Goal: Communication & Community: Answer question/provide support

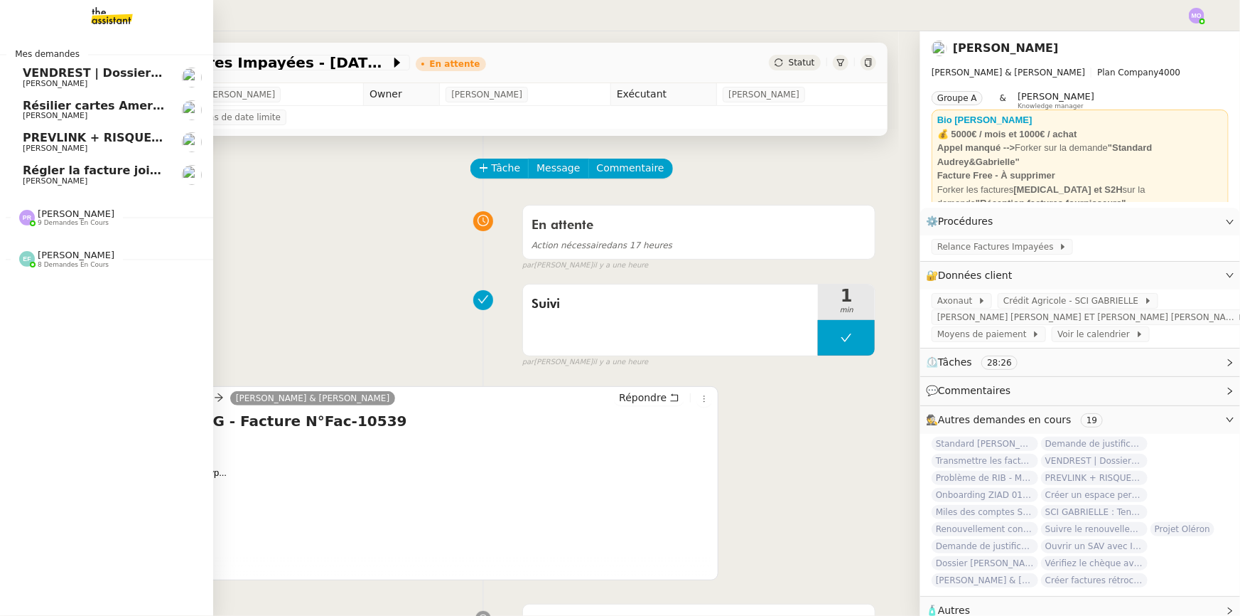
click at [106, 183] on span "[PERSON_NAME]" at bounding box center [95, 181] width 144 height 9
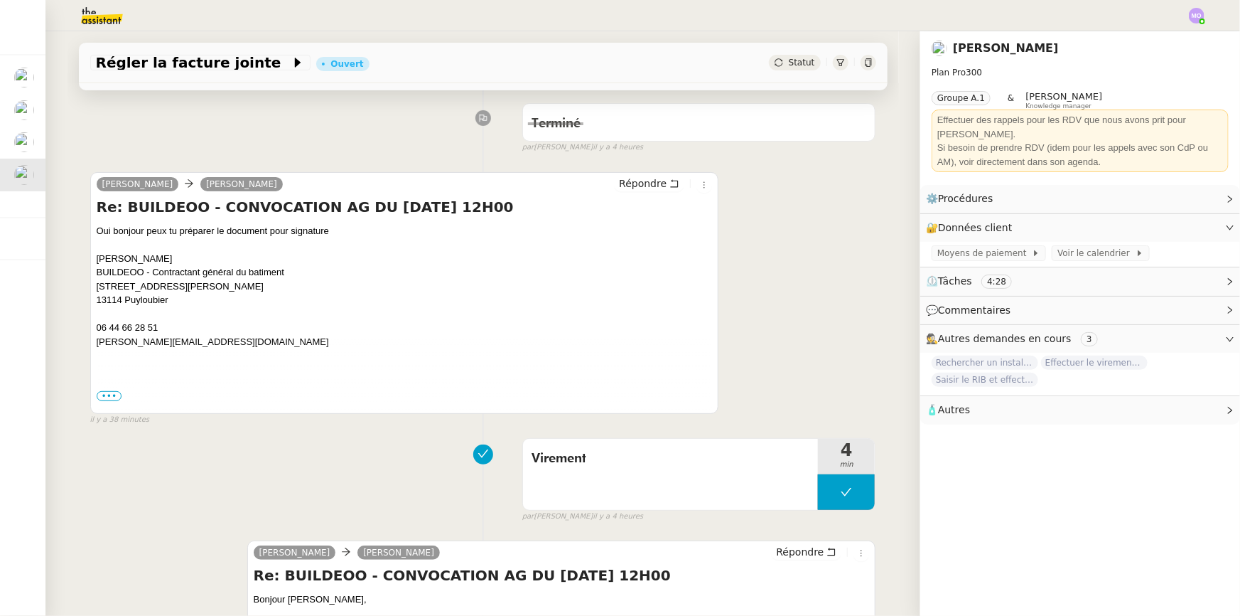
scroll to position [258, 0]
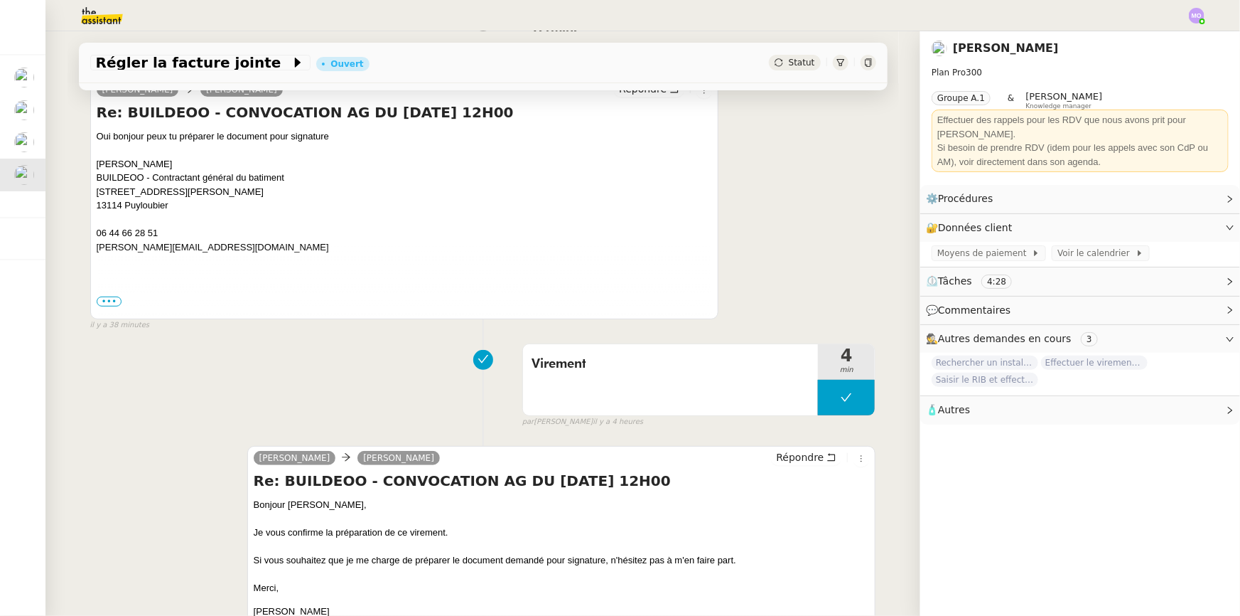
click at [139, 381] on div "Virement 4 min false par [PERSON_NAME] il y a 4 heures" at bounding box center [483, 382] width 786 height 91
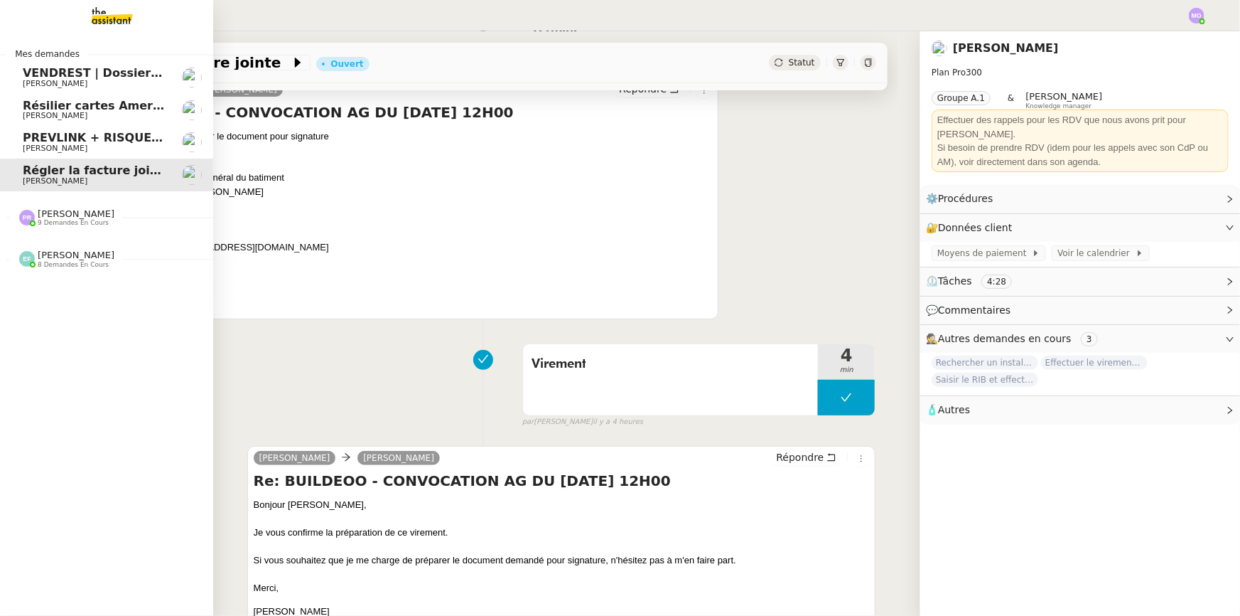
click at [64, 223] on span "9 demandes en cours" at bounding box center [73, 223] width 71 height 8
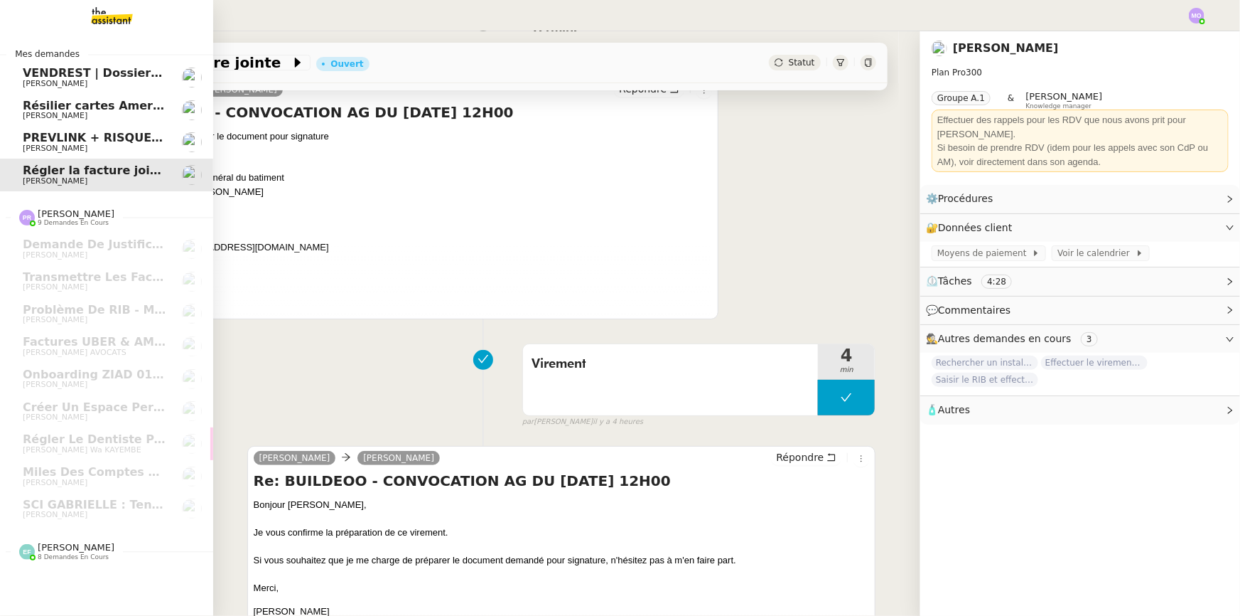
click at [60, 553] on span "8 demandes en cours" at bounding box center [73, 557] width 71 height 8
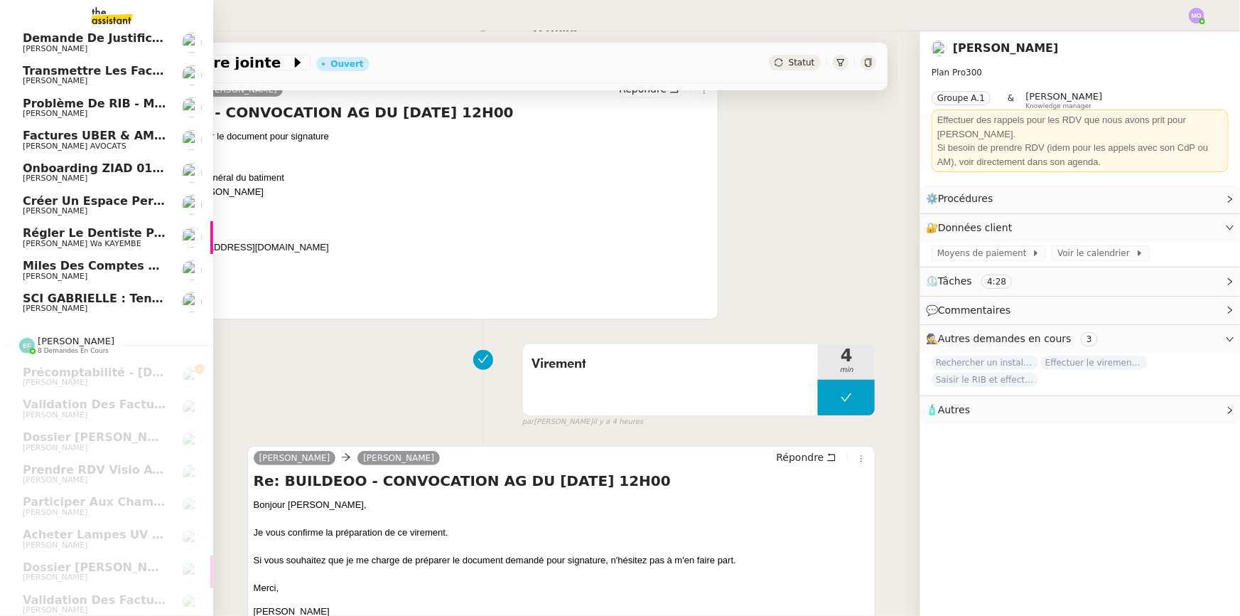
scroll to position [217, 0]
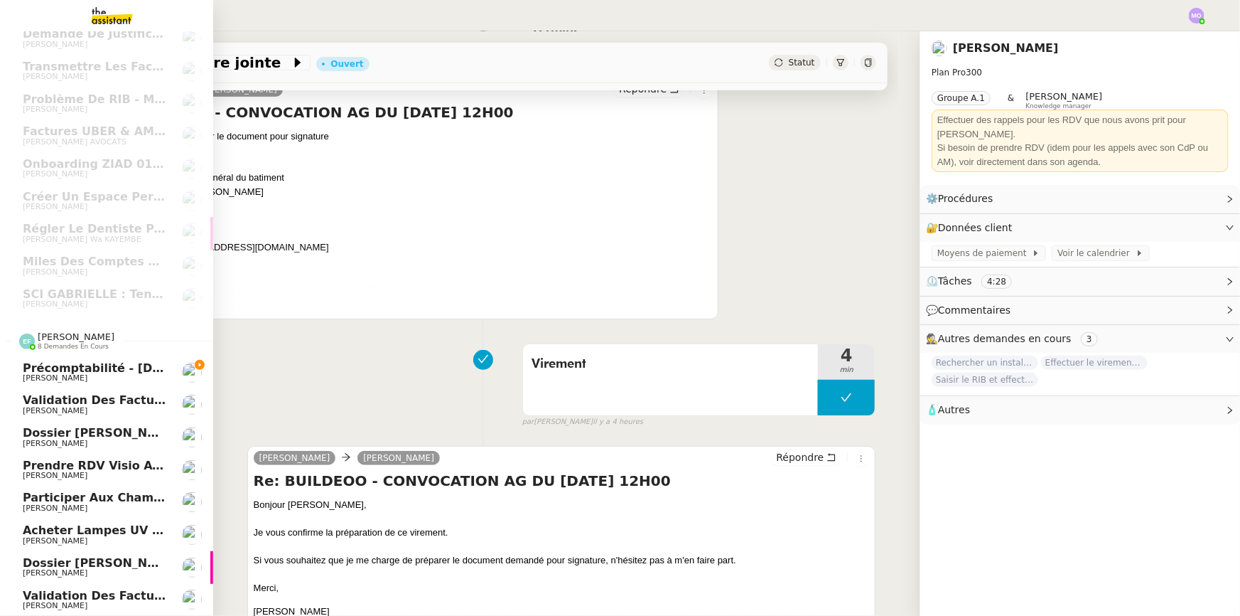
click at [122, 398] on span "Validation des factures consultants - août 2025" at bounding box center [178, 400] width 311 height 14
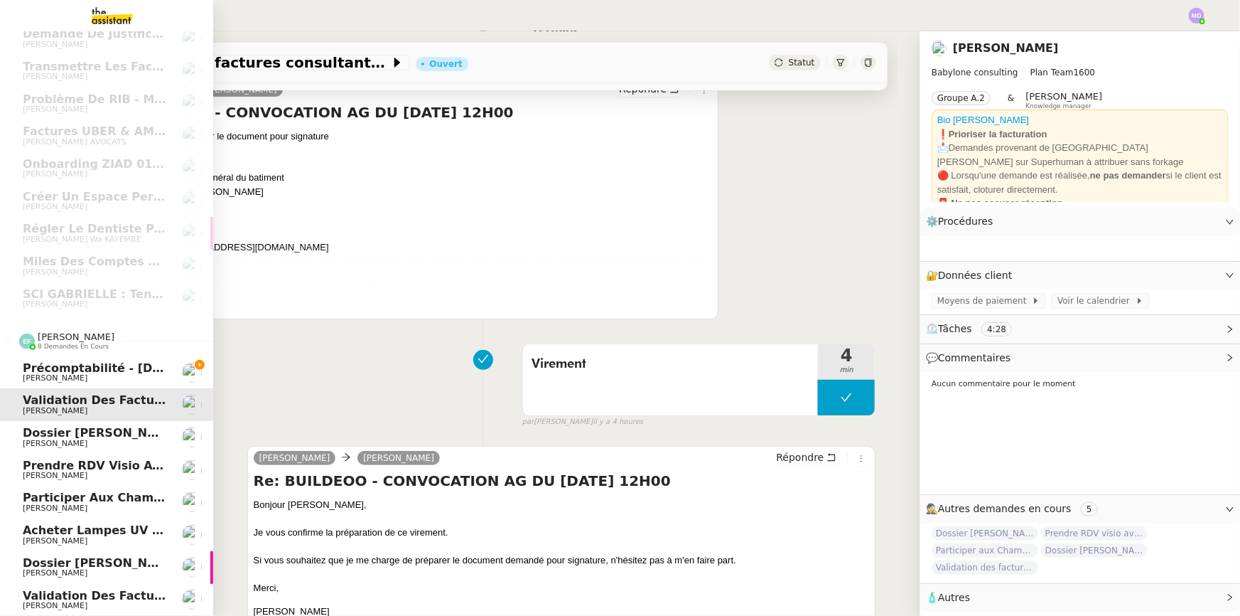
scroll to position [189, 0]
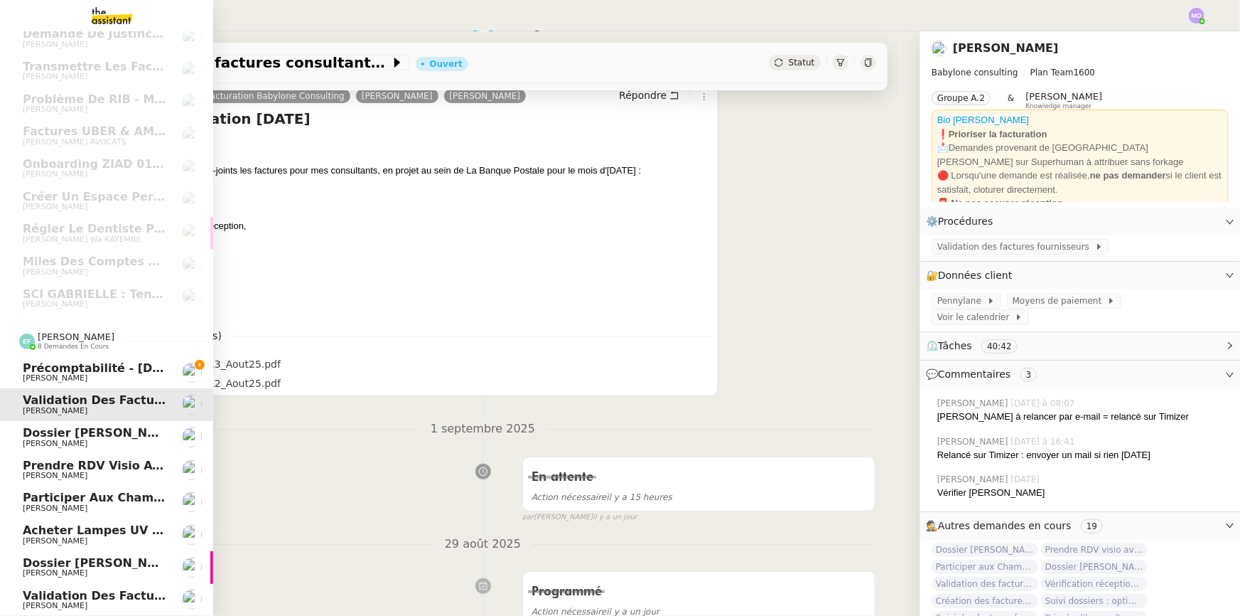
click at [112, 439] on span "[PERSON_NAME]" at bounding box center [95, 443] width 144 height 9
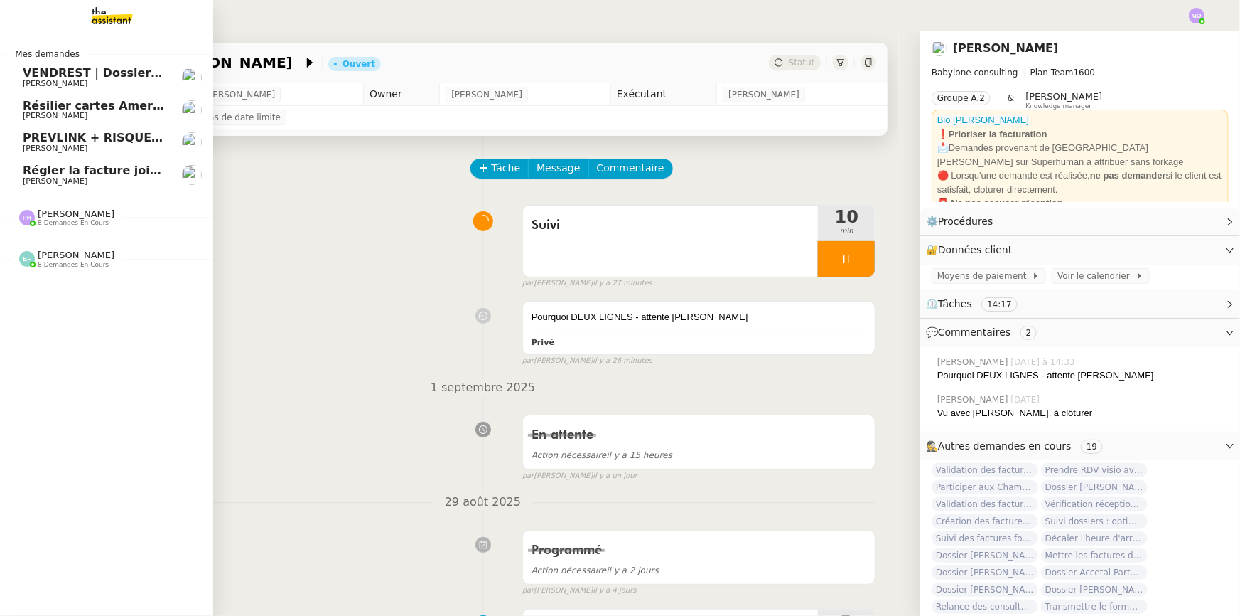
click at [58, 263] on span "8 demandes en cours" at bounding box center [73, 265] width 71 height 8
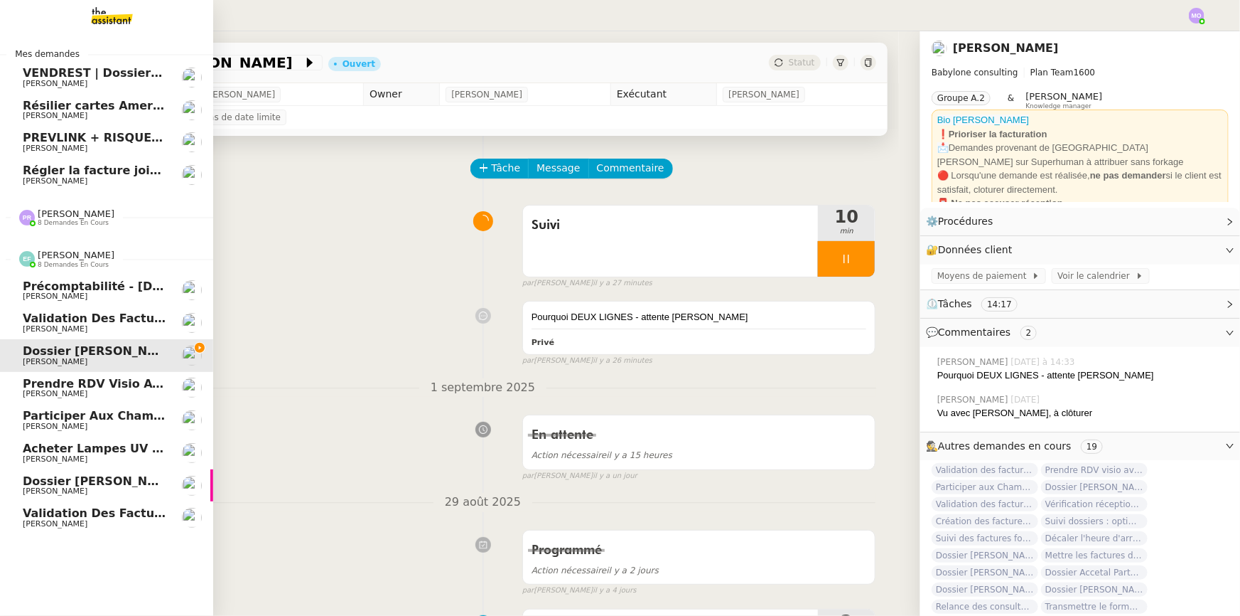
click at [92, 384] on span "Prendre RDV visio avec cabinet comptable" at bounding box center [162, 384] width 278 height 14
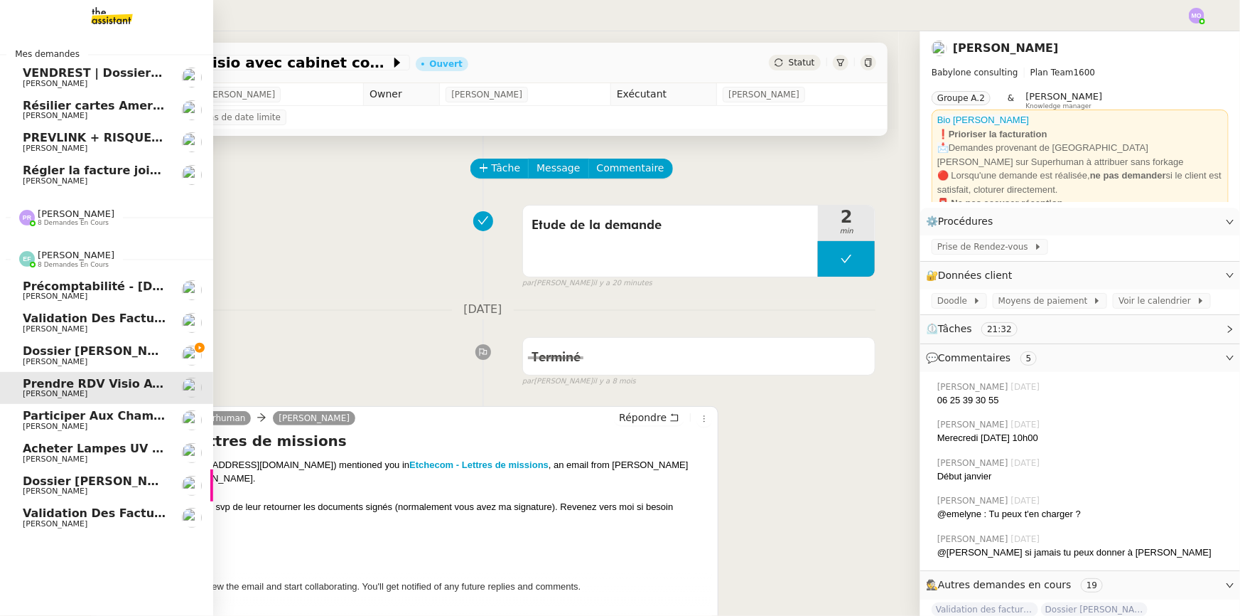
click at [116, 313] on span "Validation des factures consultants - août 2025" at bounding box center [178, 318] width 311 height 14
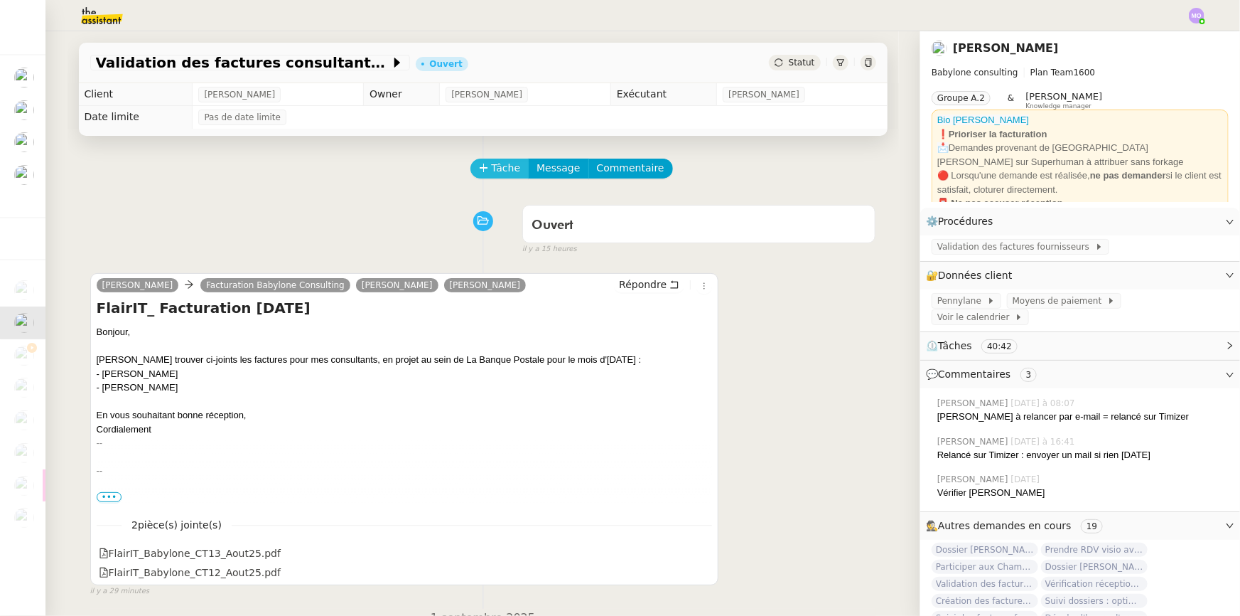
click at [480, 178] on button "Tâche" at bounding box center [500, 169] width 59 height 20
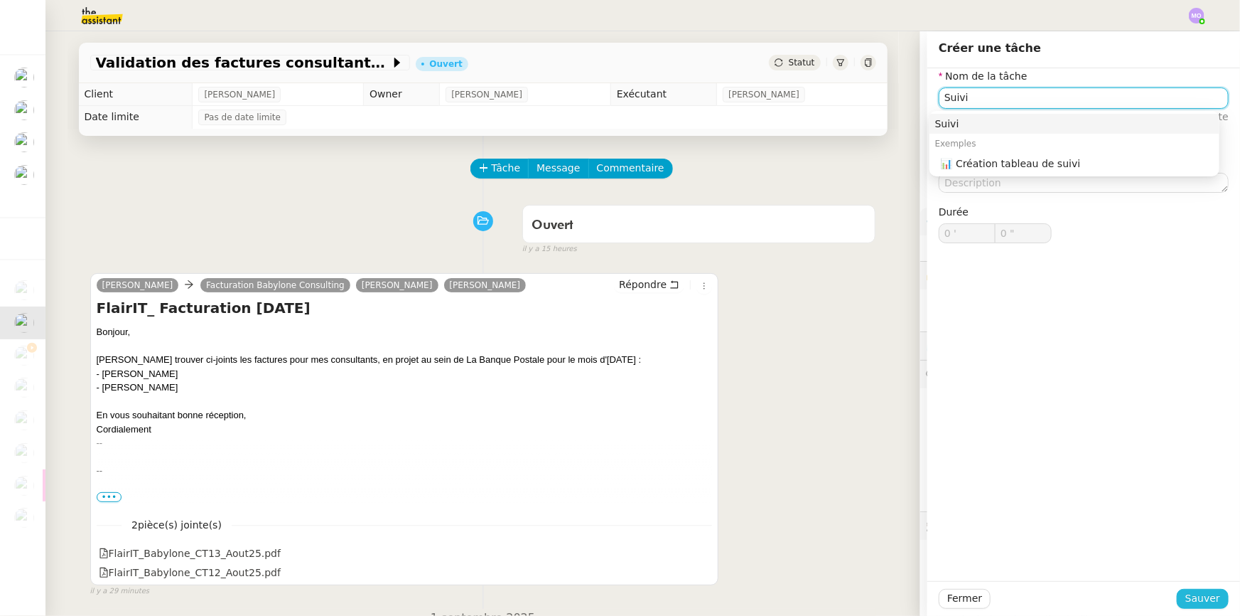
type input "Suivi"
click at [1180, 598] on button "Sauver" at bounding box center [1203, 599] width 52 height 20
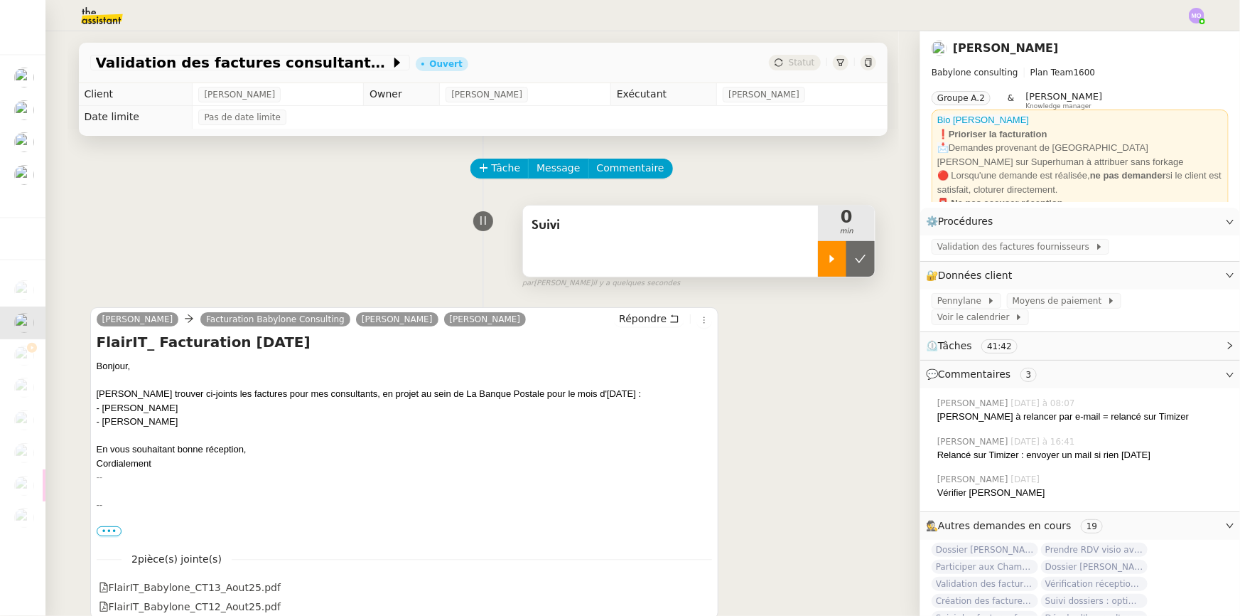
click at [827, 264] on icon at bounding box center [832, 258] width 11 height 11
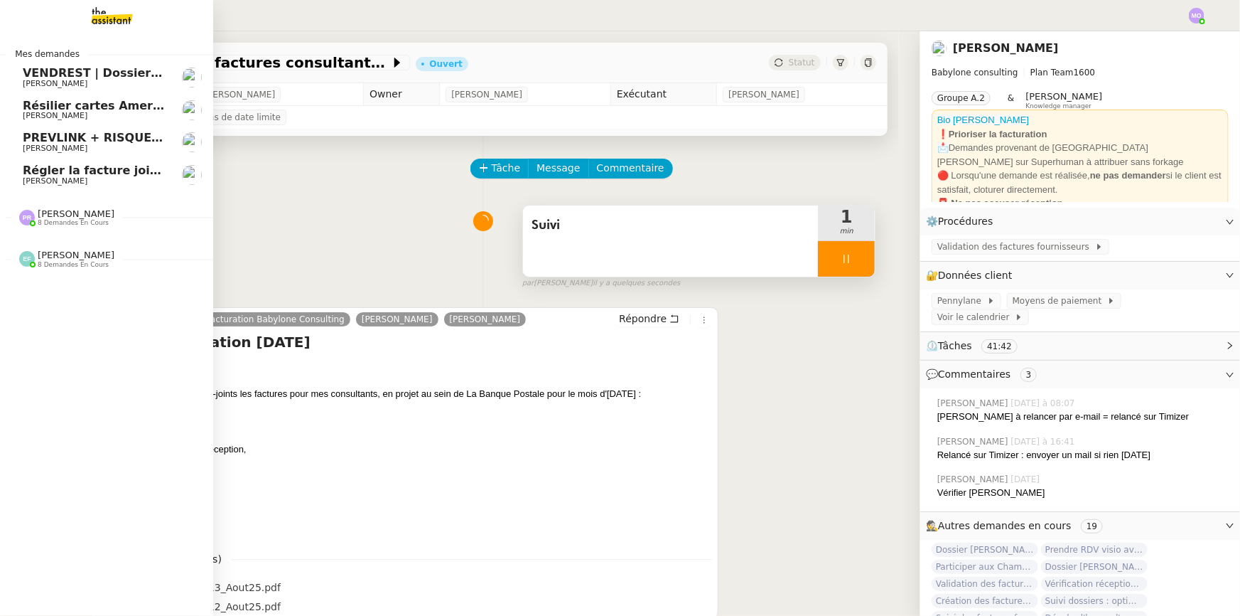
click at [52, 272] on div "[PERSON_NAME] 8 demandes en cours" at bounding box center [106, 252] width 213 height 41
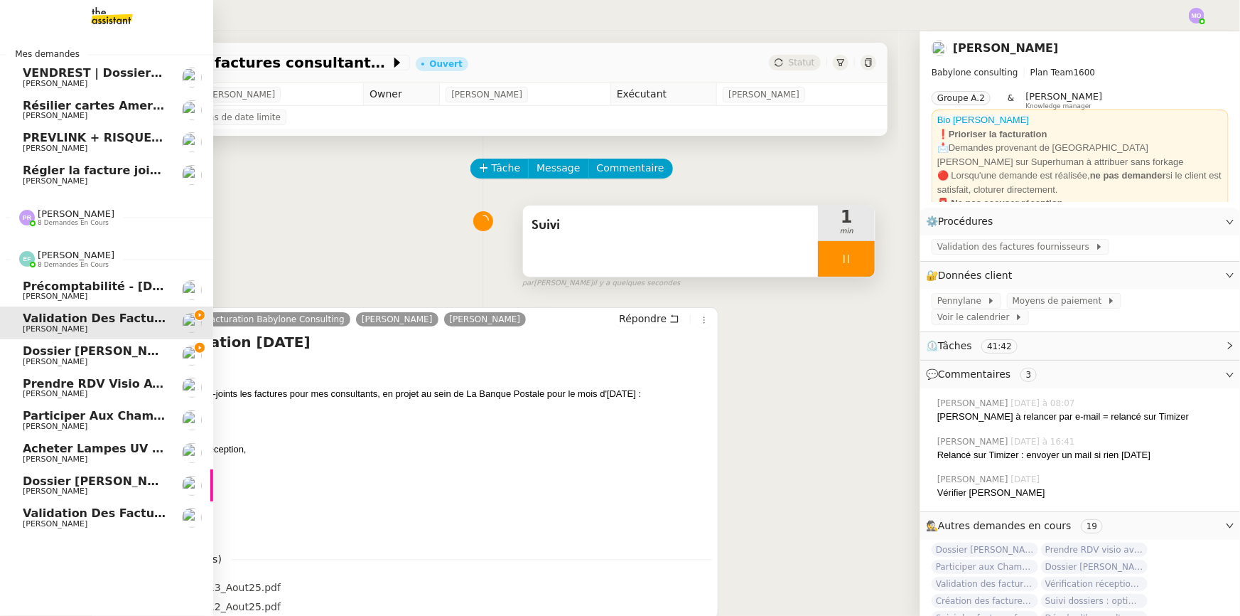
click at [111, 358] on span "[PERSON_NAME]" at bounding box center [95, 362] width 144 height 9
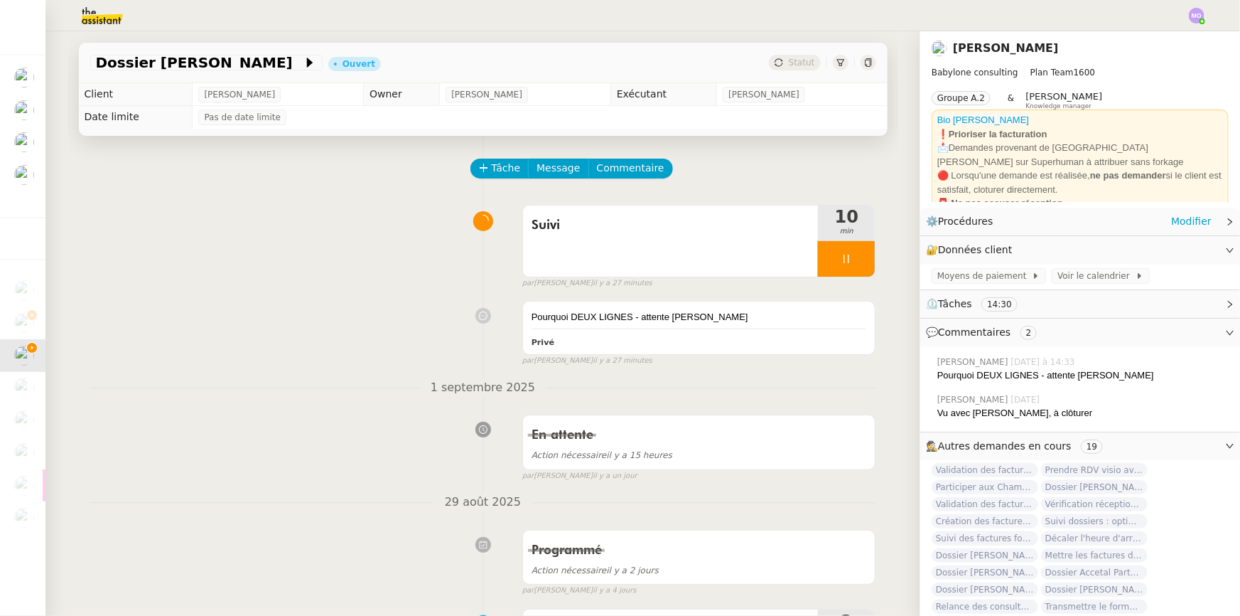
click at [1163, 222] on div "⚙️ Procédures Modifier" at bounding box center [1069, 221] width 286 height 16
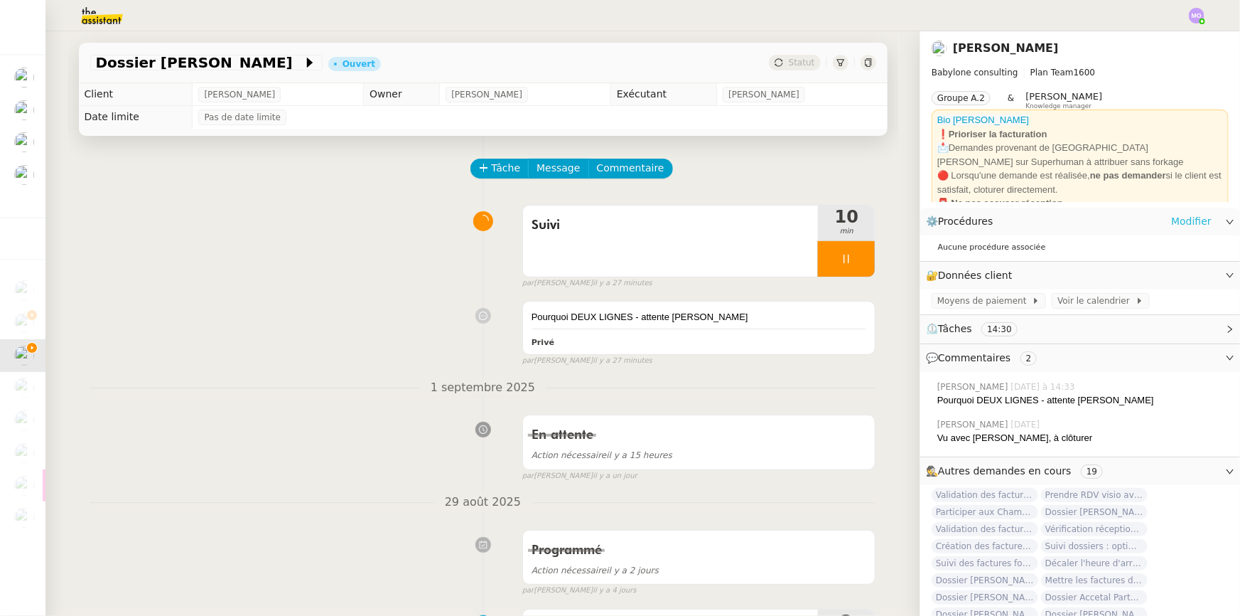
click at [1171, 227] on link "Modifier" at bounding box center [1191, 221] width 41 height 16
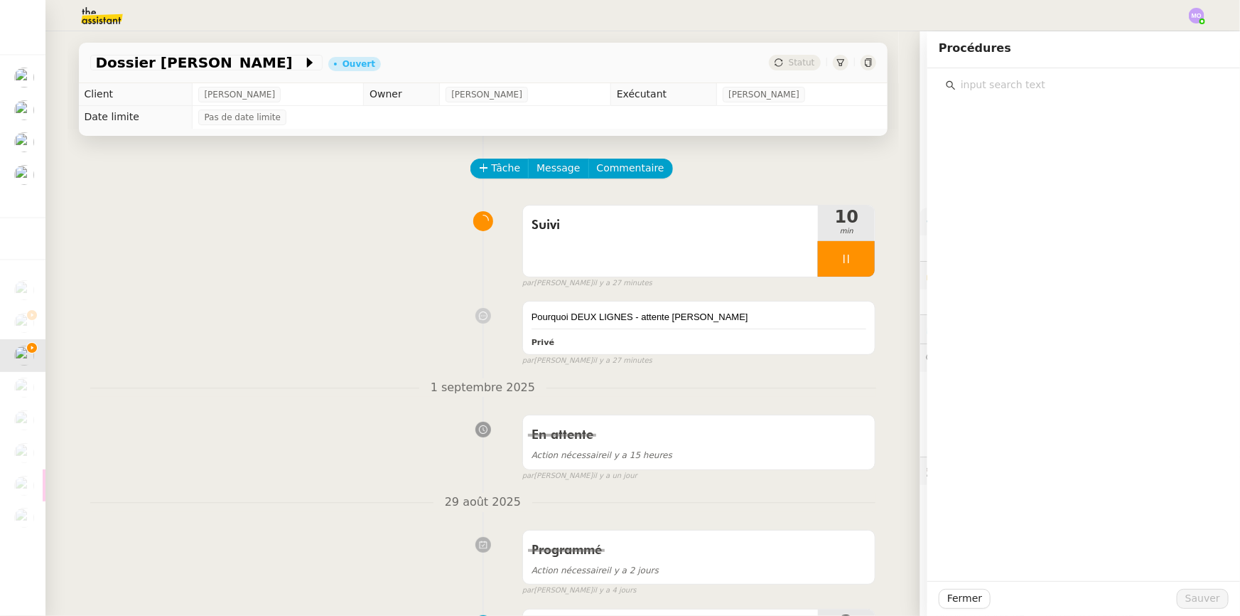
click at [1011, 90] on input "text" at bounding box center [1089, 84] width 266 height 19
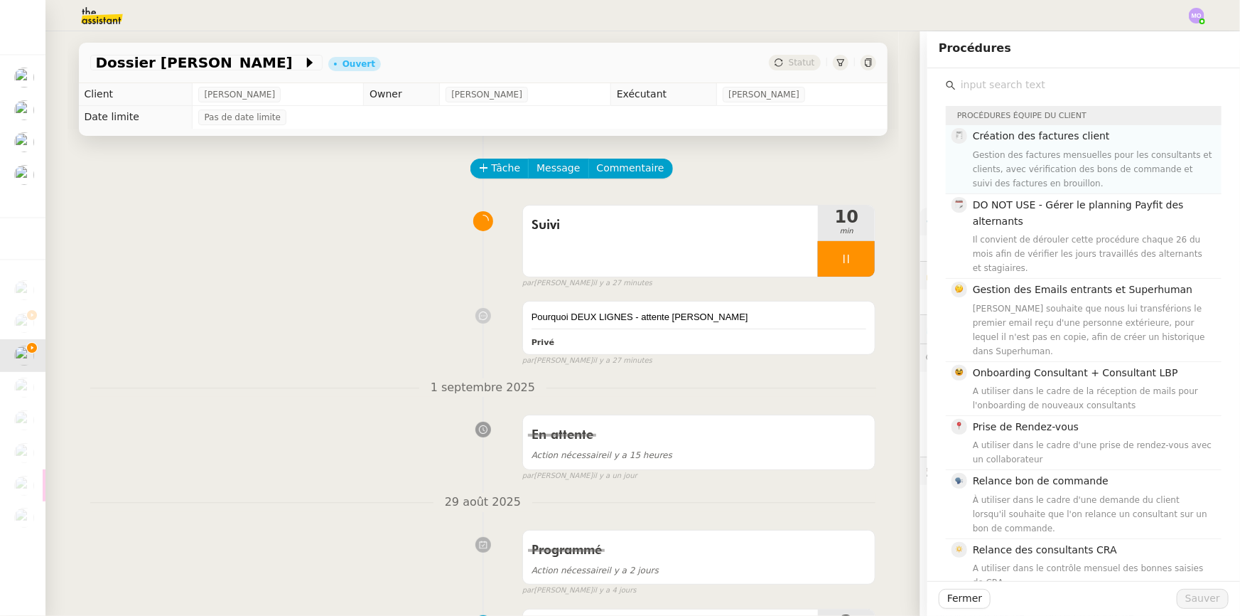
click at [1009, 167] on div "Gestion des factures mensuelles pour les consultants et clients, avec vérificat…" at bounding box center [1093, 169] width 240 height 43
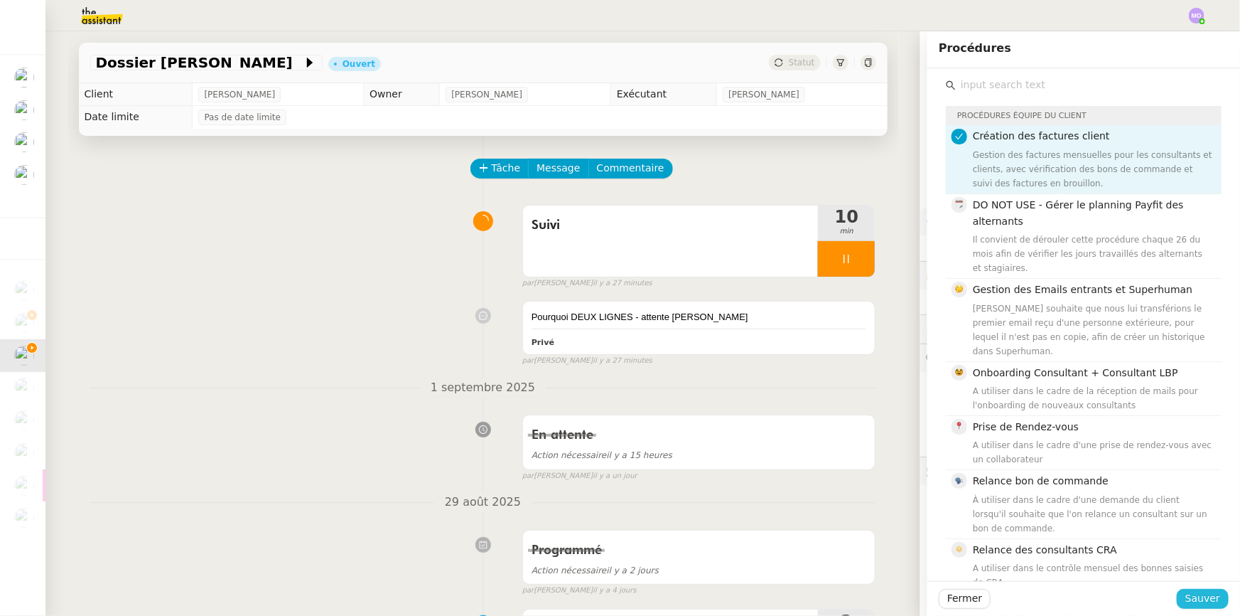
click at [1186, 597] on span "Sauver" at bounding box center [1203, 598] width 35 height 16
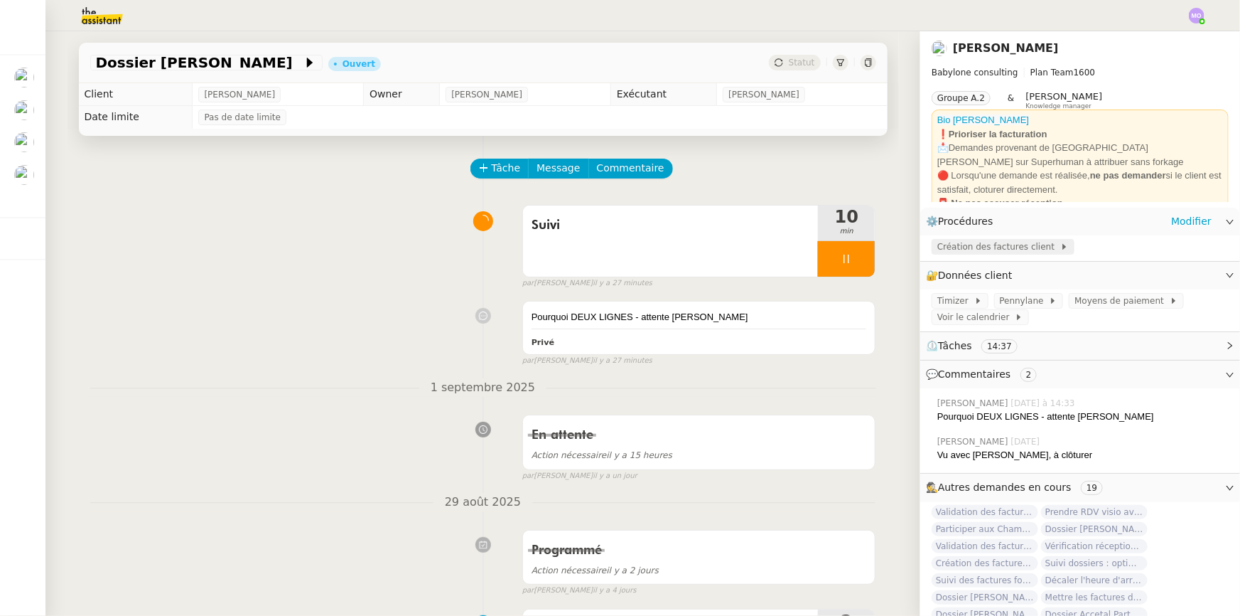
click at [980, 245] on span "Création des factures client" at bounding box center [999, 247] width 123 height 14
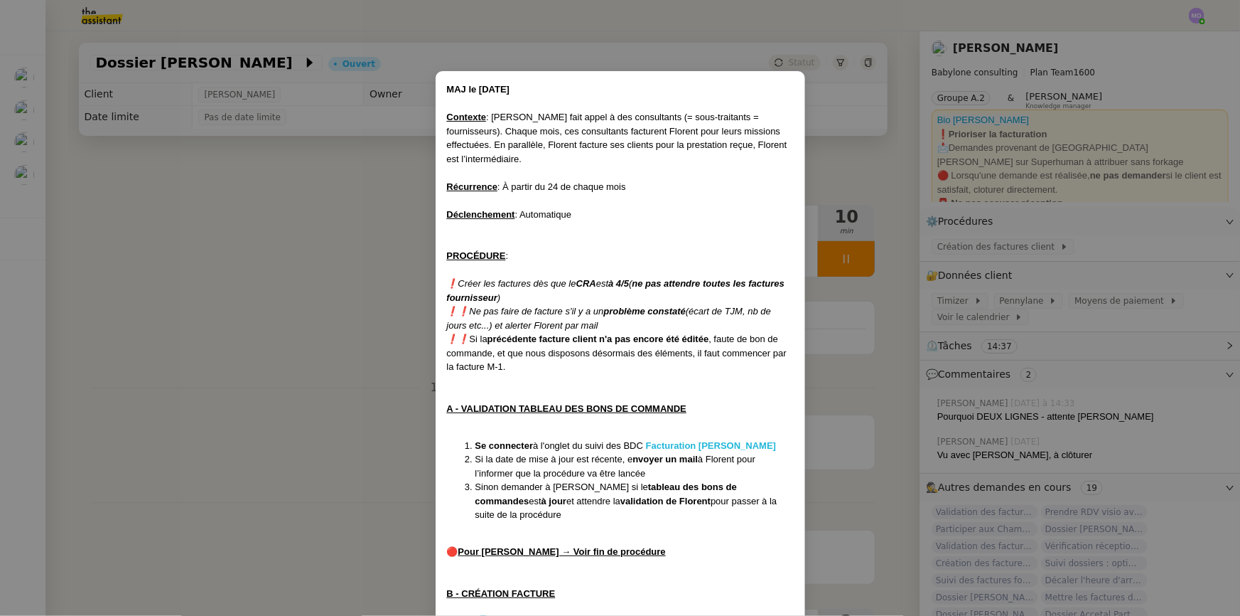
click at [685, 446] on strong "Facturation [PERSON_NAME]" at bounding box center [711, 445] width 130 height 11
click at [276, 195] on nz-modal-container "MAJ le [DATE] Contexte : [PERSON_NAME] fait appel à des consultants (= sous-tra…" at bounding box center [620, 308] width 1240 height 616
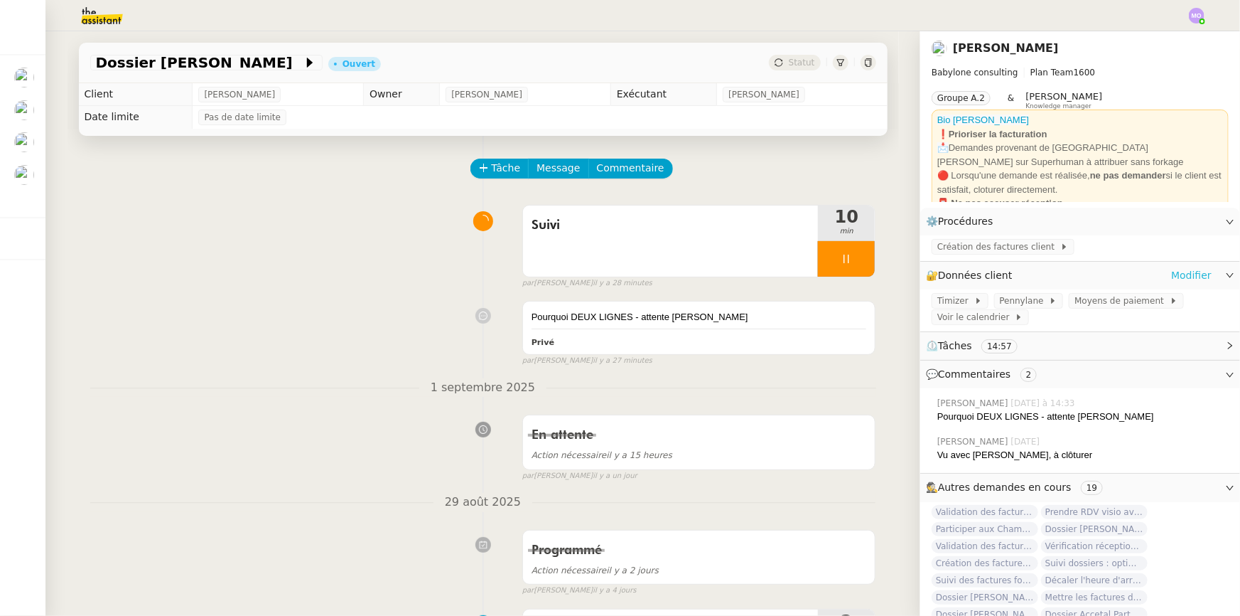
click at [1185, 277] on link "Modifier" at bounding box center [1191, 275] width 41 height 16
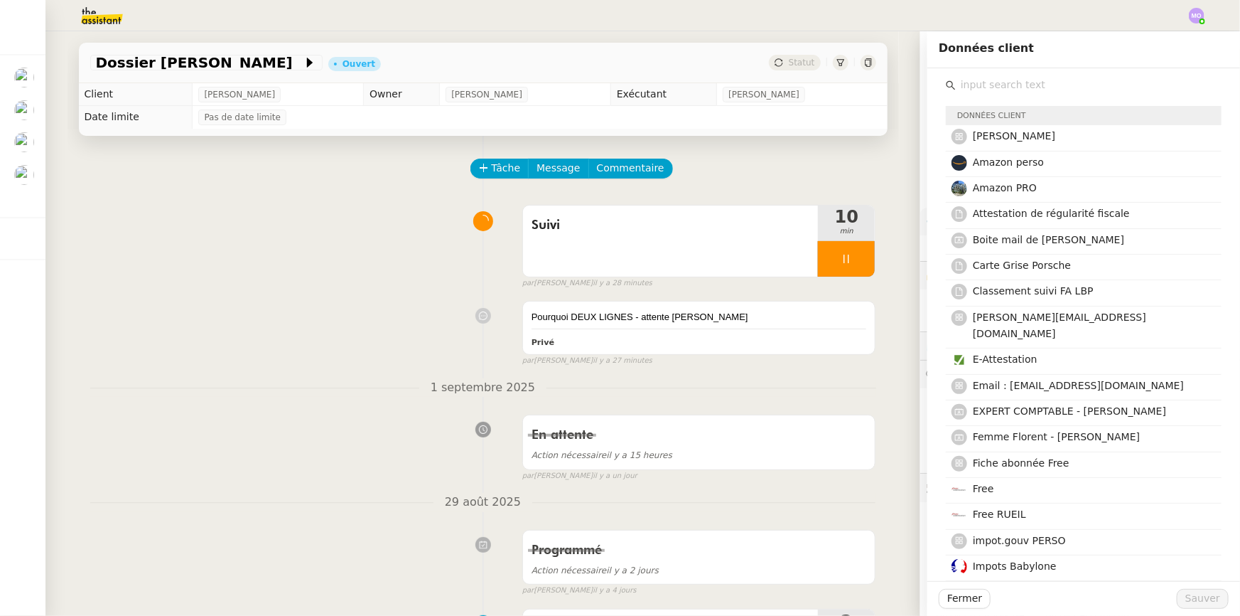
click at [987, 85] on input "text" at bounding box center [1089, 84] width 266 height 19
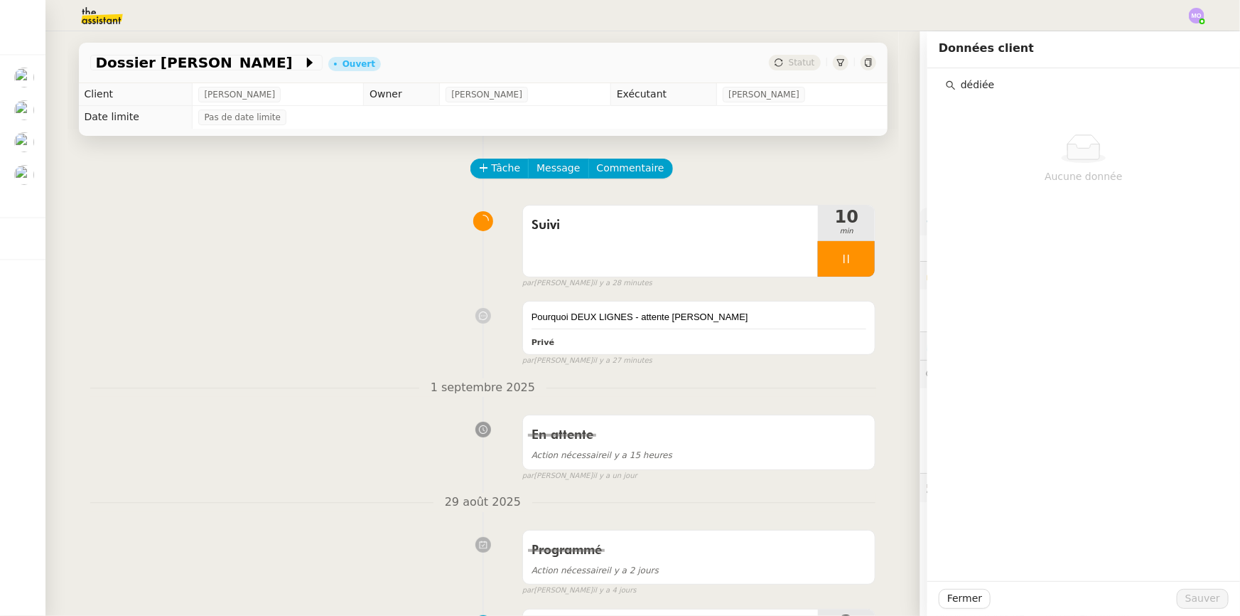
click at [987, 85] on input "dédiée" at bounding box center [1089, 84] width 266 height 19
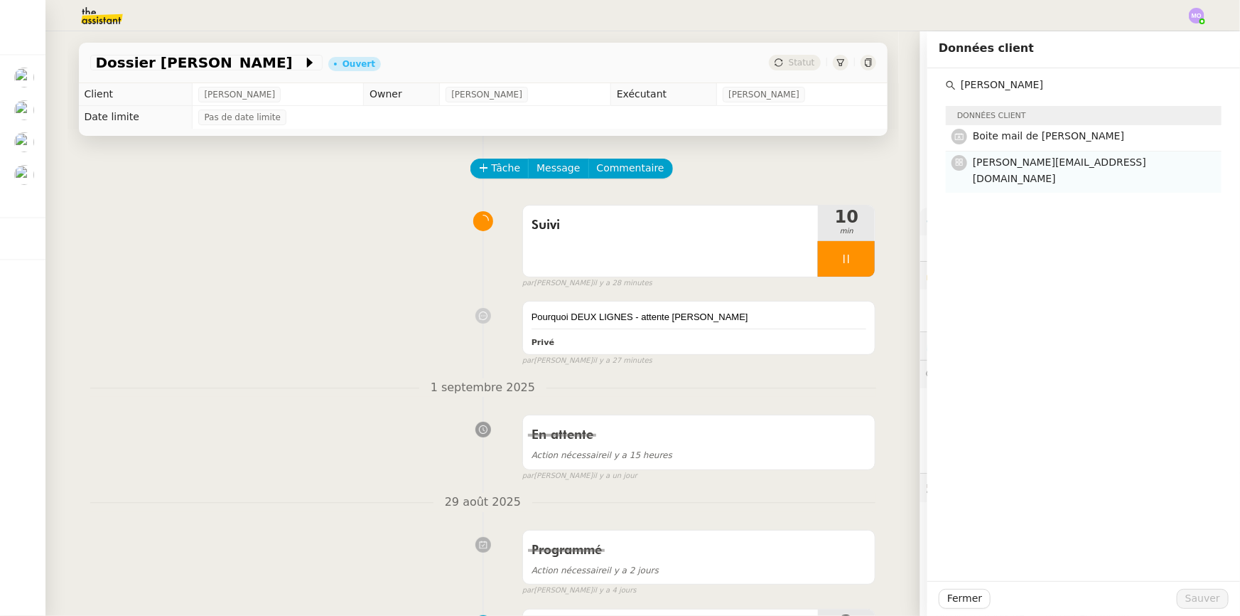
type input "[PERSON_NAME]"
click at [997, 162] on span "[PERSON_NAME][EMAIL_ADDRESS][DOMAIN_NAME]" at bounding box center [1059, 170] width 173 height 28
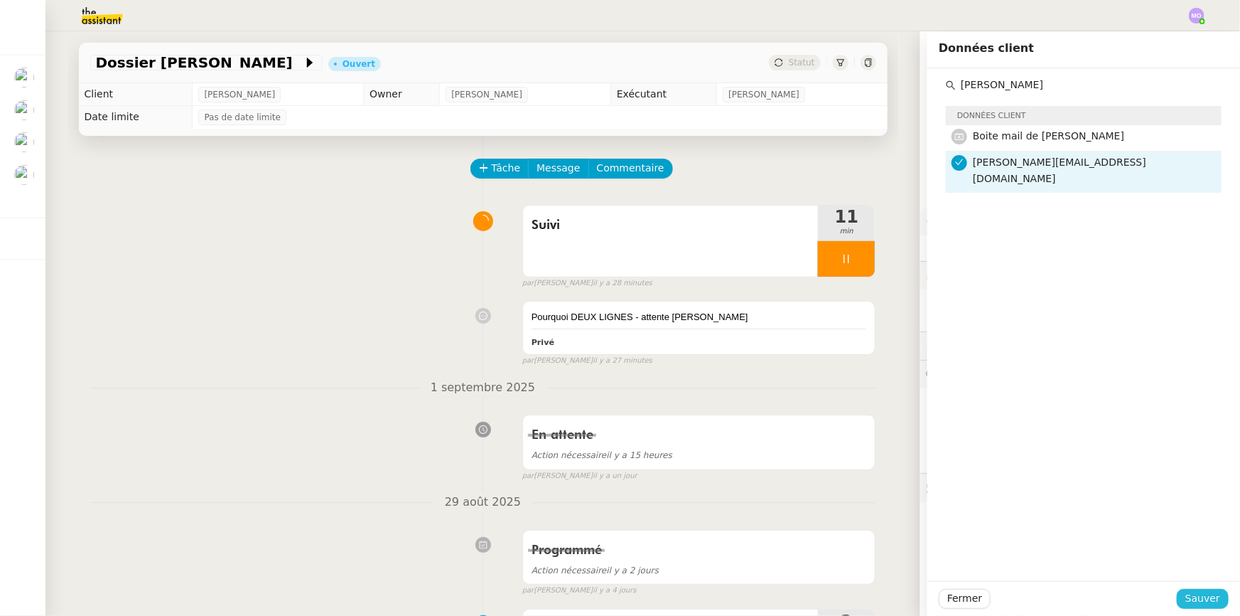
click at [1187, 601] on span "Sauver" at bounding box center [1203, 598] width 35 height 16
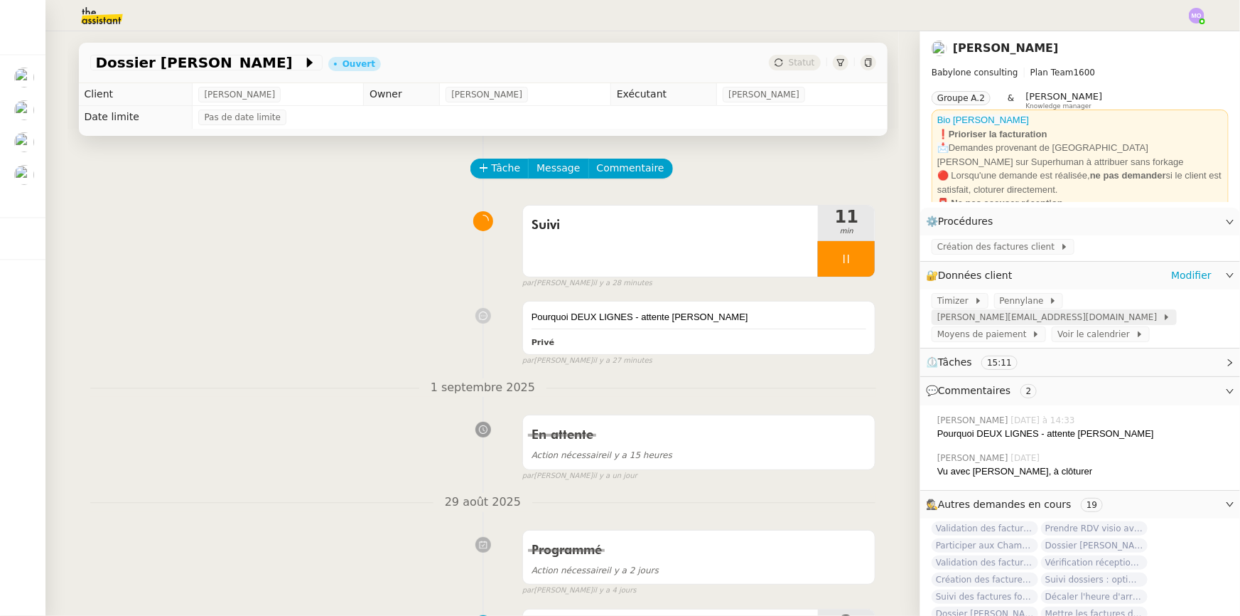
click at [981, 321] on span "[PERSON_NAME][EMAIL_ADDRESS][DOMAIN_NAME]" at bounding box center [1050, 317] width 225 height 14
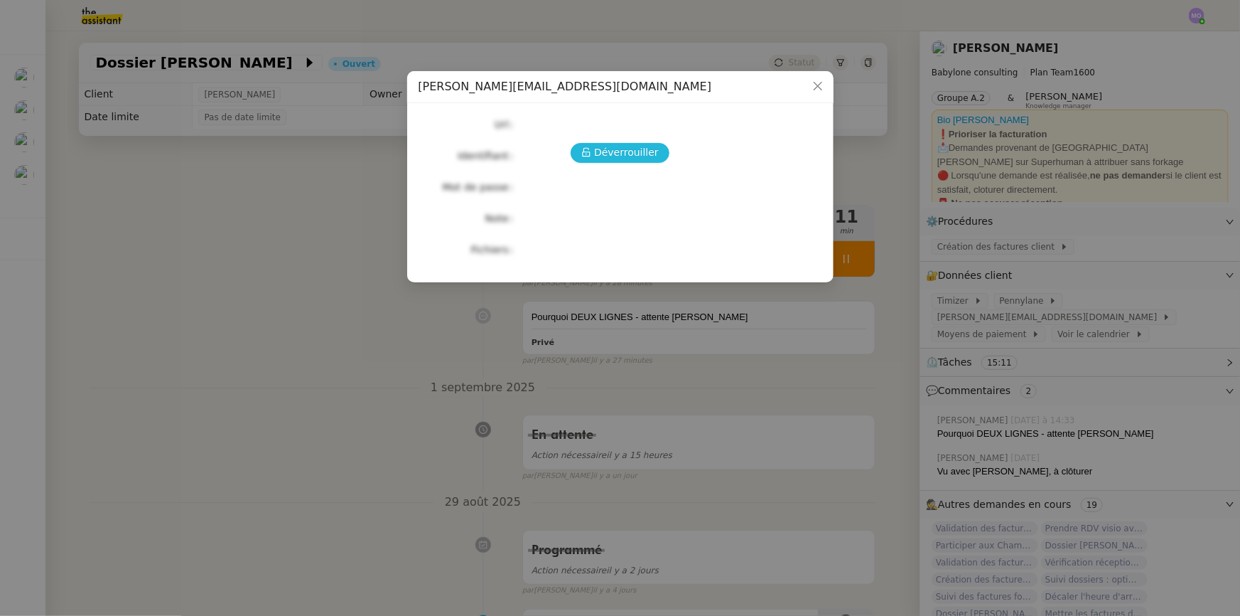
click at [619, 154] on span "Déverrouiller" at bounding box center [626, 152] width 65 height 16
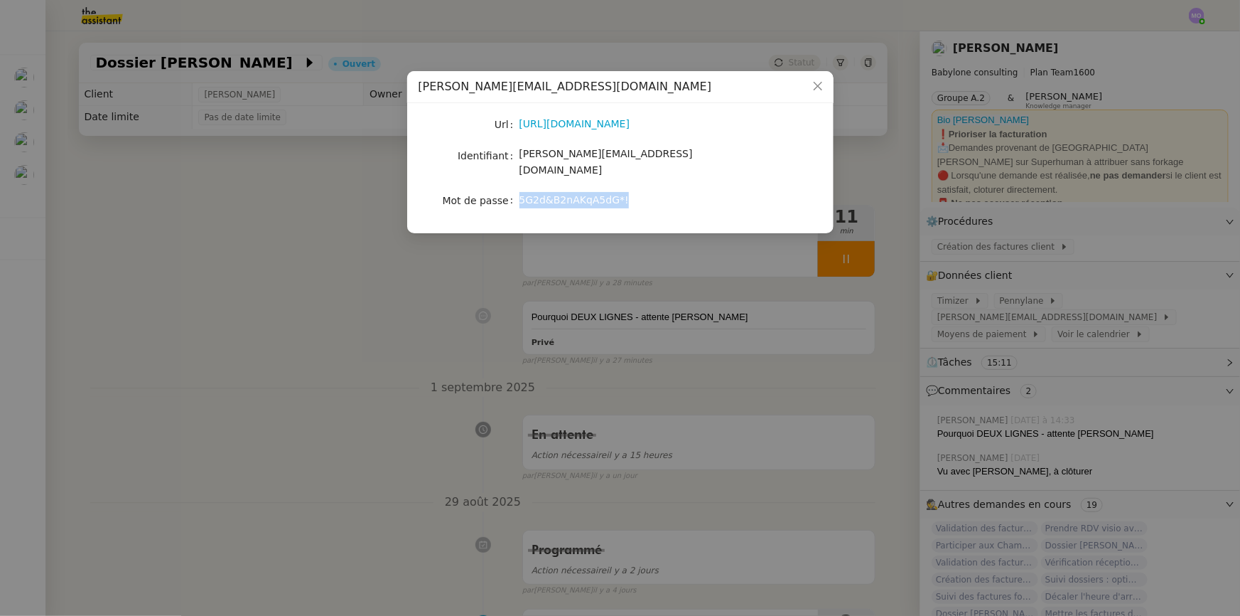
drag, startPoint x: 520, startPoint y: 187, endPoint x: 617, endPoint y: 185, distance: 97.4
click at [617, 192] on div "5G2d&B2nAKqA5dG*!" at bounding box center [637, 200] width 235 height 16
copy span "5G2d&B2nAKqA5dG*!"
click at [296, 289] on nz-modal-container "[PERSON_NAME][EMAIL_ADDRESS][DOMAIN_NAME] [PERSON_NAME] [URL][DOMAIN_NAME] Iden…" at bounding box center [620, 308] width 1240 height 616
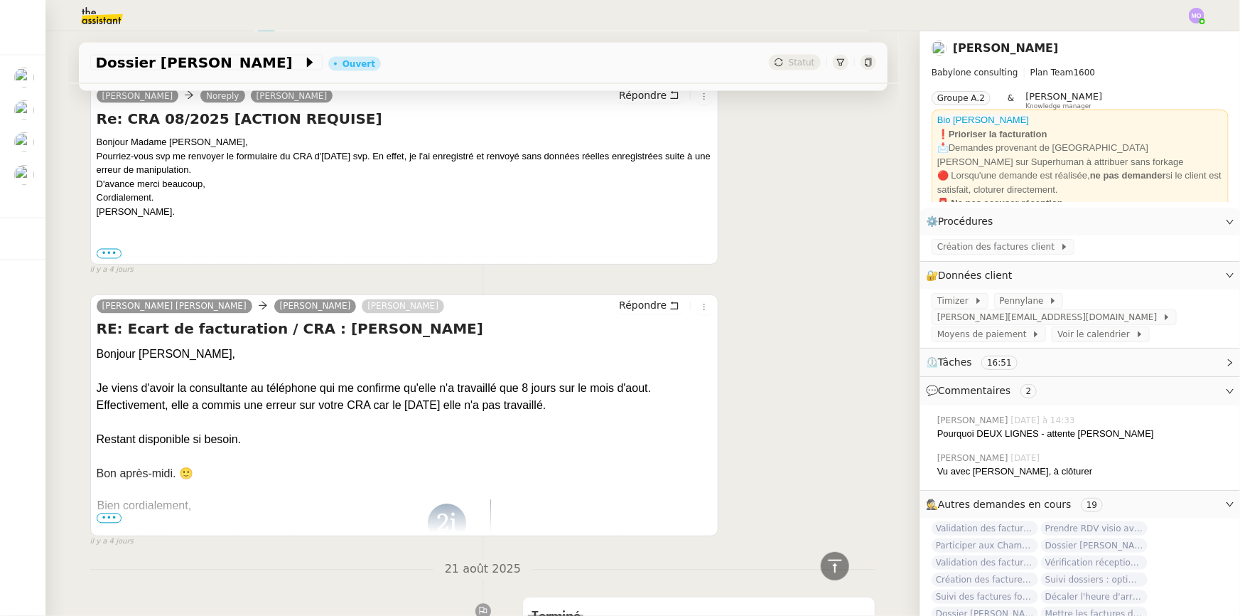
scroll to position [1357, 0]
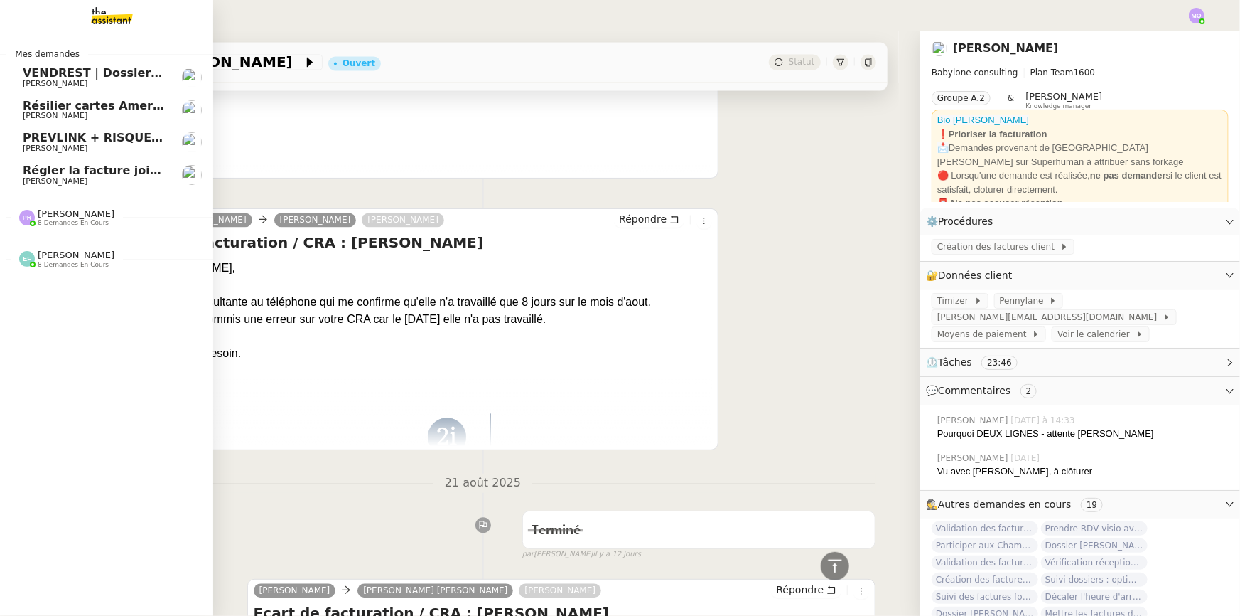
click at [97, 262] on div "[PERSON_NAME] 8 demandes en cours" at bounding box center [76, 258] width 77 height 18
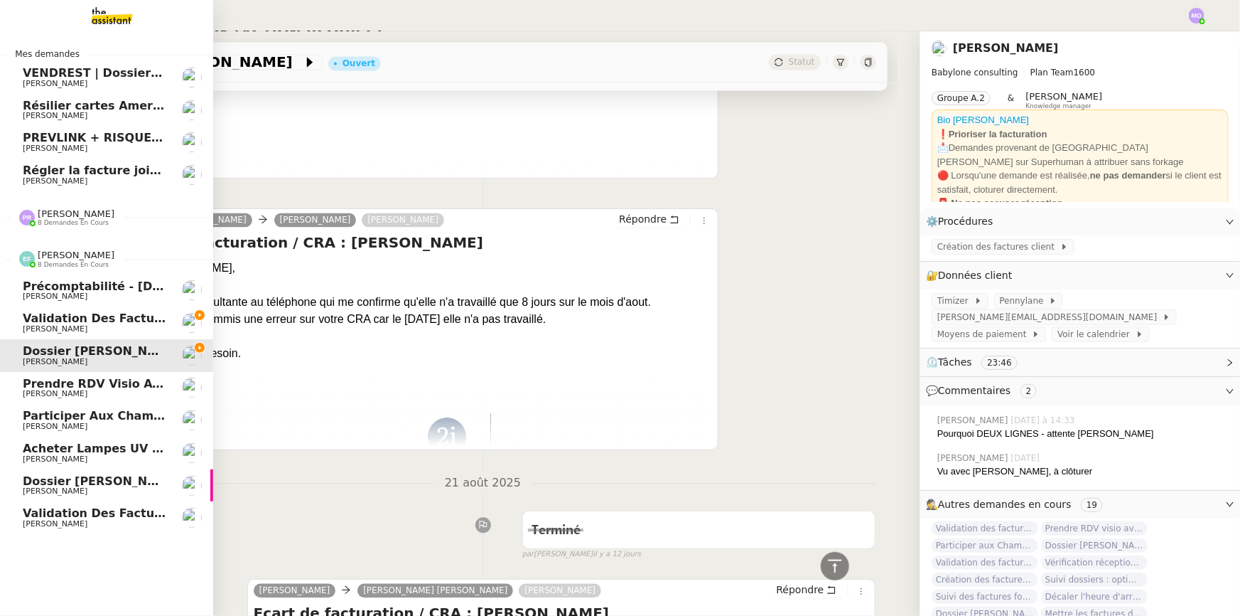
click at [124, 326] on span "[PERSON_NAME]" at bounding box center [95, 329] width 144 height 9
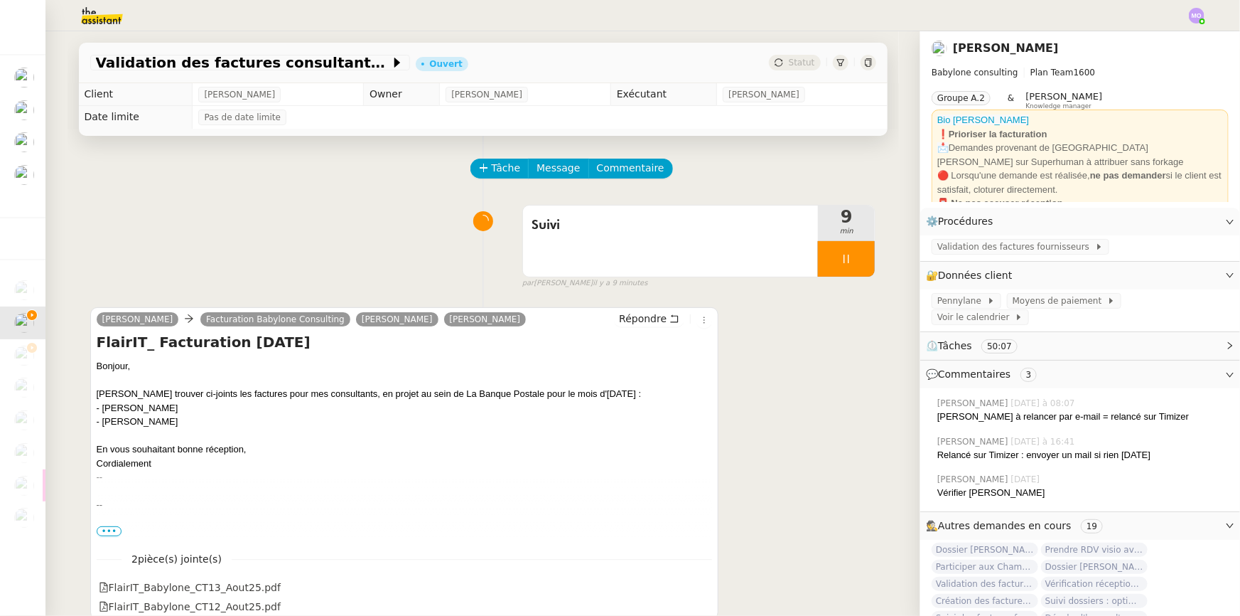
click at [849, 252] on div at bounding box center [846, 259] width 57 height 36
click at [849, 252] on button at bounding box center [861, 259] width 28 height 36
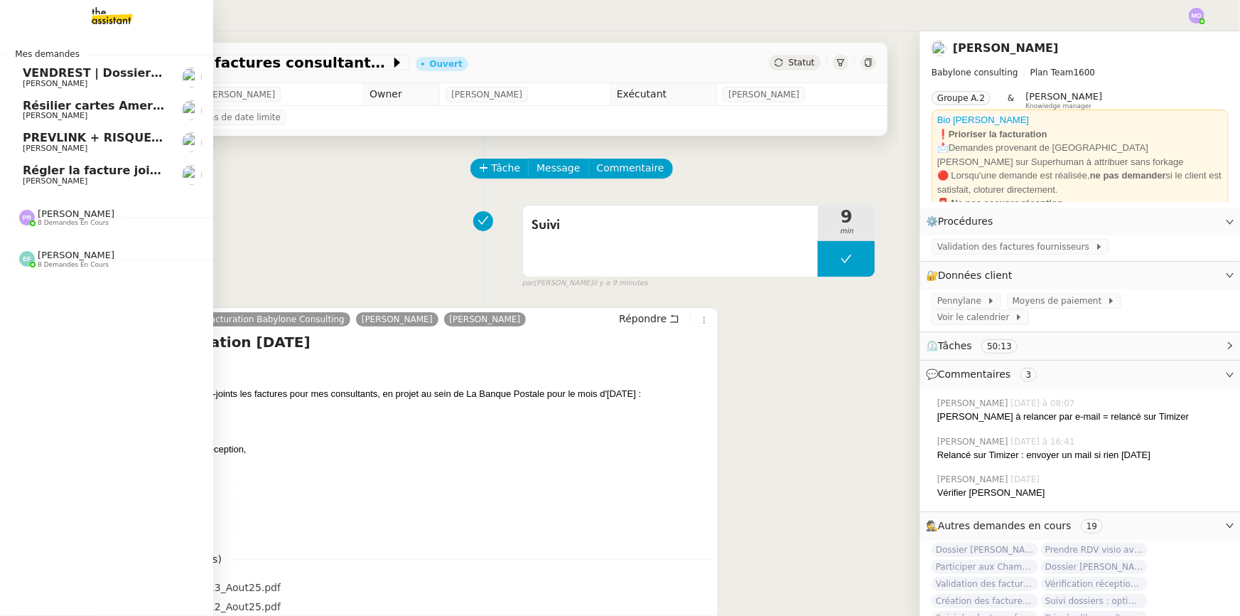
click at [63, 254] on span "[PERSON_NAME]" at bounding box center [76, 254] width 77 height 11
click at [58, 251] on span "[PERSON_NAME]" at bounding box center [76, 254] width 77 height 11
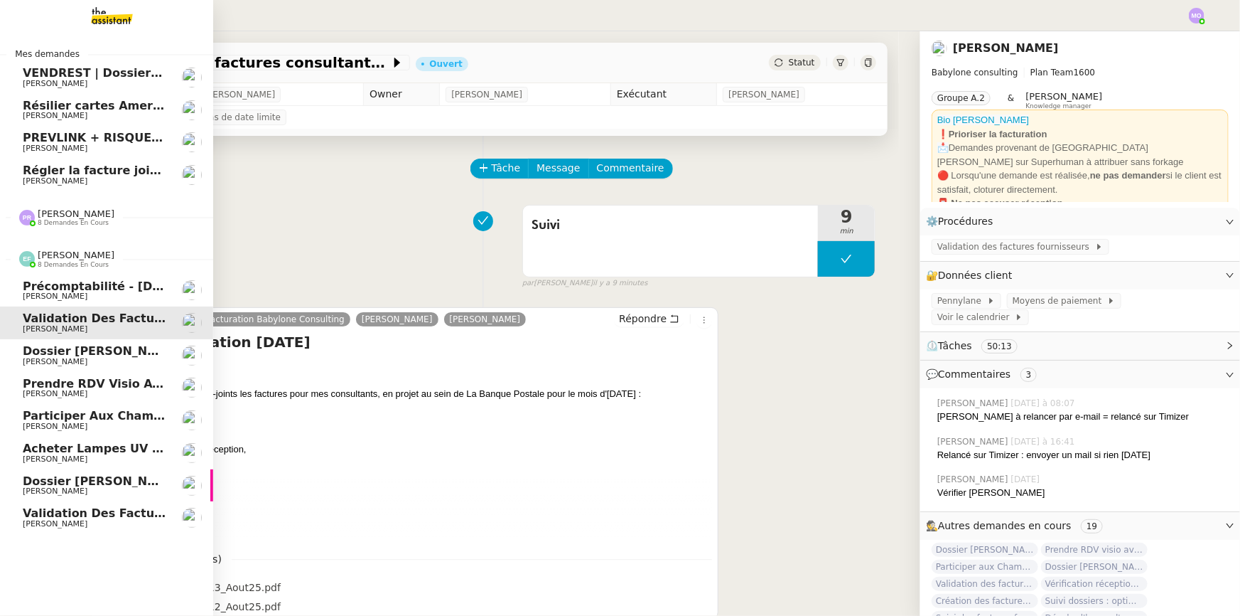
click at [75, 511] on span "Validation des factures consultants - juillet 2025" at bounding box center [182, 513] width 318 height 14
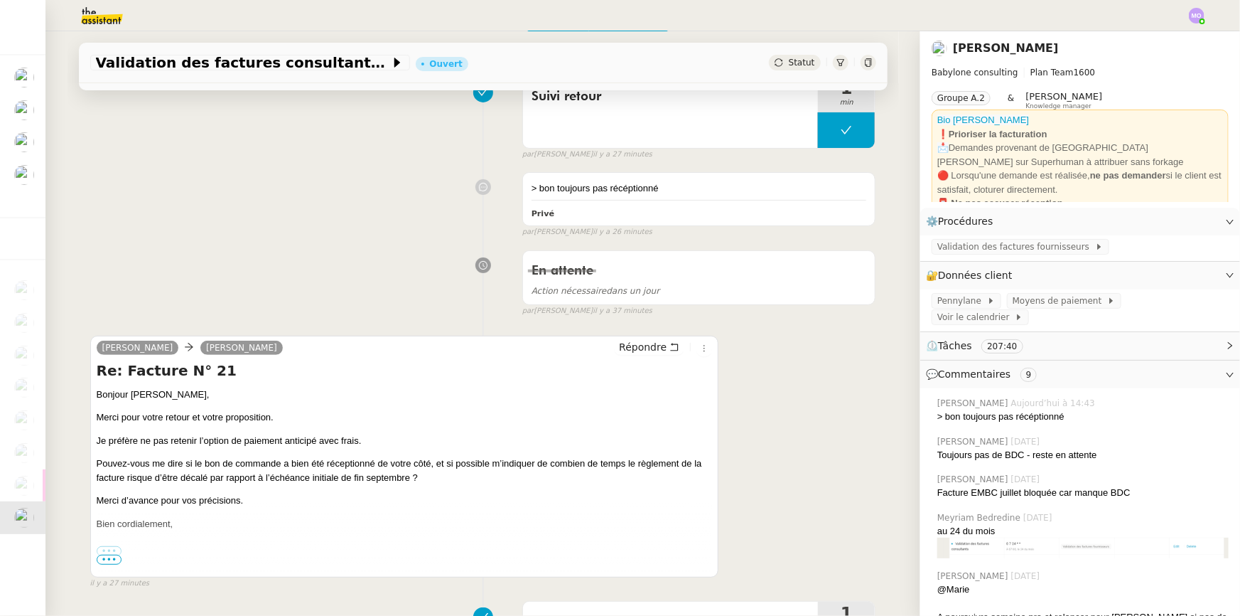
scroll to position [193, 0]
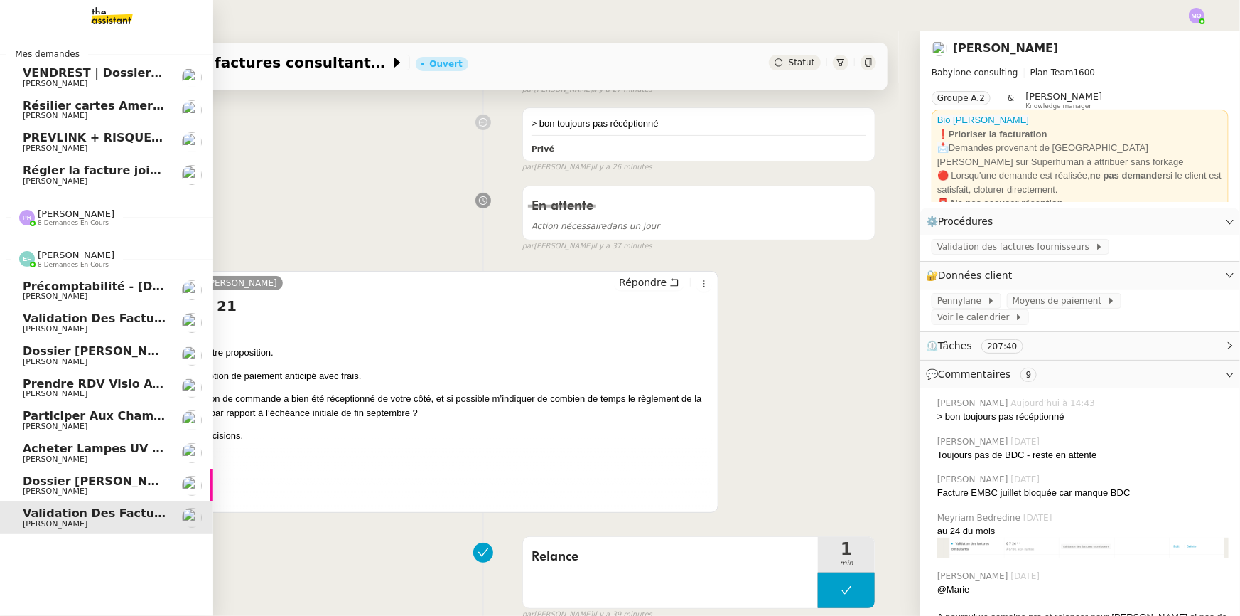
click at [141, 447] on span "Acheter lampes UV moustique" at bounding box center [121, 448] width 197 height 14
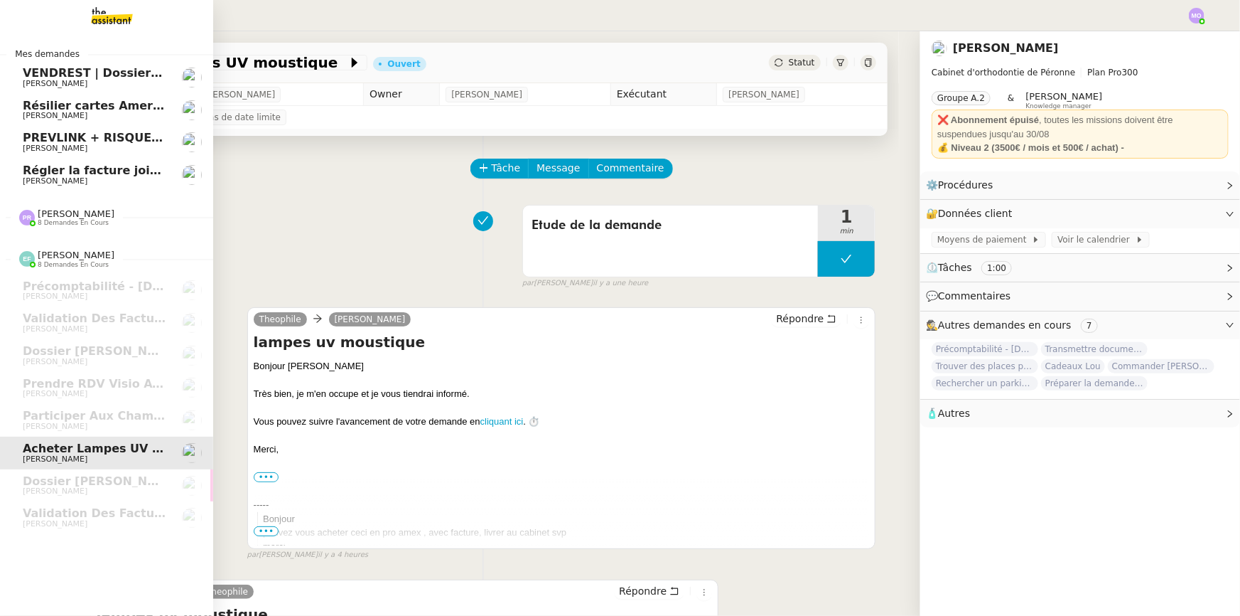
click at [69, 178] on span "[PERSON_NAME]" at bounding box center [55, 180] width 65 height 9
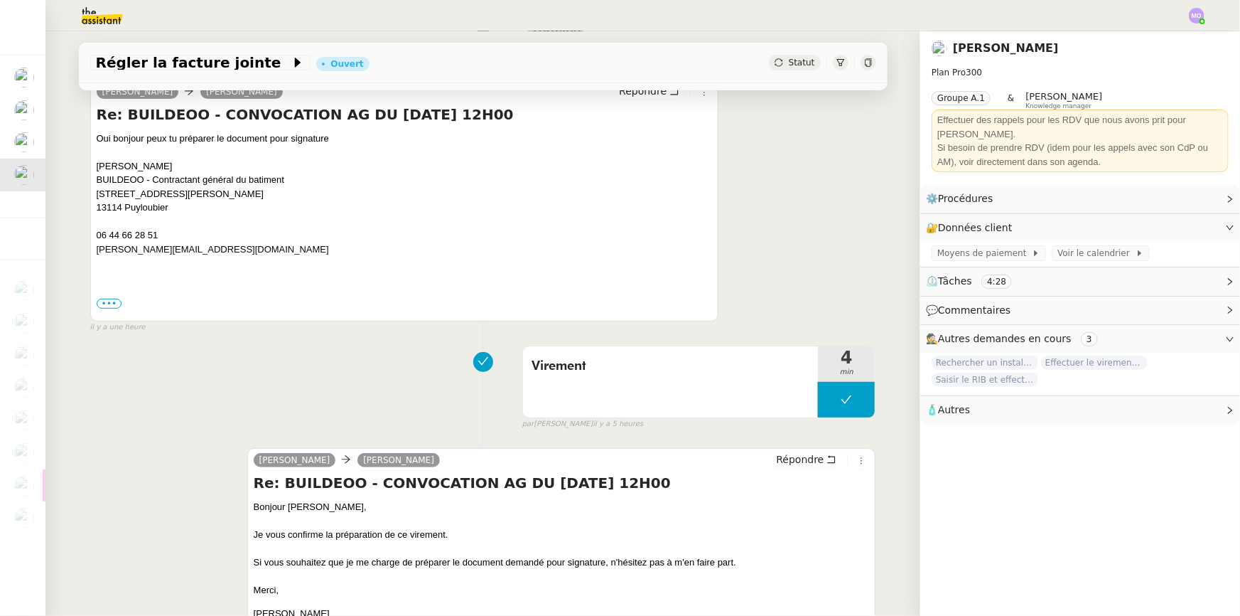
scroll to position [258, 0]
click at [104, 298] on span "•••" at bounding box center [110, 301] width 26 height 10
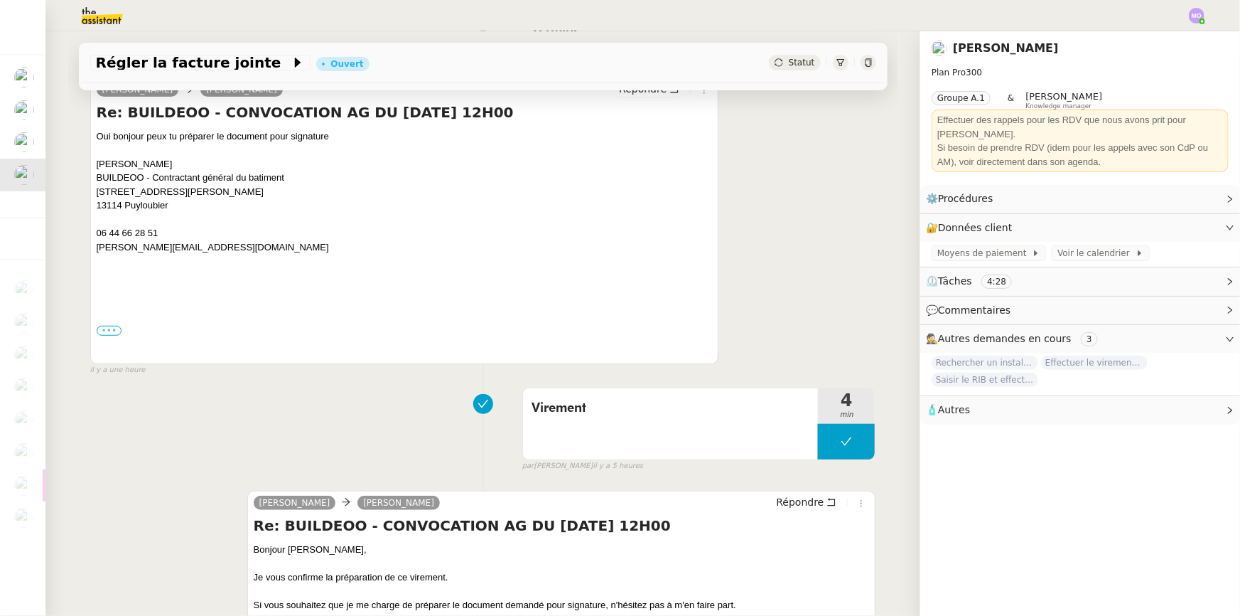
click at [107, 333] on label "•••" at bounding box center [110, 331] width 26 height 10
click at [0, 0] on input "•••" at bounding box center [0, 0] width 0 height 0
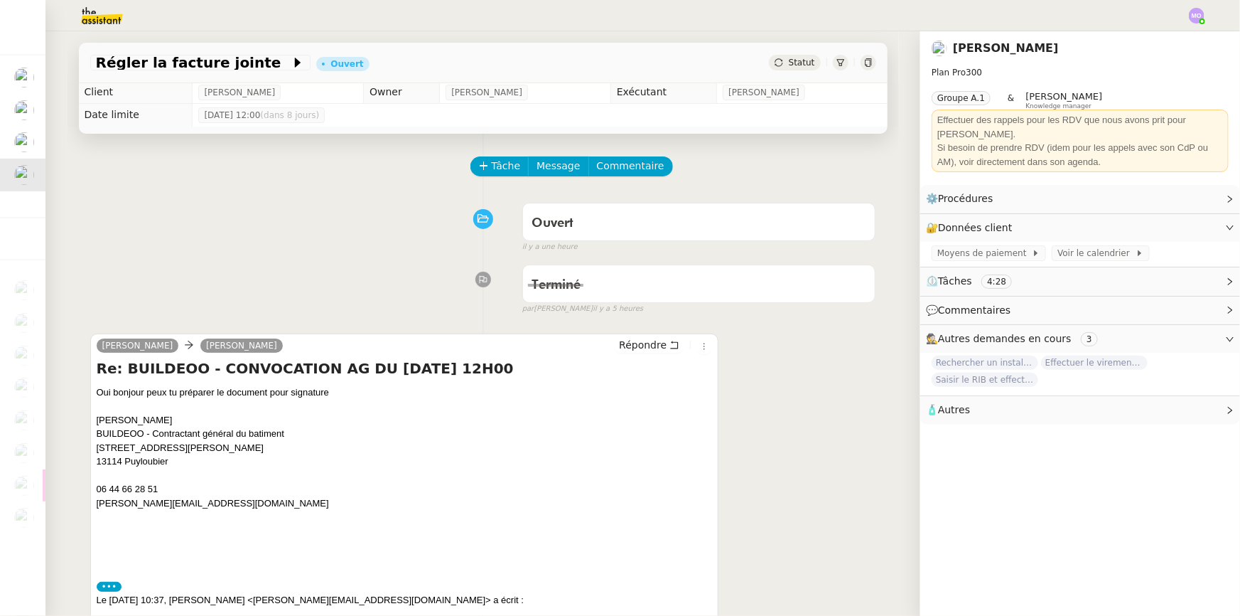
scroll to position [0, 0]
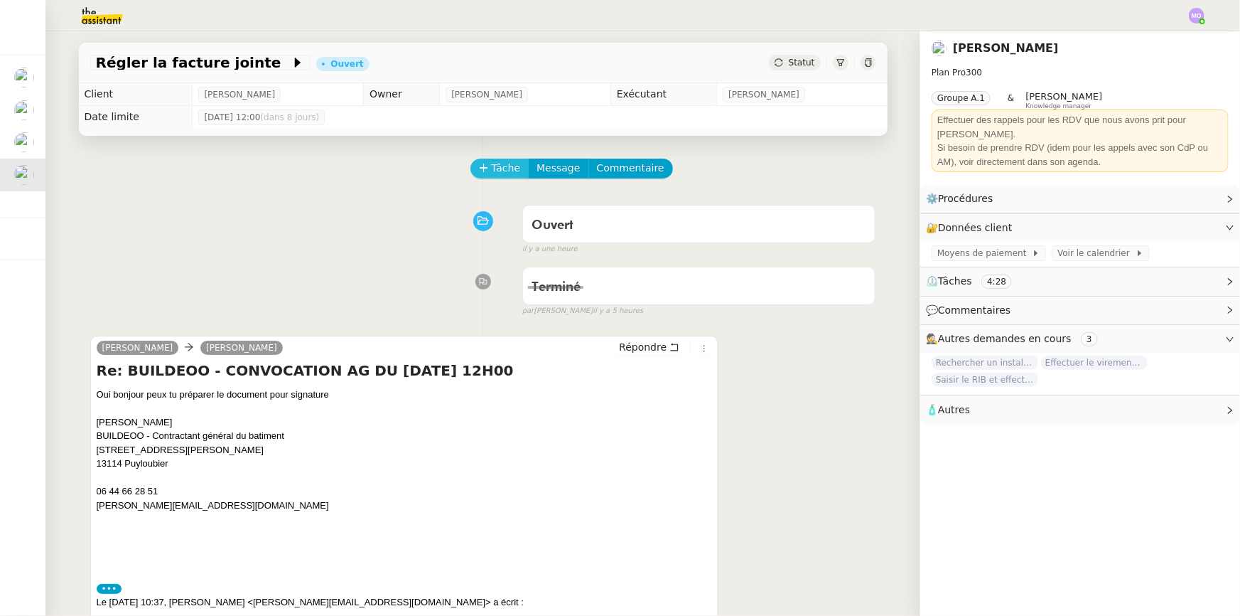
click at [492, 170] on span "Tâche" at bounding box center [506, 168] width 29 height 16
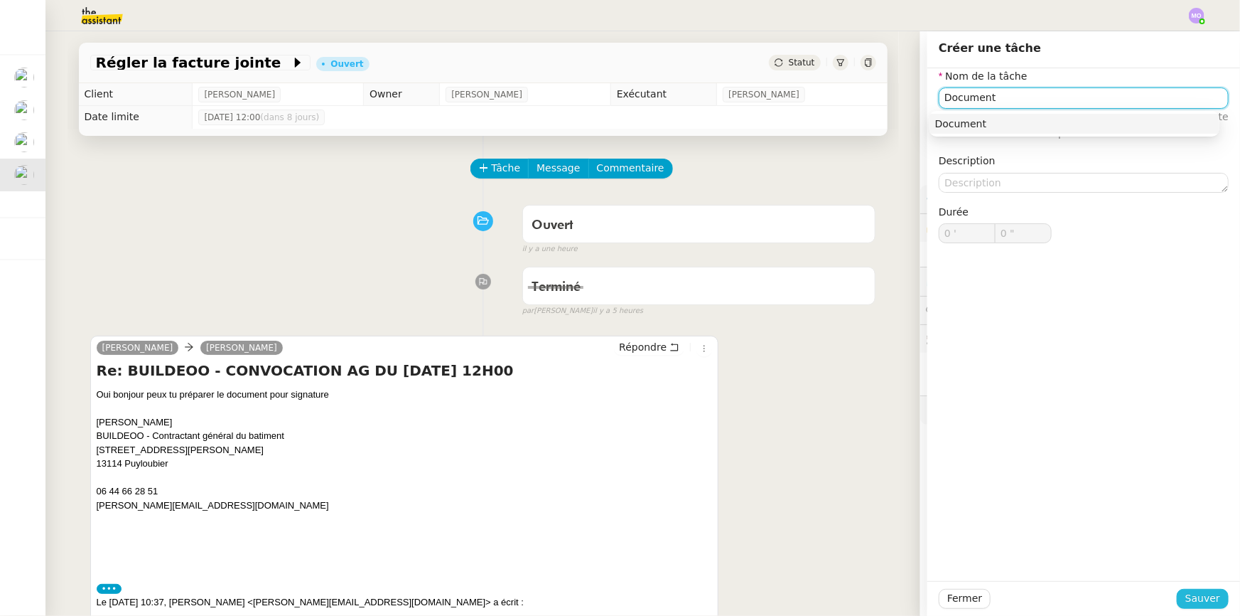
type input "Document"
click at [1186, 592] on span "Sauver" at bounding box center [1203, 598] width 35 height 16
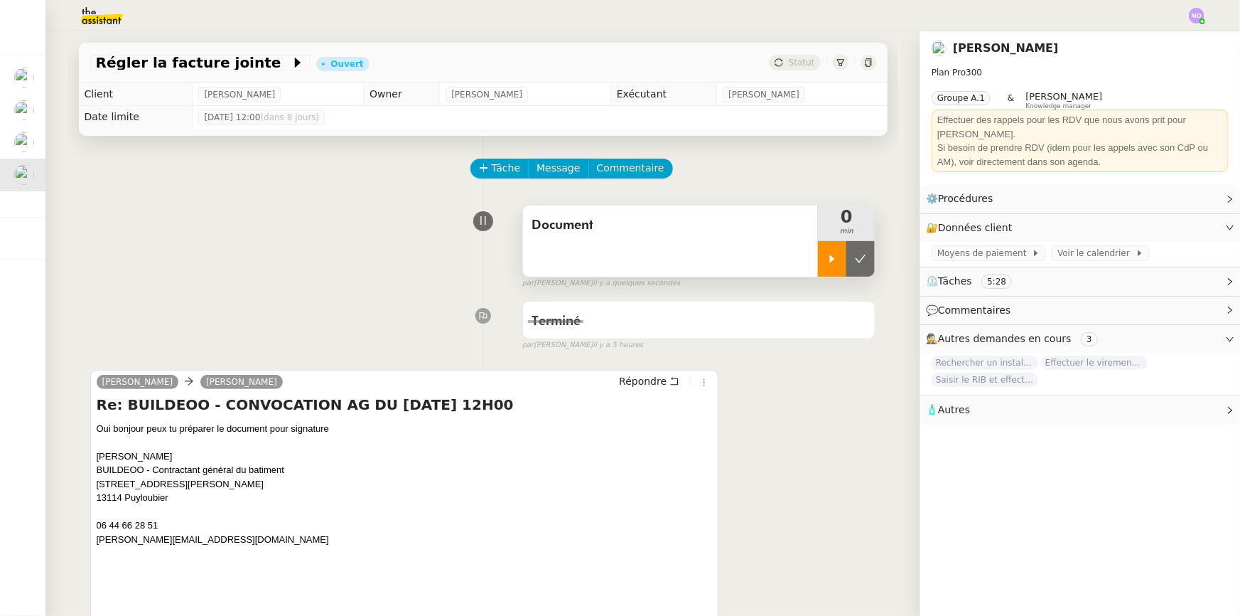
click at [818, 257] on div at bounding box center [832, 259] width 28 height 36
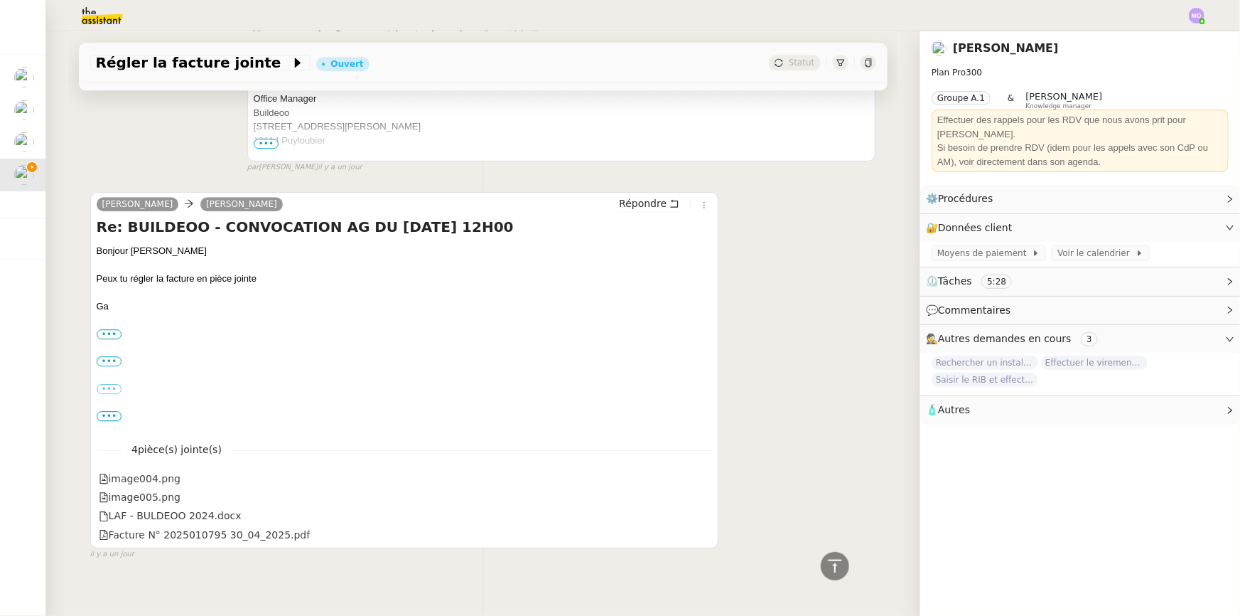
scroll to position [1934, 0]
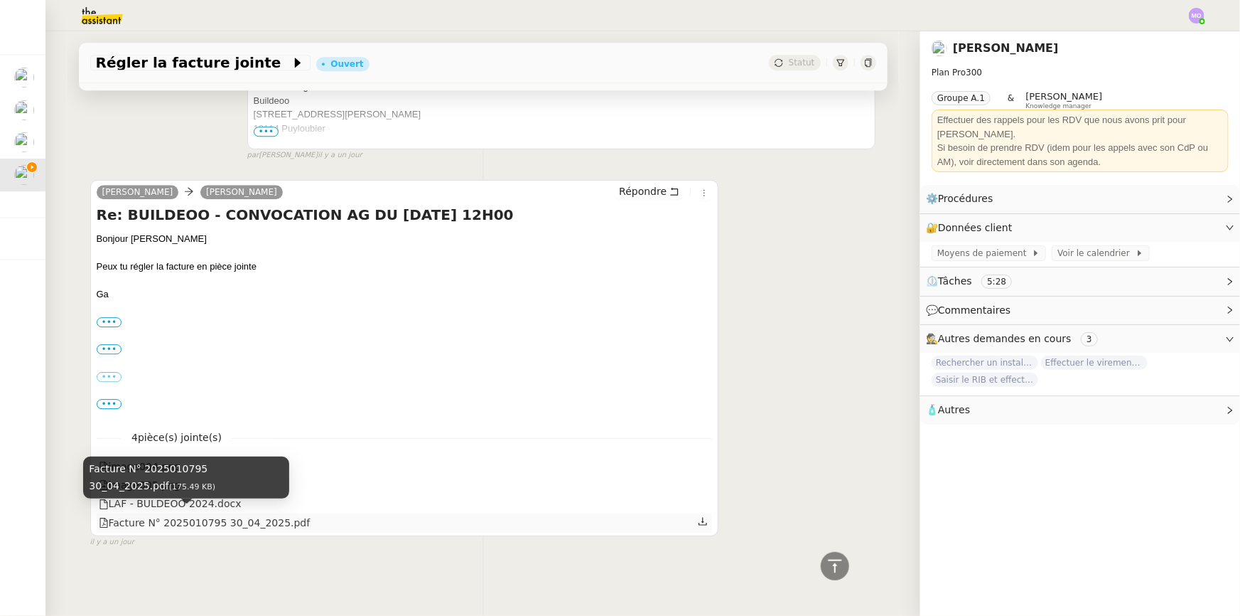
click at [213, 495] on div "Facture N° 2025010795 30_04_2025.pdf (175.49 KB)" at bounding box center [186, 477] width 206 height 42
click at [208, 503] on div "Facture N° 2025010795 30_04_2025.pdf (175.49 KB)" at bounding box center [186, 482] width 206 height 52
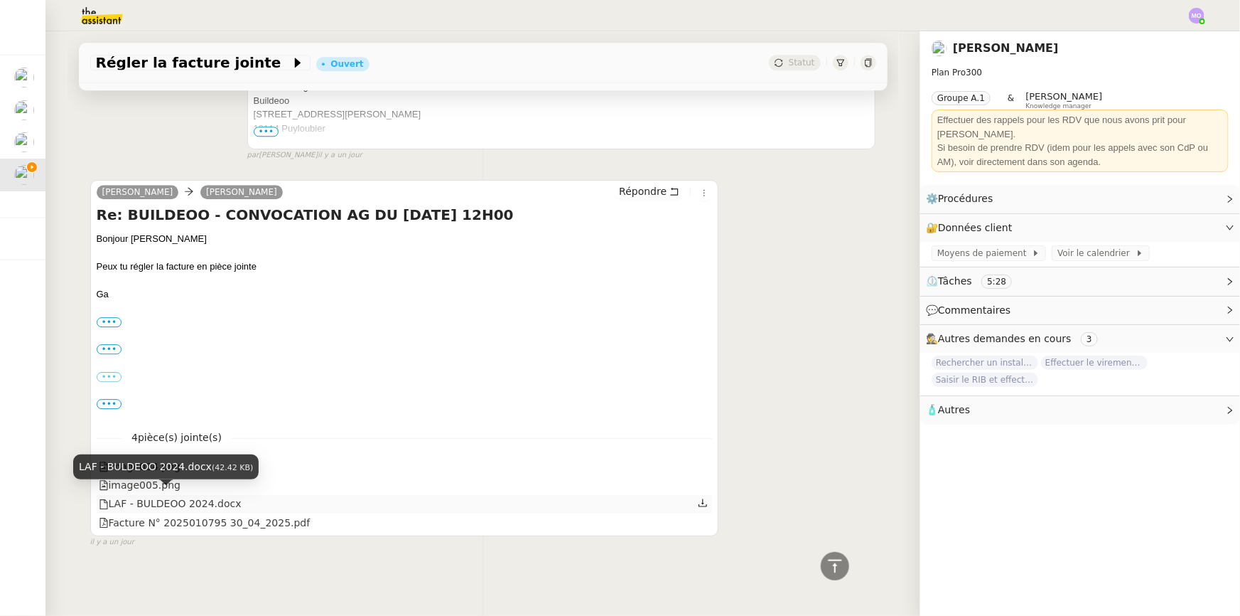
click at [208, 496] on div "LAF - BULDEOO 2024.docx" at bounding box center [170, 503] width 143 height 16
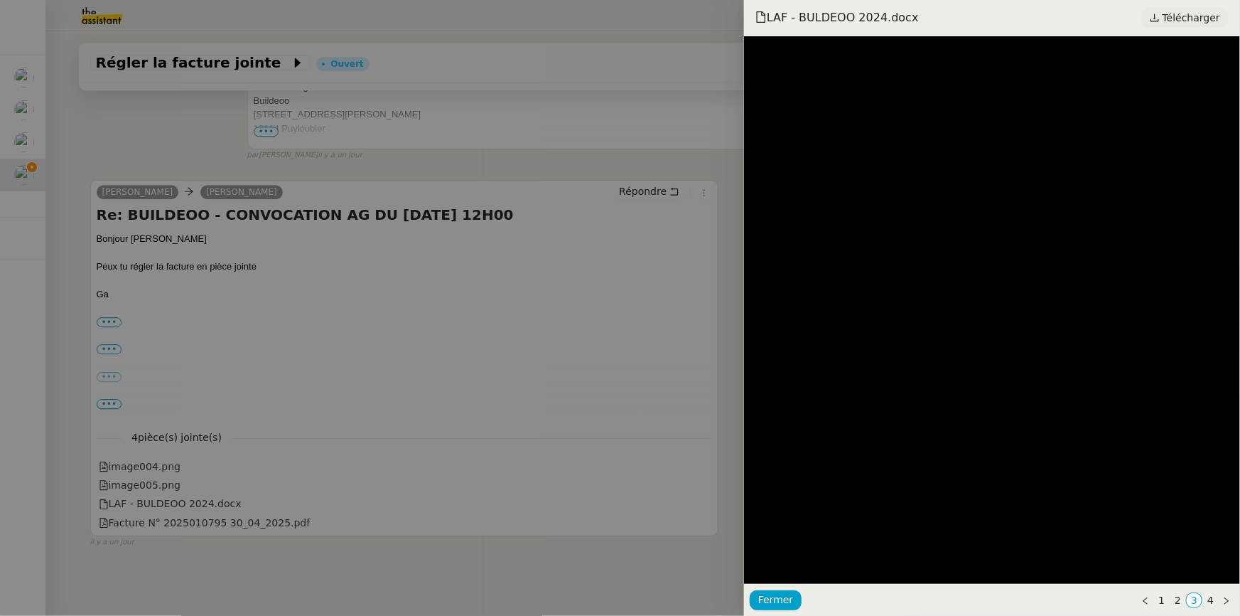
click at [1191, 16] on span "Télécharger" at bounding box center [1192, 18] width 58 height 18
click at [306, 309] on div at bounding box center [620, 308] width 1240 height 616
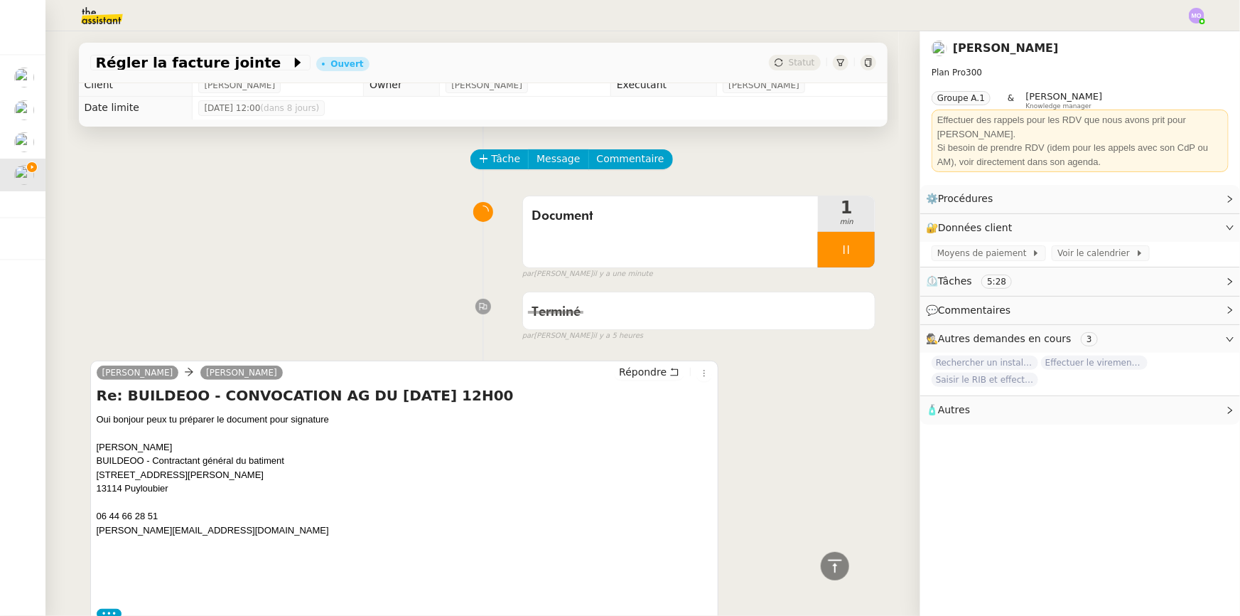
scroll to position [0, 0]
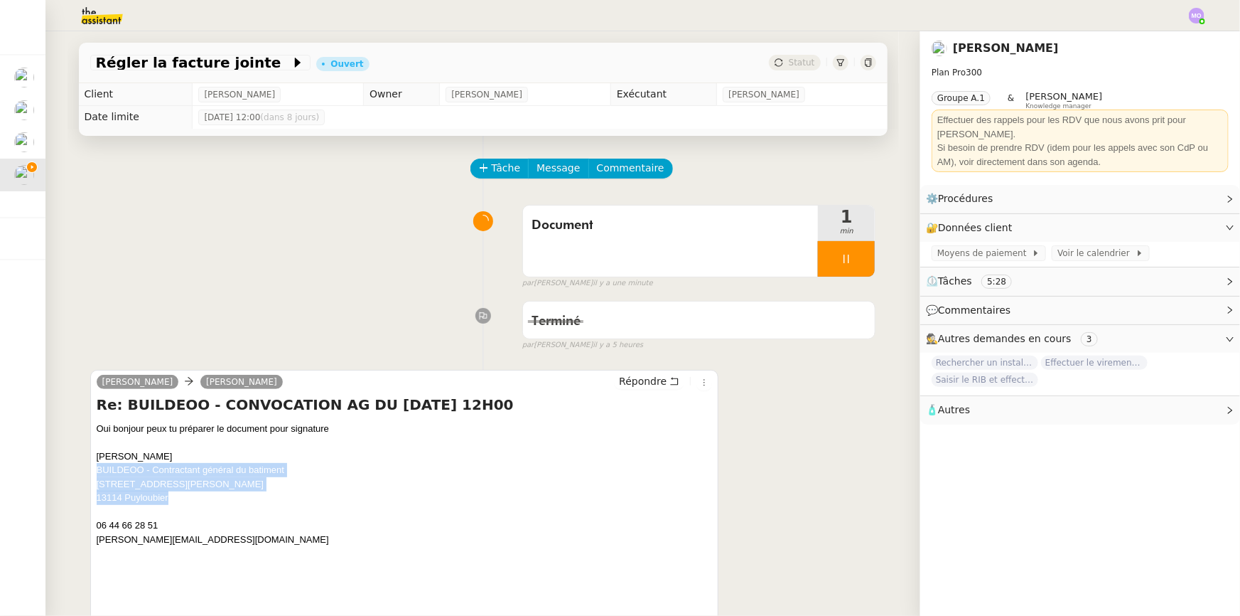
drag, startPoint x: 92, startPoint y: 472, endPoint x: 171, endPoint y: 499, distance: 82.7
click at [171, 499] on div "[PERSON_NAME] BUILDEOO - Contractant général du batiment [STREET_ADDRESS][PERSO…" at bounding box center [405, 504] width 616 height 111
copy div "BUILDEOO - Contractant général du batiment [STREET_ADDRESS][PERSON_NAME]"
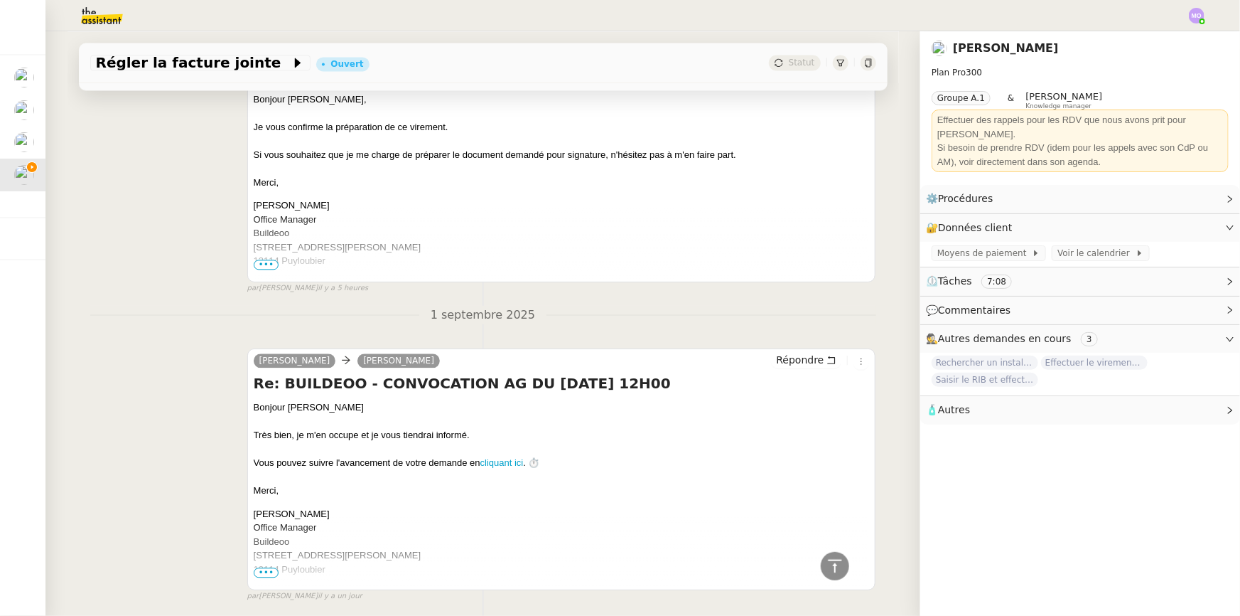
scroll to position [1934, 0]
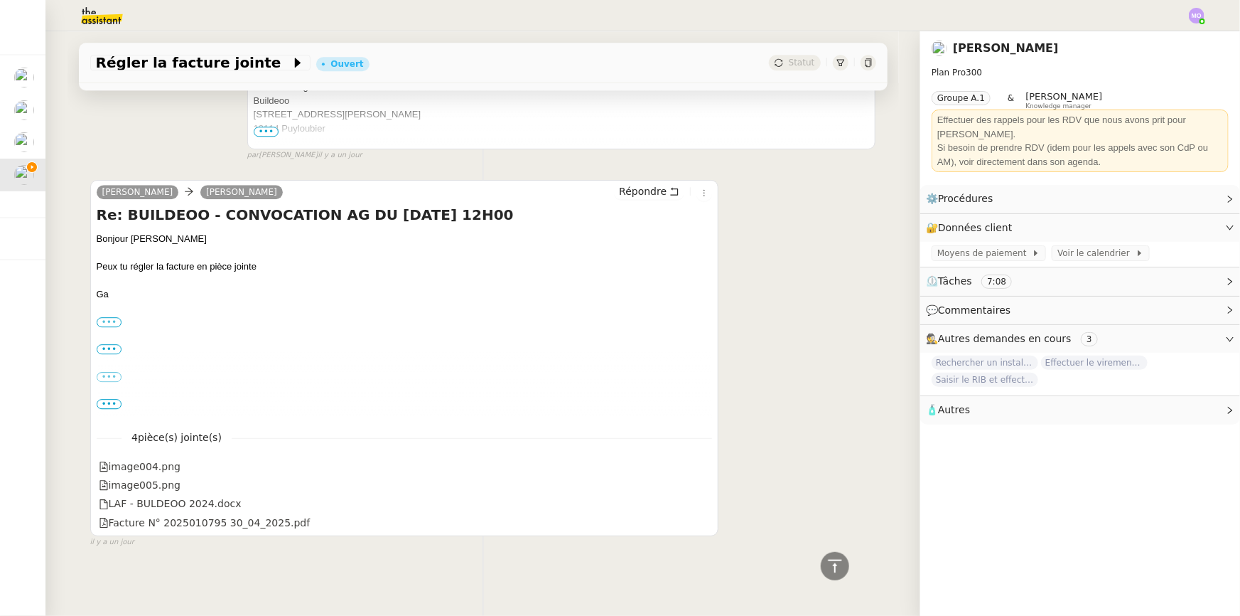
click at [108, 317] on label "•••" at bounding box center [110, 322] width 26 height 10
click at [0, 0] on input "•••" at bounding box center [0, 0] width 0 height 0
click at [107, 372] on label "•••" at bounding box center [110, 377] width 26 height 10
click at [0, 0] on input "•••" at bounding box center [0, 0] width 0 height 0
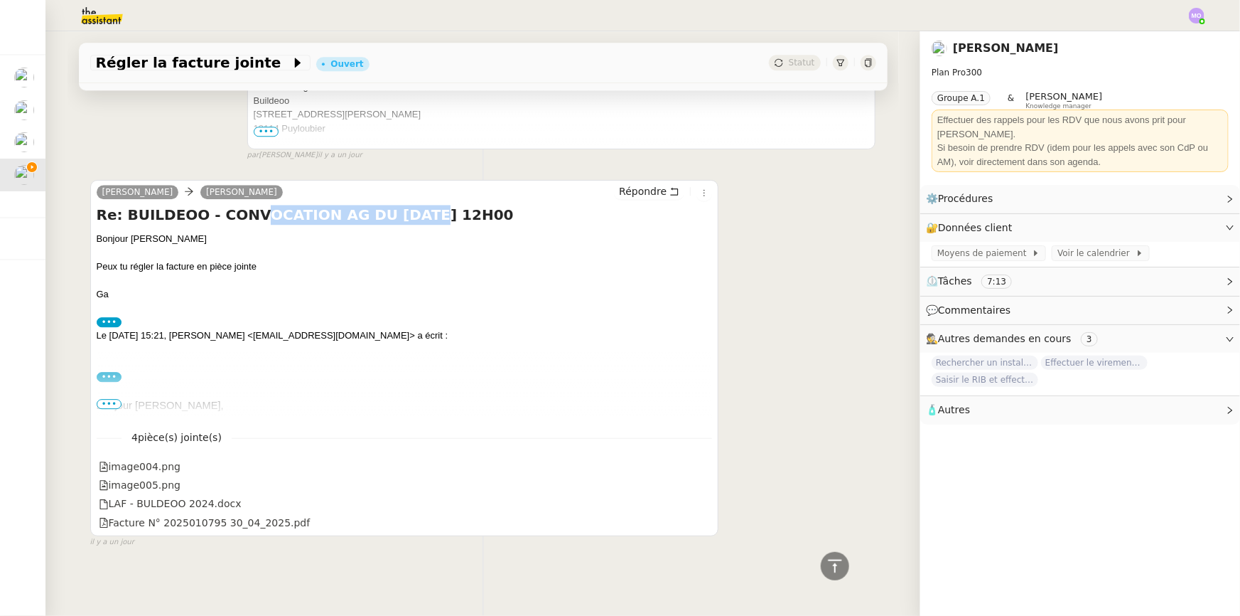
drag, startPoint x: 235, startPoint y: 208, endPoint x: 395, endPoint y: 209, distance: 159.9
click at [393, 209] on h4 "Re: BUILDEOO - CONVOCATION AG DU [DATE] 12H00" at bounding box center [405, 215] width 616 height 20
drag, startPoint x: 140, startPoint y: 264, endPoint x: 220, endPoint y: 265, distance: 79.6
click at [219, 265] on div "Peux tu régler la facture en pièce jointe" at bounding box center [405, 266] width 616 height 14
click at [105, 399] on span "•••" at bounding box center [110, 404] width 26 height 10
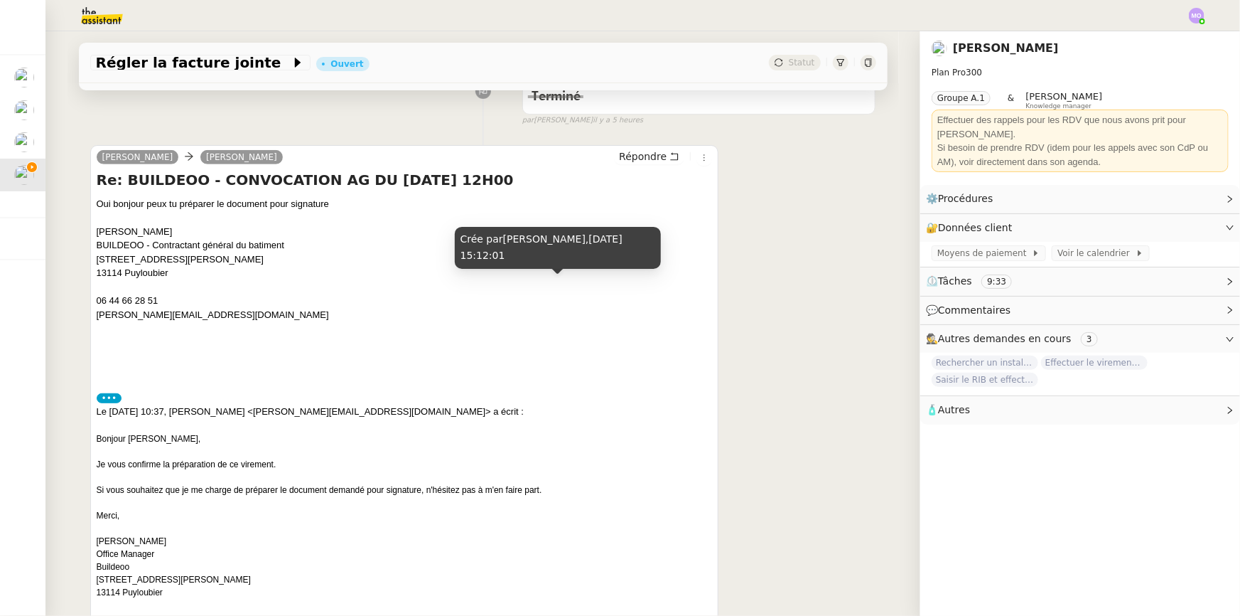
scroll to position [258, 0]
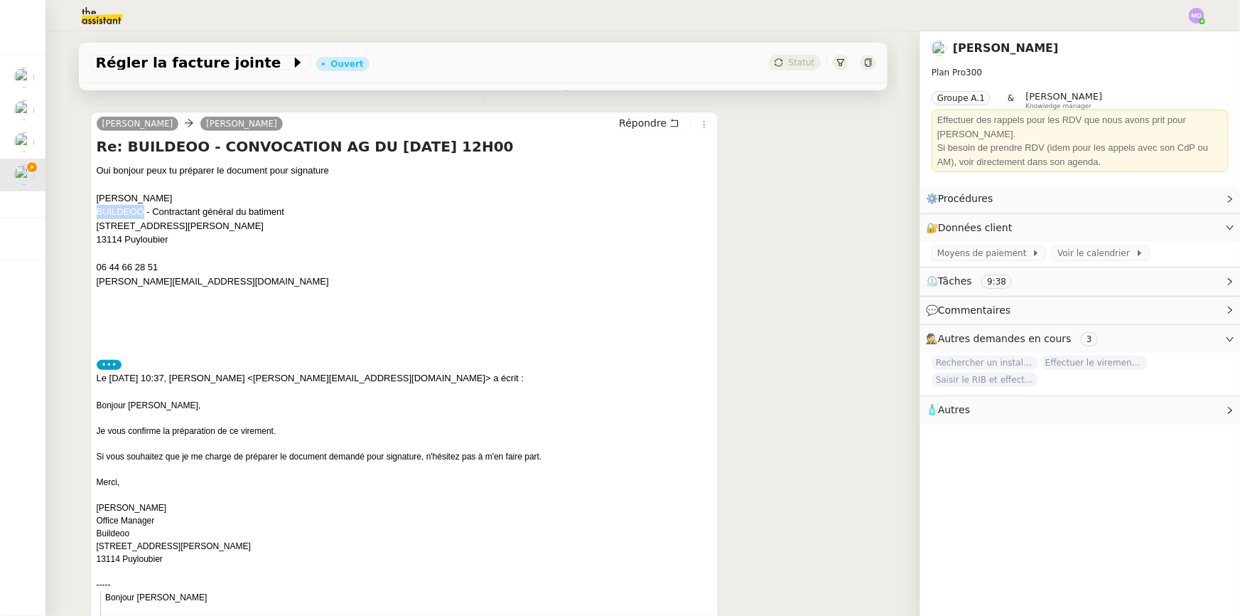
drag, startPoint x: 92, startPoint y: 211, endPoint x: 138, endPoint y: 215, distance: 45.7
click at [138, 215] on div "BUILDEOO - Contractant général du batiment" at bounding box center [405, 212] width 616 height 14
copy div "BUILDEOO"
click at [210, 247] on div at bounding box center [405, 254] width 616 height 14
drag, startPoint x: 92, startPoint y: 224, endPoint x: 163, endPoint y: 242, distance: 72.6
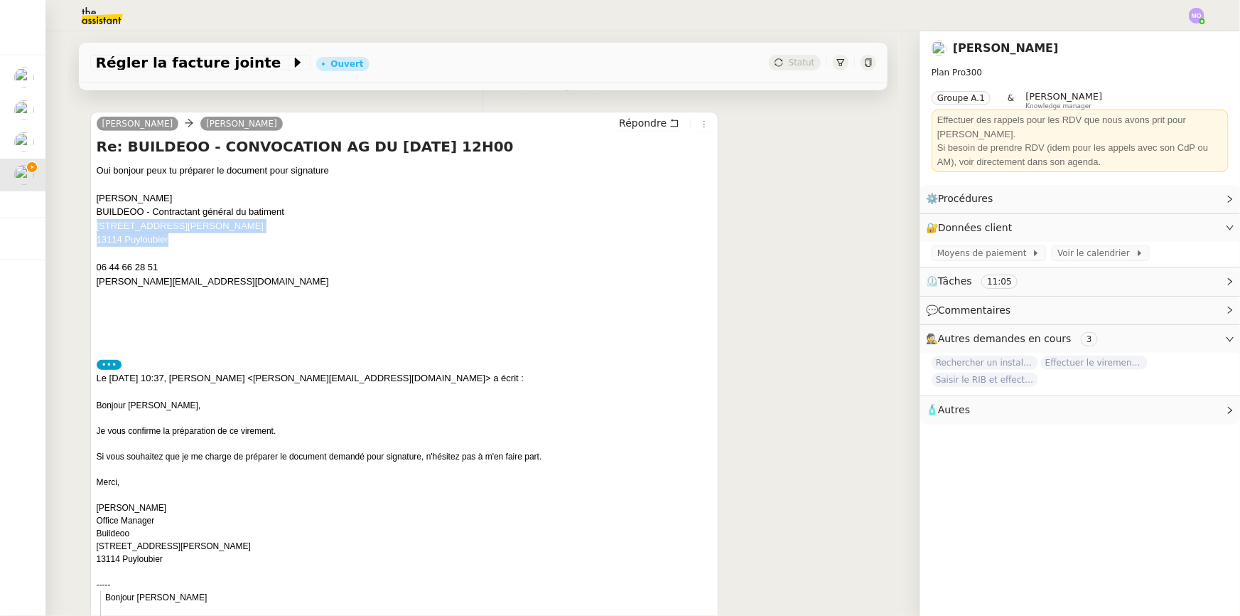
click at [163, 242] on div "[PERSON_NAME] BUILDEOO - Contractant général du batiment [STREET_ADDRESS][PERSO…" at bounding box center [405, 246] width 616 height 111
copy div "[STREET_ADDRESS][PERSON_NAME]"
click at [225, 315] on div "[PERSON_NAME] BUILDEOO - Contractant général du batiment [STREET_ADDRESS][PERSO…" at bounding box center [405, 260] width 616 height 139
drag, startPoint x: 89, startPoint y: 195, endPoint x: 170, endPoint y: 198, distance: 81.1
click at [170, 198] on div "[PERSON_NAME] [PERSON_NAME] Re: BUILDEOO - CONVOCATION AG DU [DATE] 12H00 Oui b…" at bounding box center [404, 627] width 629 height 1030
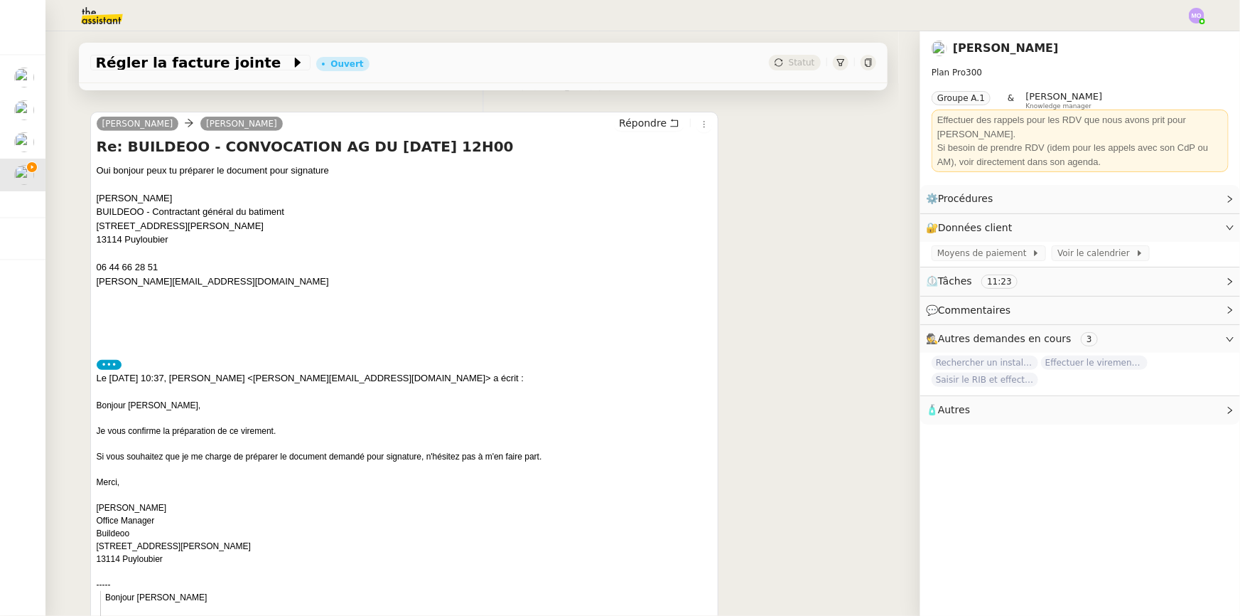
copy div "[PERSON_NAME]"
click at [362, 255] on div at bounding box center [405, 254] width 616 height 14
drag, startPoint x: 186, startPoint y: 279, endPoint x: 90, endPoint y: 271, distance: 97.0
click at [90, 271] on div "[PERSON_NAME] [PERSON_NAME] Re: BUILDEOO - CONVOCATION AG DU [DATE] 12H00 Oui b…" at bounding box center [404, 627] width 629 height 1030
copy div "06 44 66 28 51 [PERSON_NAME][EMAIL_ADDRESS][DOMAIN_NAME]"
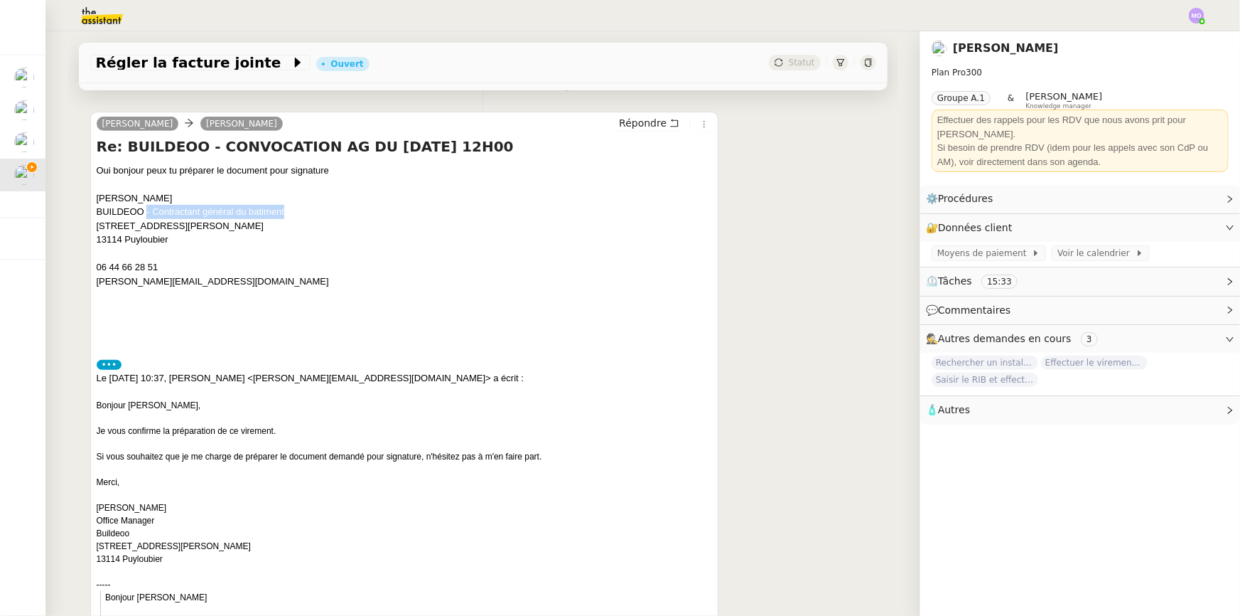
drag, startPoint x: 141, startPoint y: 210, endPoint x: 279, endPoint y: 213, distance: 137.2
click at [279, 213] on div "BUILDEOO - Contractant général du batiment" at bounding box center [405, 212] width 616 height 14
copy div "- Contractant général du batiment"
click at [284, 230] on div "[STREET_ADDRESS][PERSON_NAME]" at bounding box center [405, 226] width 616 height 14
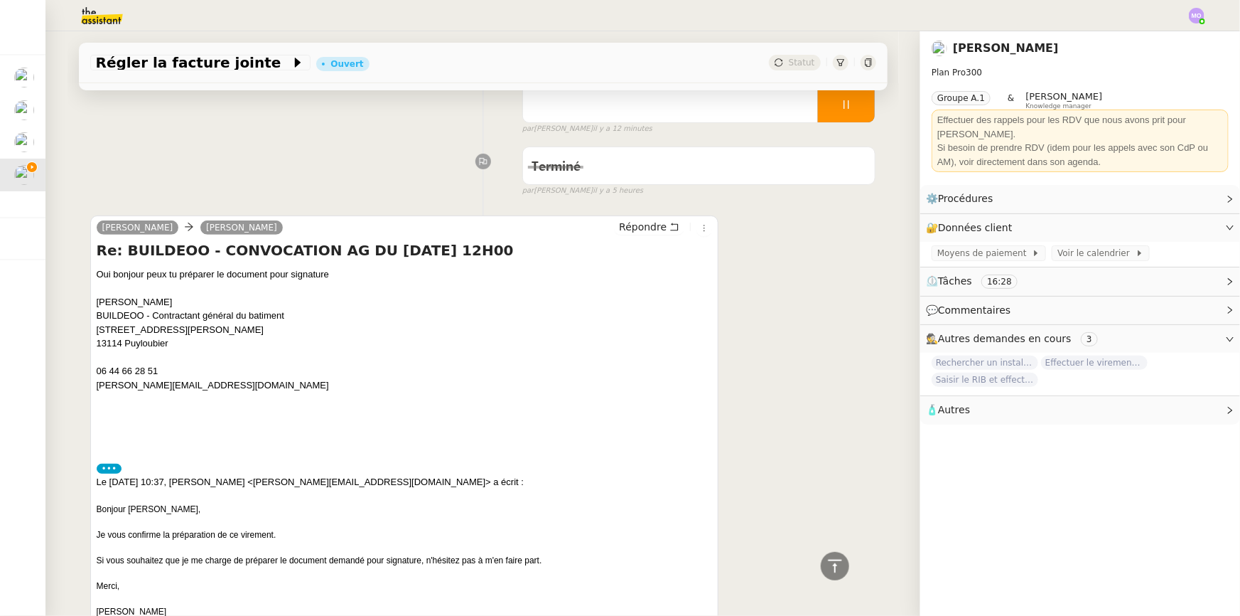
scroll to position [0, 0]
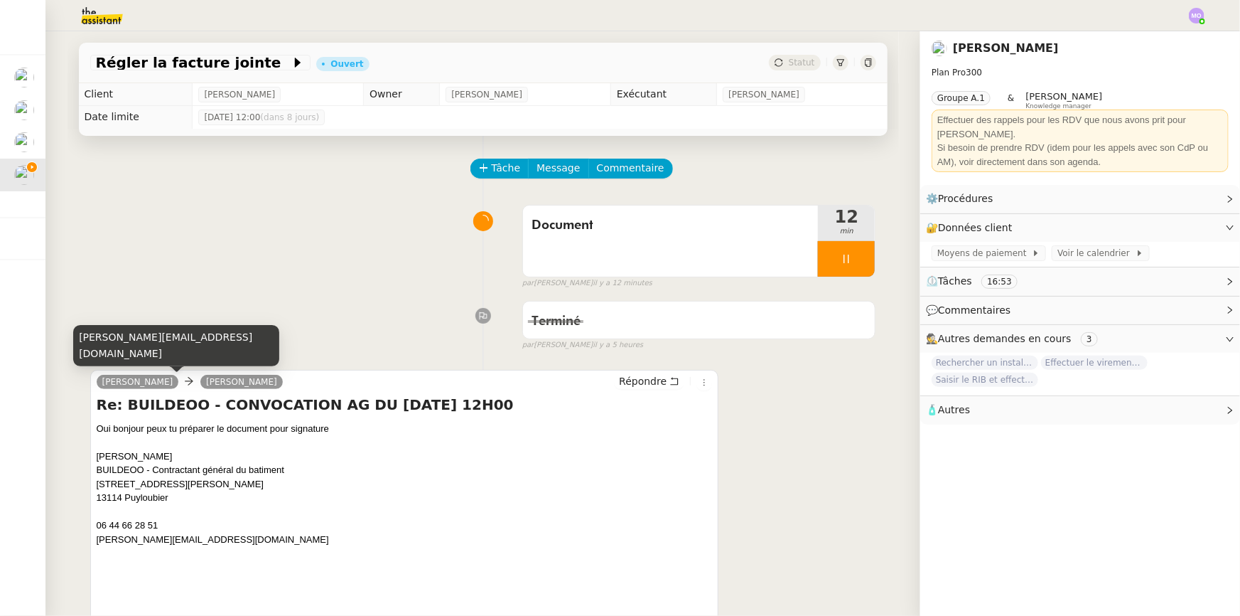
click at [132, 356] on div "[PERSON_NAME][EMAIL_ADDRESS][DOMAIN_NAME]" at bounding box center [176, 346] width 206 height 42
copy div "[PERSON_NAME][EMAIL_ADDRESS][DOMAIN_NAME]"
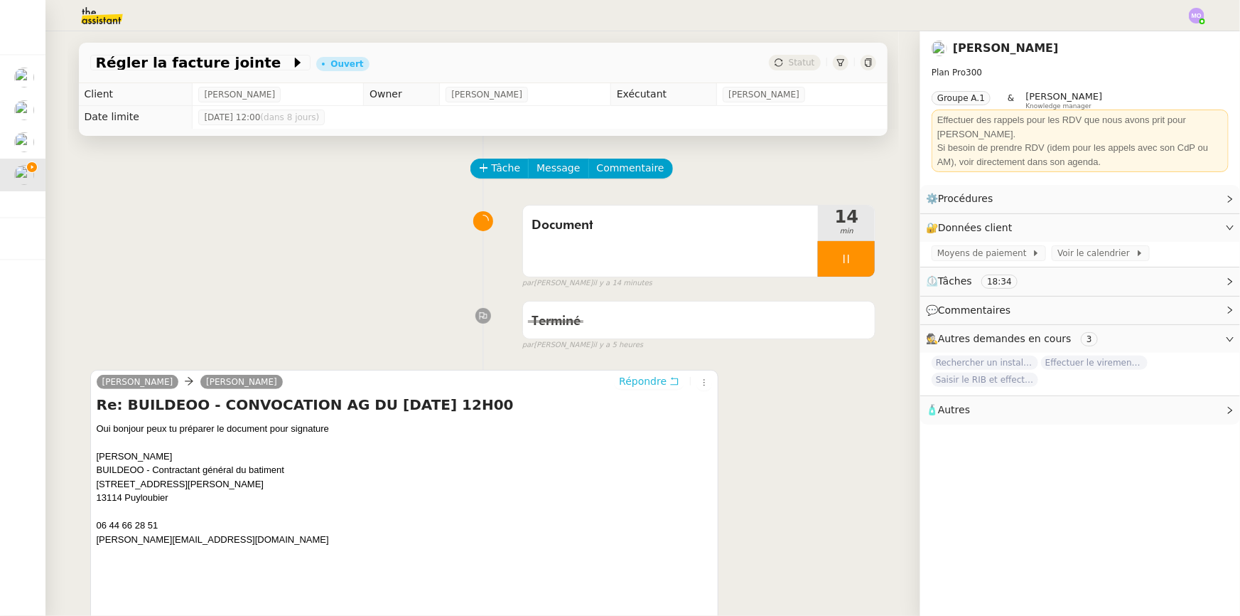
click at [655, 385] on span "Répondre" at bounding box center [643, 381] width 48 height 14
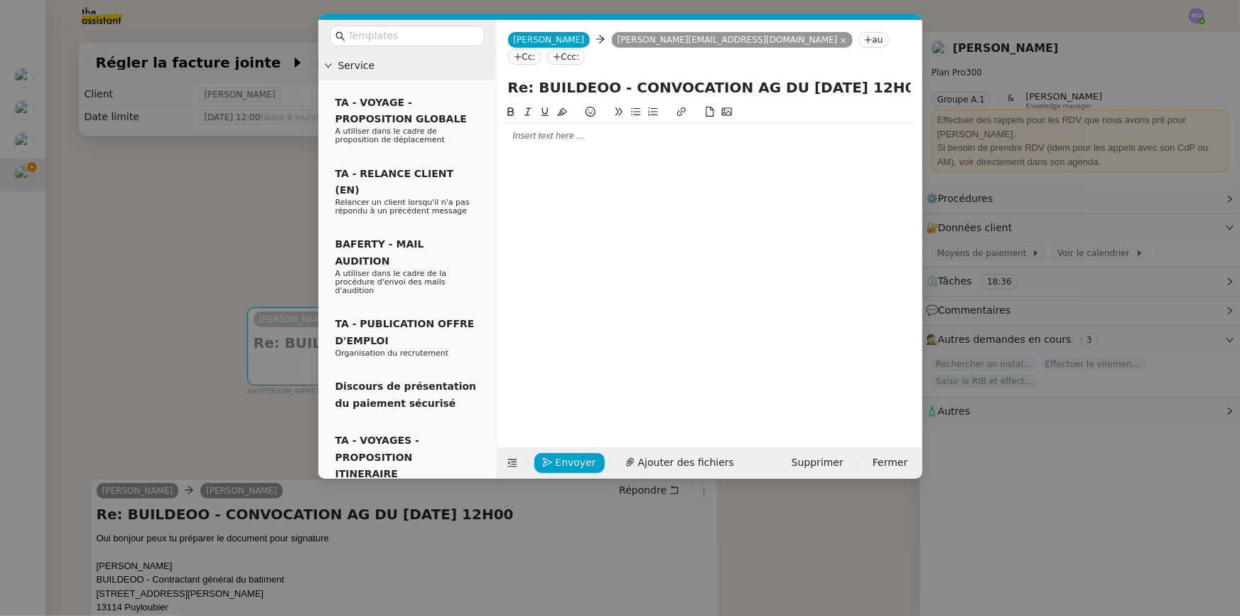
click at [543, 129] on div at bounding box center [710, 135] width 414 height 13
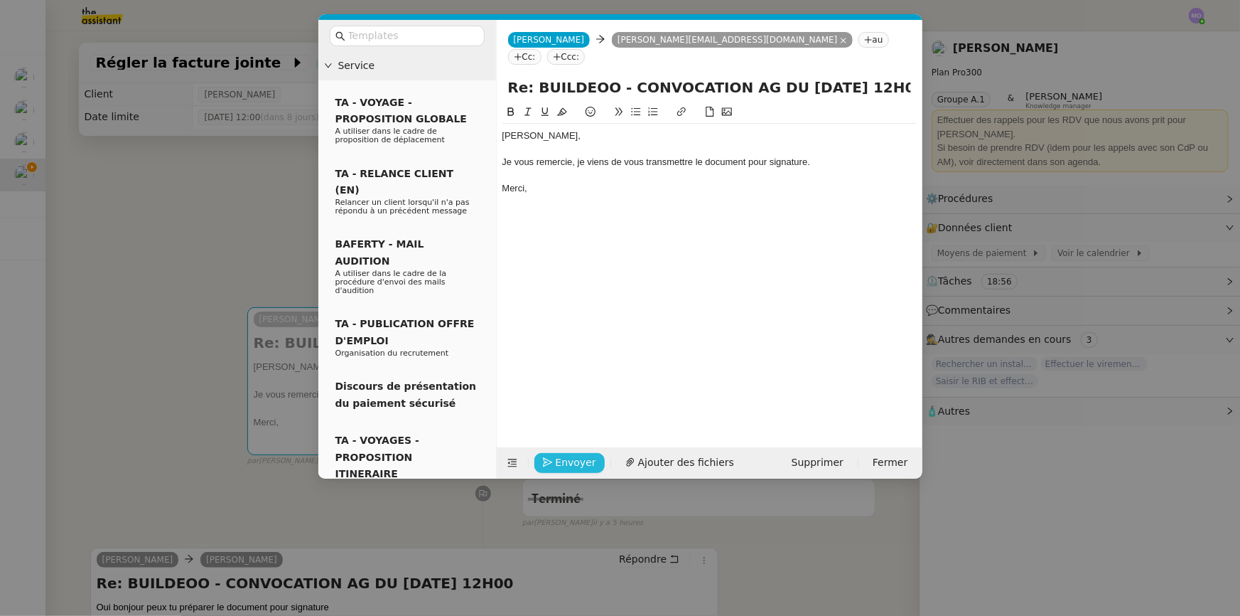
click at [563, 456] on span "Envoyer" at bounding box center [576, 462] width 41 height 16
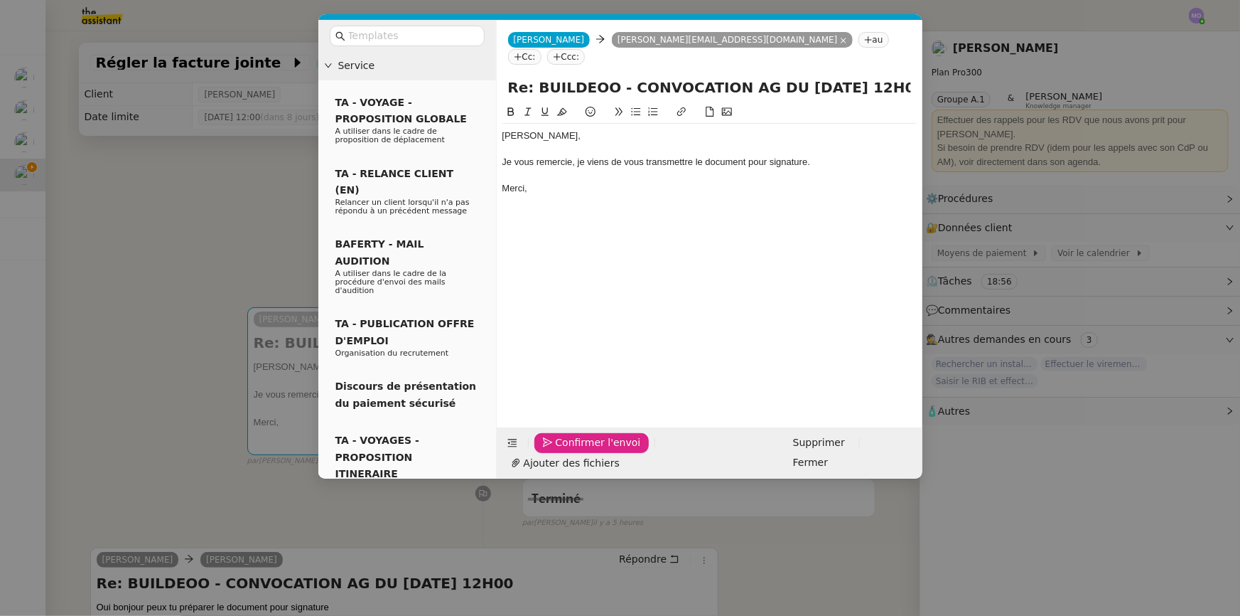
click at [563, 451] on span "Confirmer l'envoi" at bounding box center [598, 442] width 85 height 16
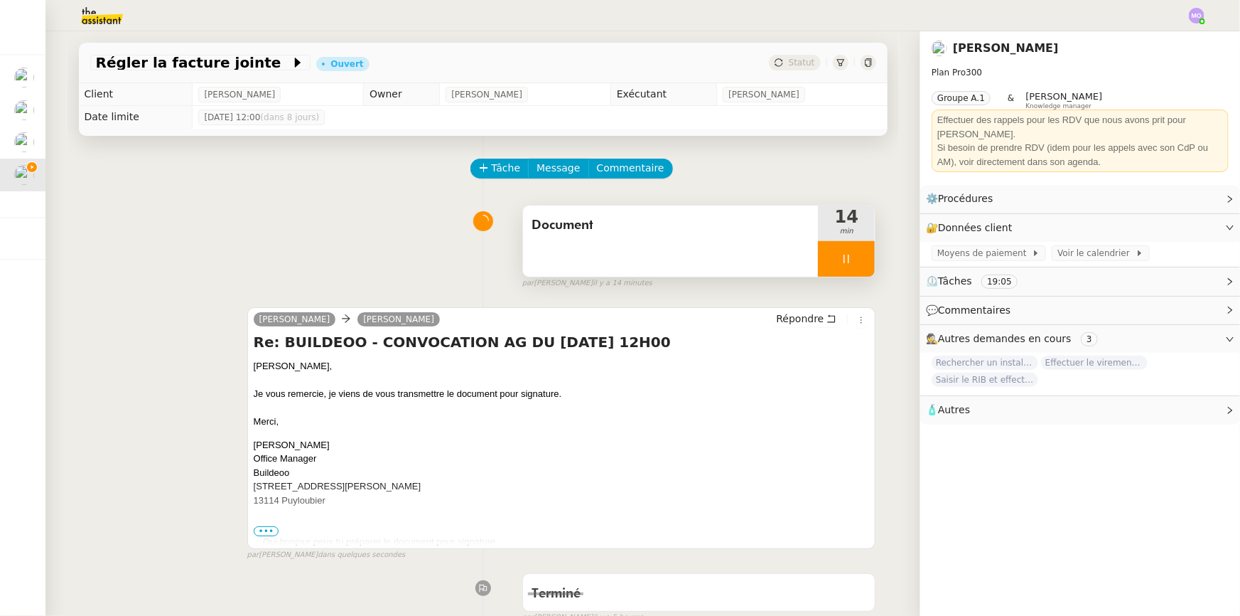
click at [842, 257] on div at bounding box center [846, 259] width 57 height 36
click at [847, 257] on button at bounding box center [861, 259] width 28 height 36
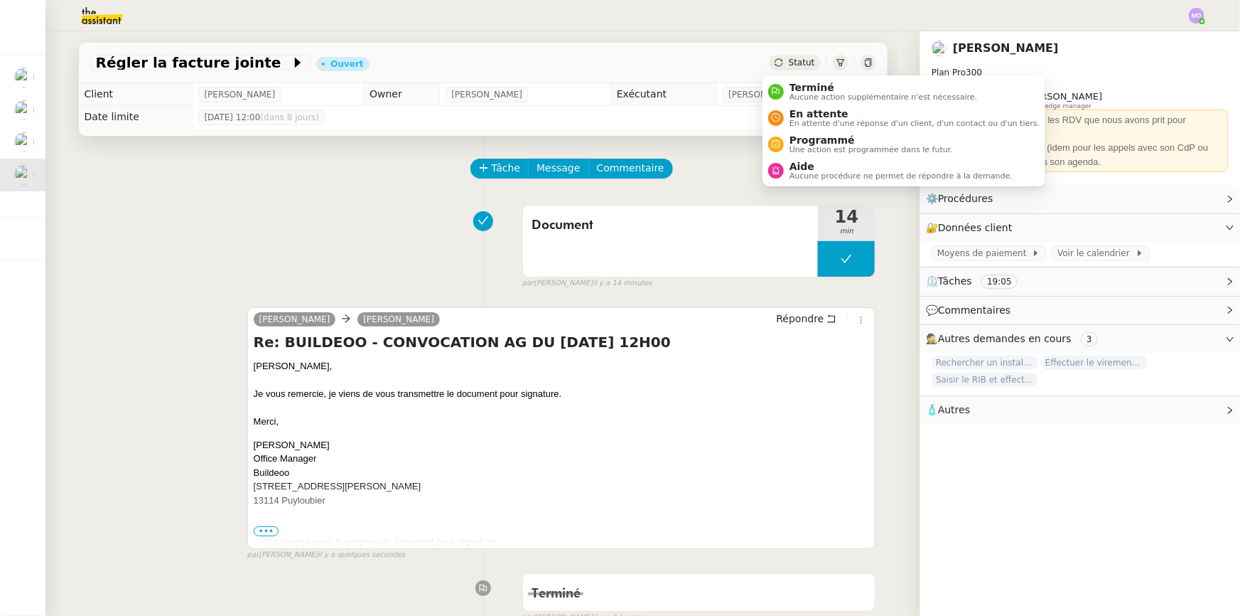
click at [790, 64] on span "Statut" at bounding box center [802, 63] width 26 height 10
click at [815, 110] on span "En attente" at bounding box center [915, 113] width 250 height 11
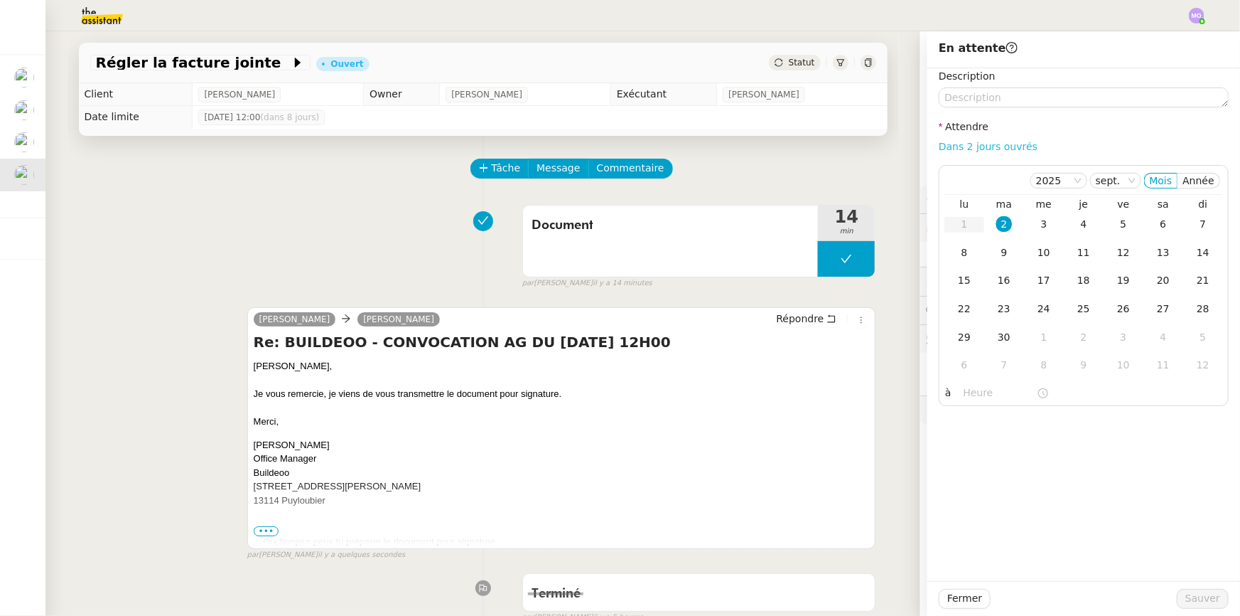
click at [981, 143] on link "Dans 2 jours ouvrés" at bounding box center [988, 146] width 99 height 11
type input "07:00"
click at [1036, 223] on div "3" at bounding box center [1044, 224] width 16 height 16
click at [1192, 593] on span "Sauver" at bounding box center [1203, 598] width 35 height 16
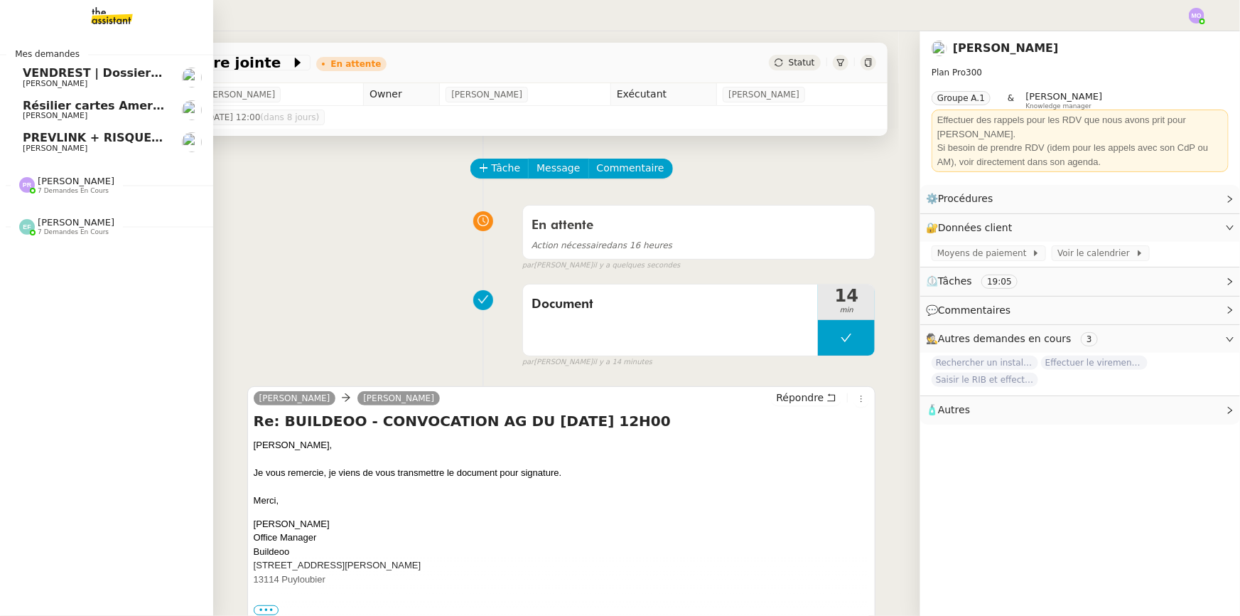
click at [99, 141] on span "PREVLINK + RISQUES PROFESSIONNELS" at bounding box center [150, 138] width 255 height 14
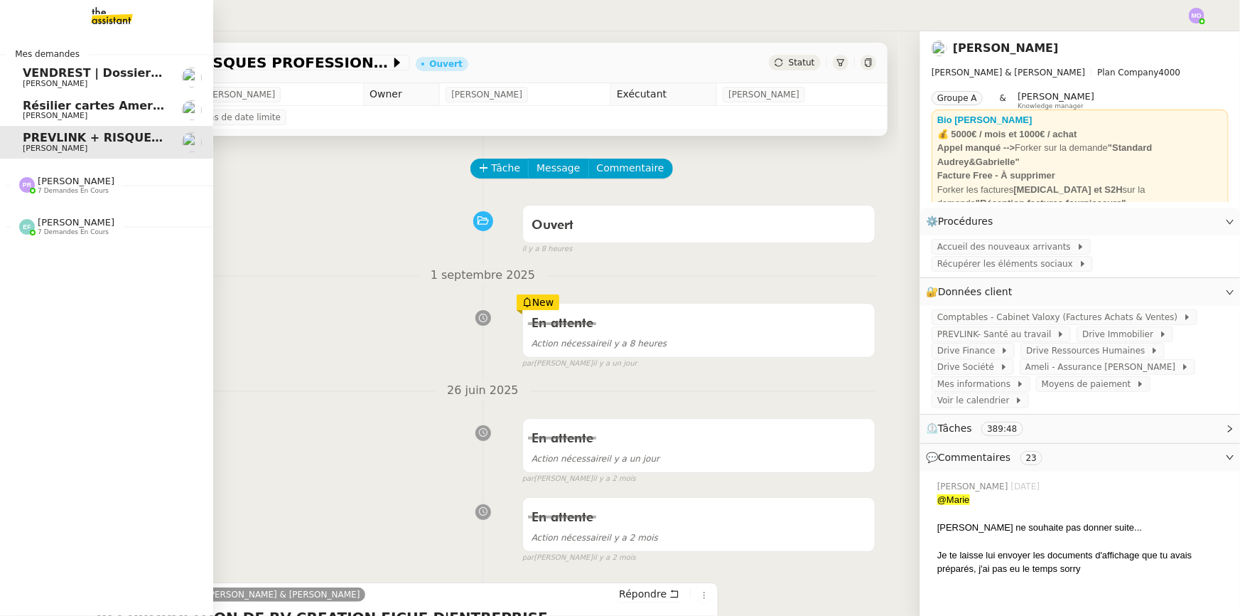
click at [106, 109] on span "Résilier cartes American Express" at bounding box center [128, 106] width 210 height 14
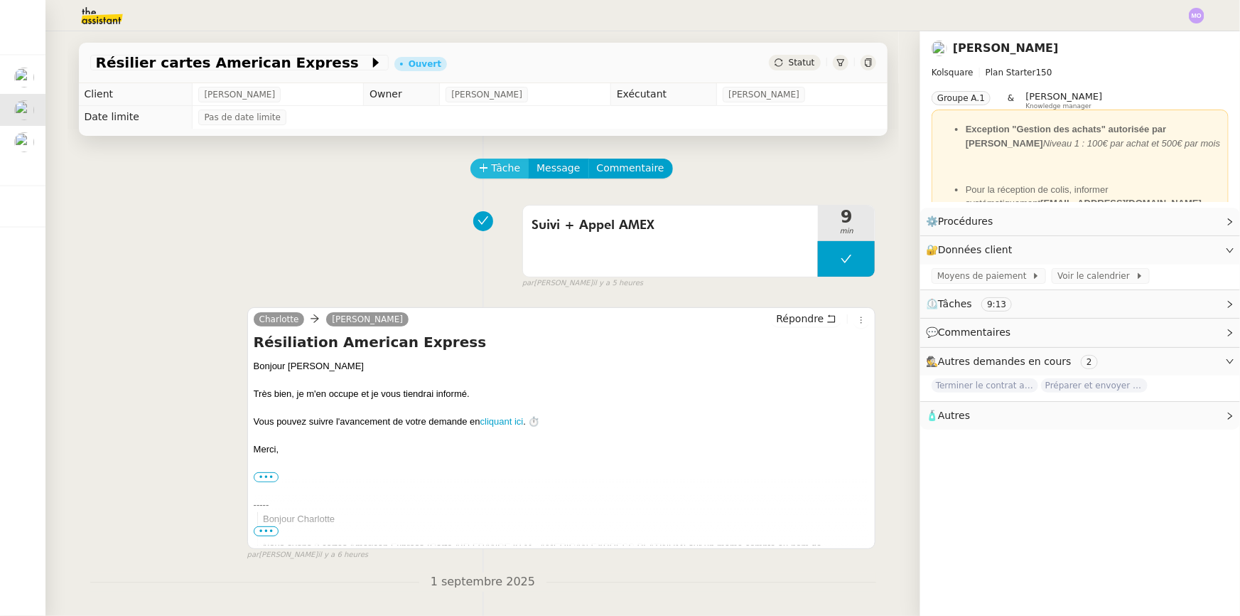
click at [492, 170] on span "Tâche" at bounding box center [506, 168] width 29 height 16
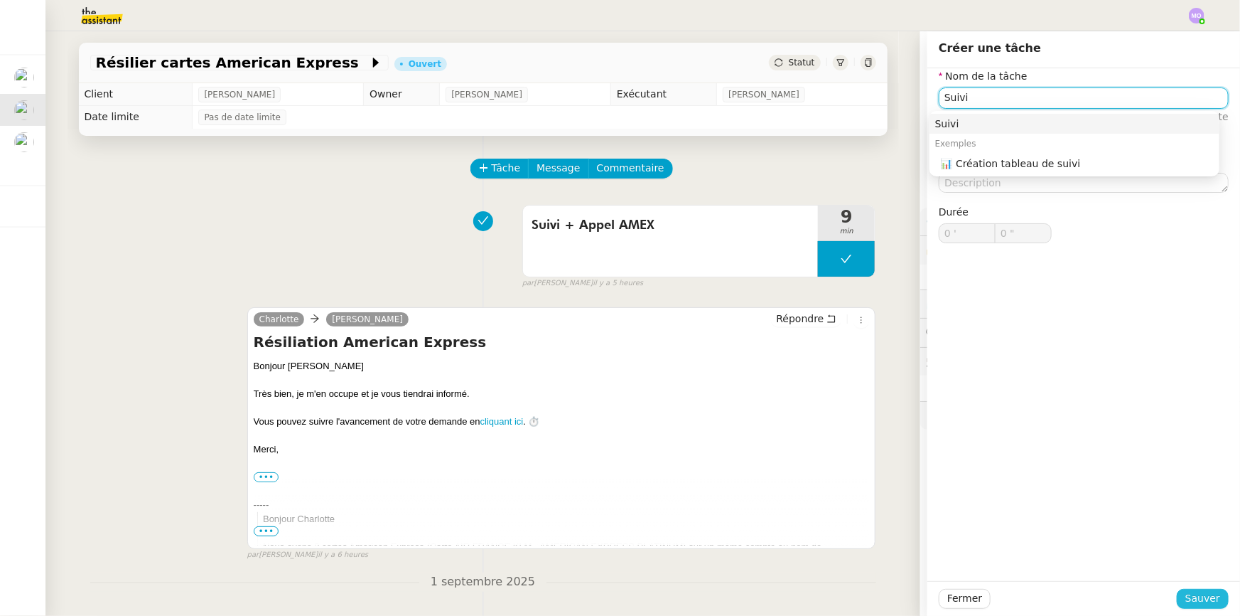
type input "Suivi"
click at [1177, 598] on button "Sauver" at bounding box center [1203, 599] width 52 height 20
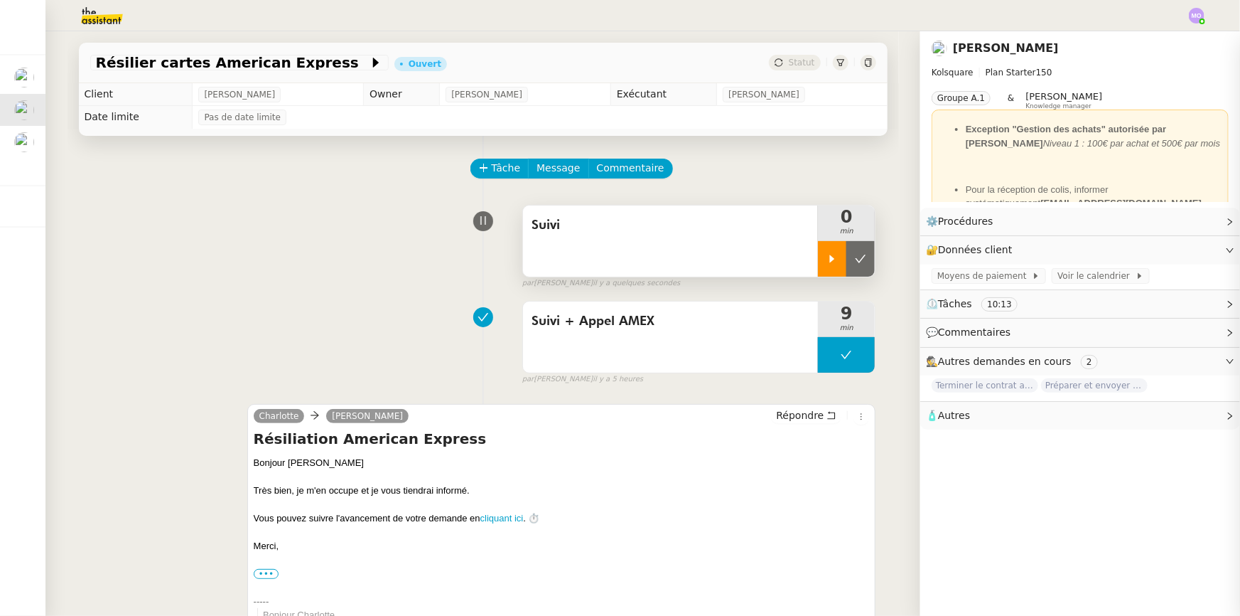
click at [822, 267] on div at bounding box center [832, 259] width 28 height 36
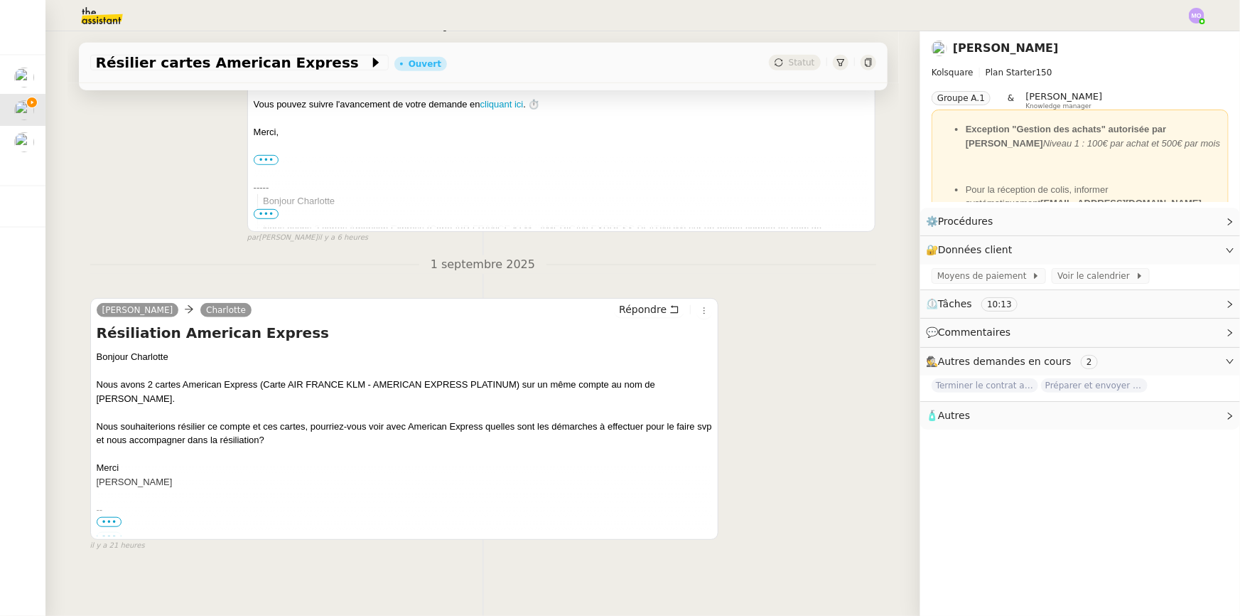
scroll to position [426, 0]
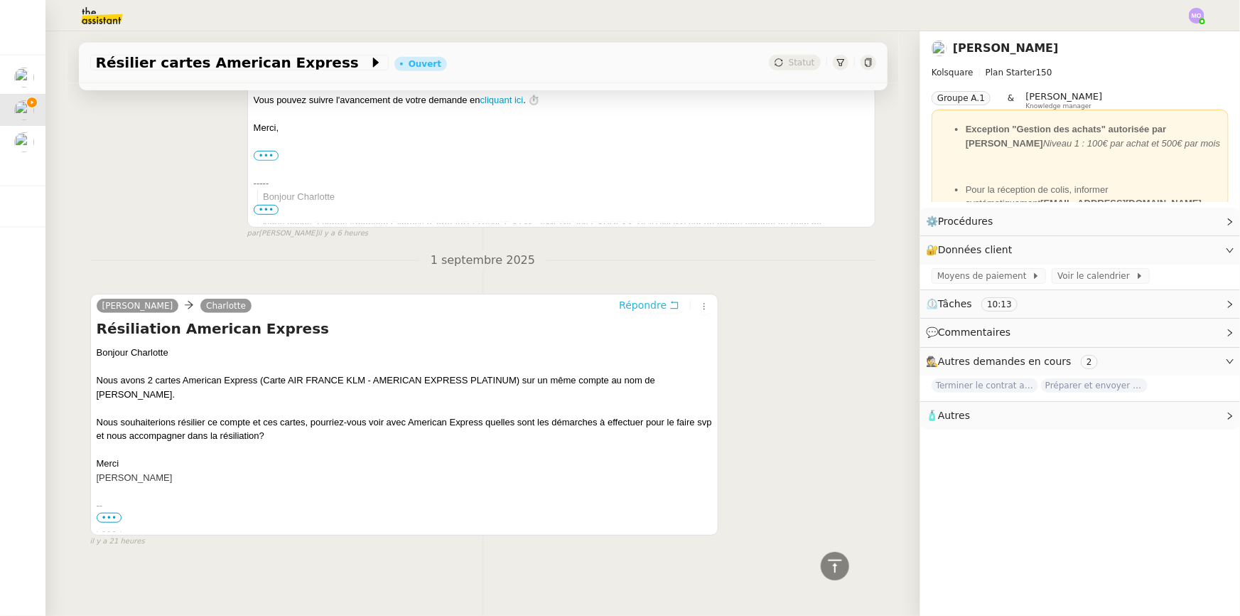
click at [646, 301] on span "Répondre" at bounding box center [643, 305] width 48 height 14
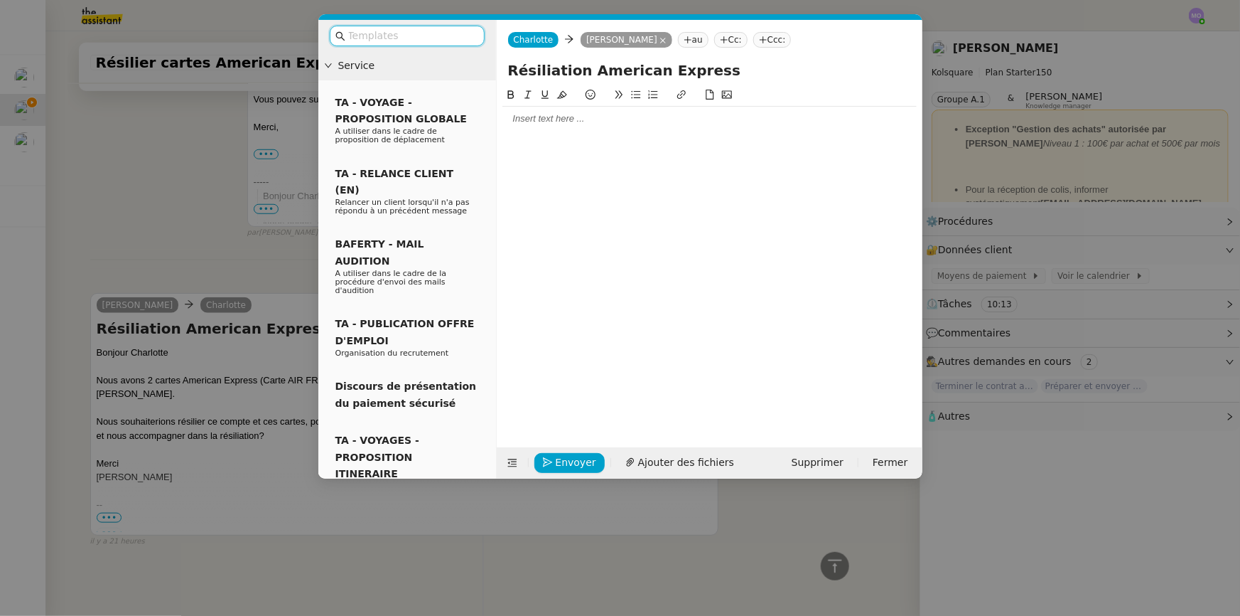
scroll to position [535, 0]
click at [561, 128] on div at bounding box center [710, 119] width 414 height 24
click at [235, 286] on nz-modal-container "Service TA - VOYAGE - PROPOSITION GLOBALE A utiliser dans le cadre de propositi…" at bounding box center [620, 308] width 1240 height 616
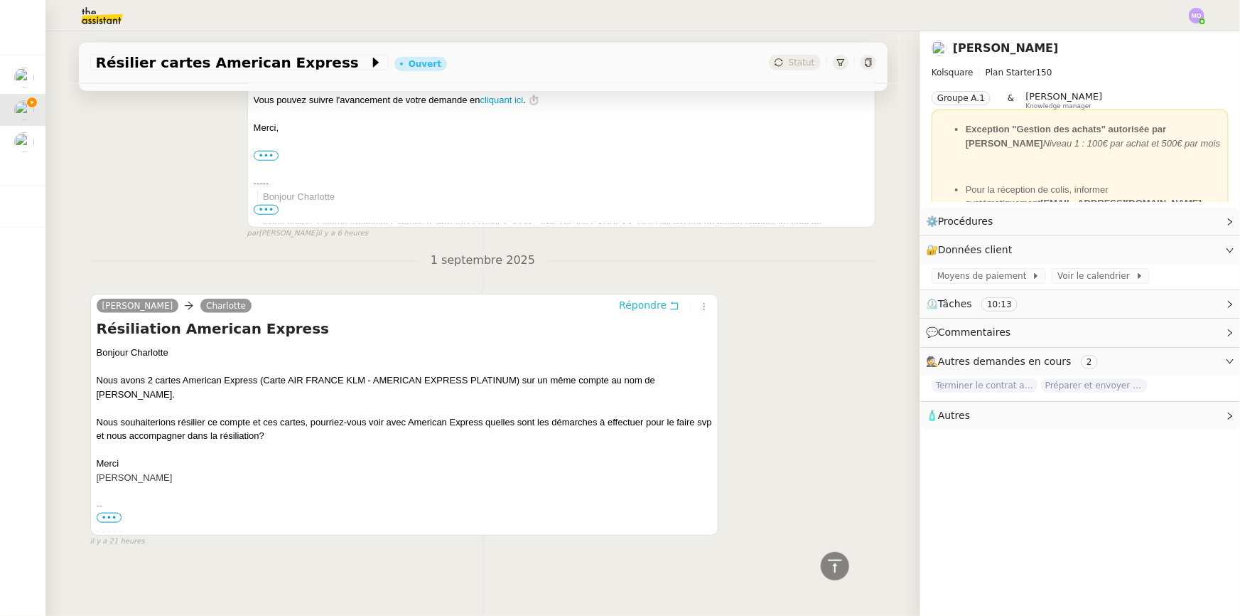
scroll to position [621, 0]
drag, startPoint x: 367, startPoint y: 375, endPoint x: 440, endPoint y: 375, distance: 73.2
click at [435, 373] on div "Nous avons 2 cartes American Express (Carte AIR FRANCE KLM - AMERICAN EXPRESS P…" at bounding box center [405, 387] width 616 height 28
click at [446, 386] on div "Nous avons 2 cartes American Express (Carte AIR FRANCE KLM - AMERICAN EXPRESS P…" at bounding box center [405, 387] width 616 height 28
drag, startPoint x: 369, startPoint y: 371, endPoint x: 463, endPoint y: 373, distance: 93.9
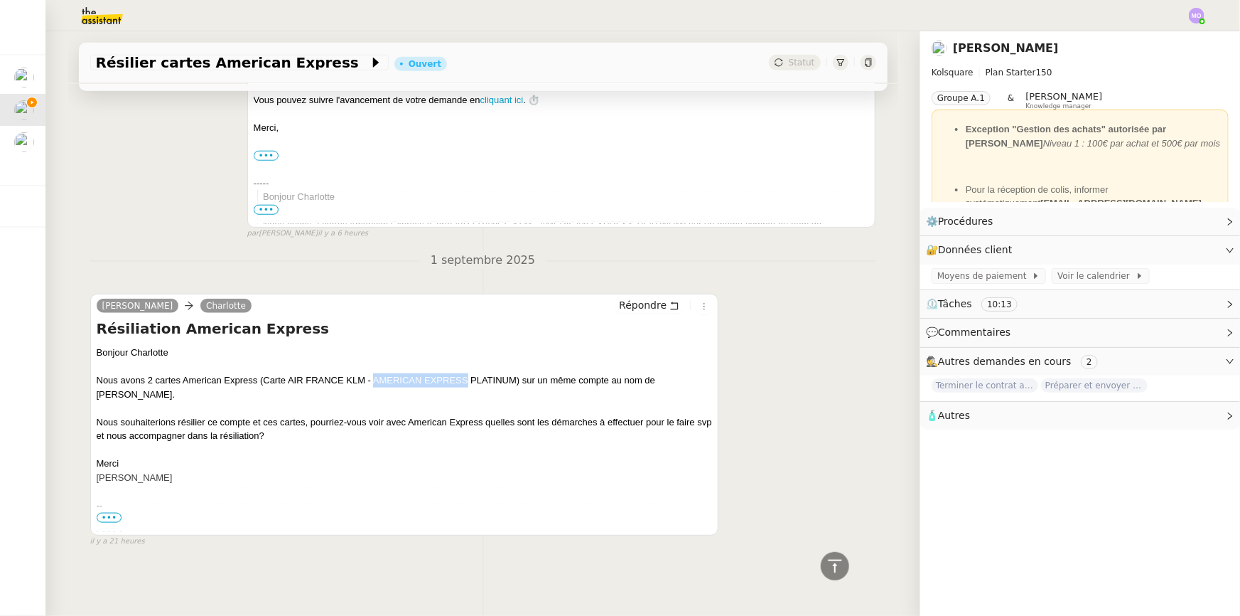
click at [463, 373] on div "Nous avons 2 cartes American Express (Carte AIR FRANCE KLM - AMERICAN EXPRESS P…" at bounding box center [405, 387] width 616 height 28
copy div "AMERICAN EXPRESS"
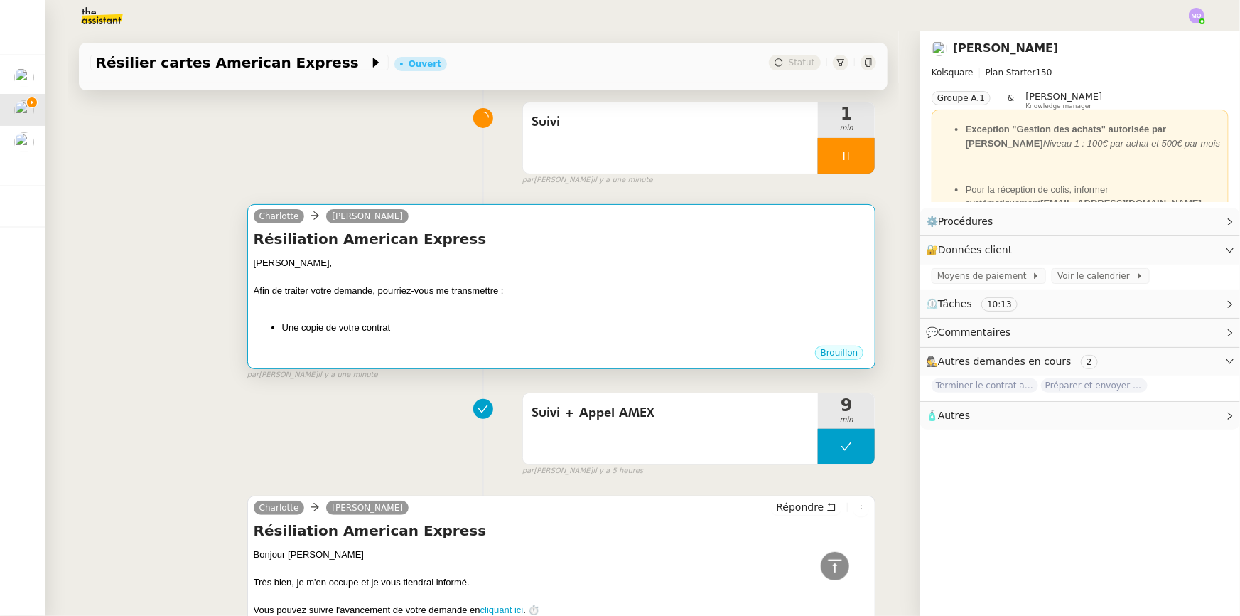
scroll to position [39, 0]
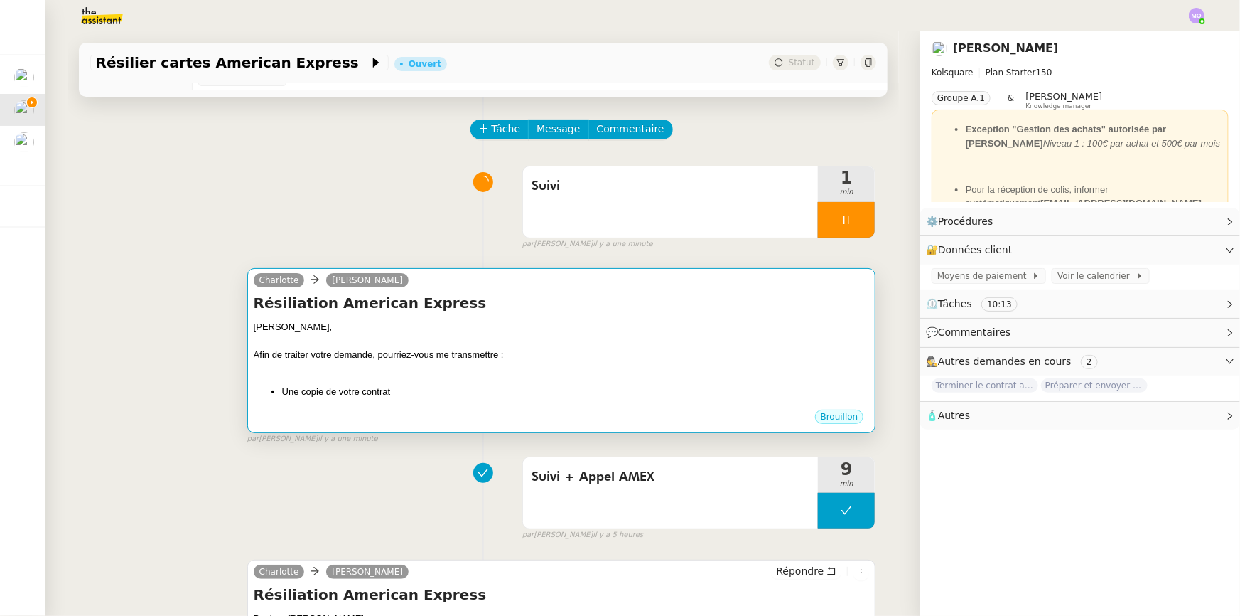
click at [556, 320] on div "Résiliation American Express [PERSON_NAME], Afin de traiter votre demande, pour…" at bounding box center [562, 350] width 616 height 115
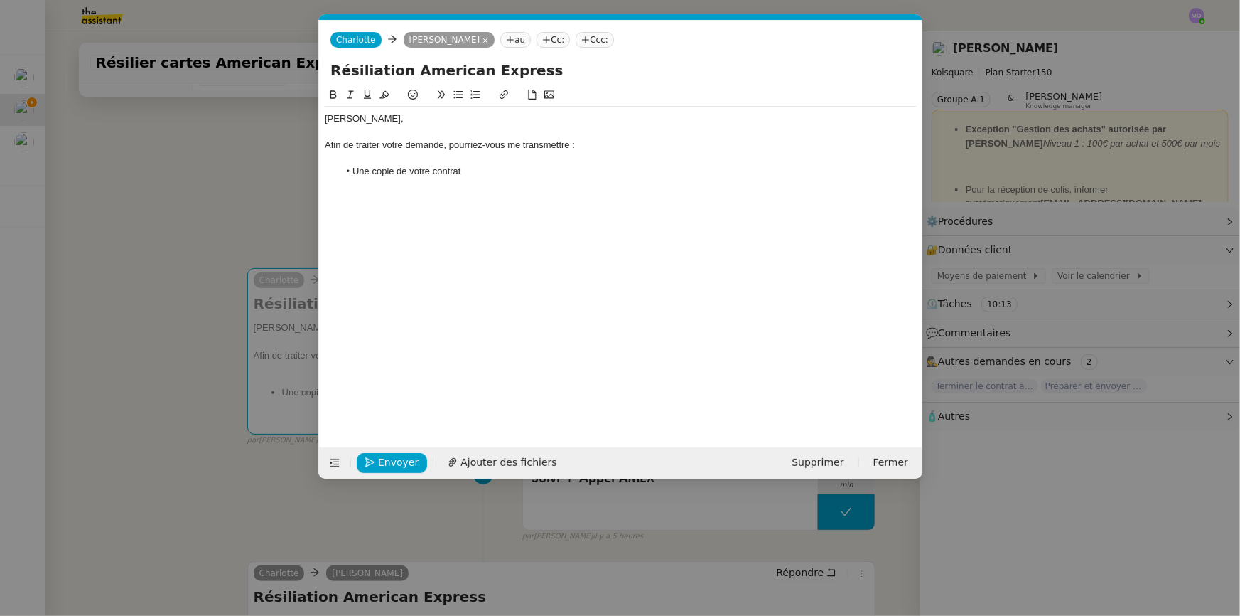
scroll to position [0, 30]
click at [490, 171] on li "Une copie de votre contrat" at bounding box center [627, 171] width 579 height 13
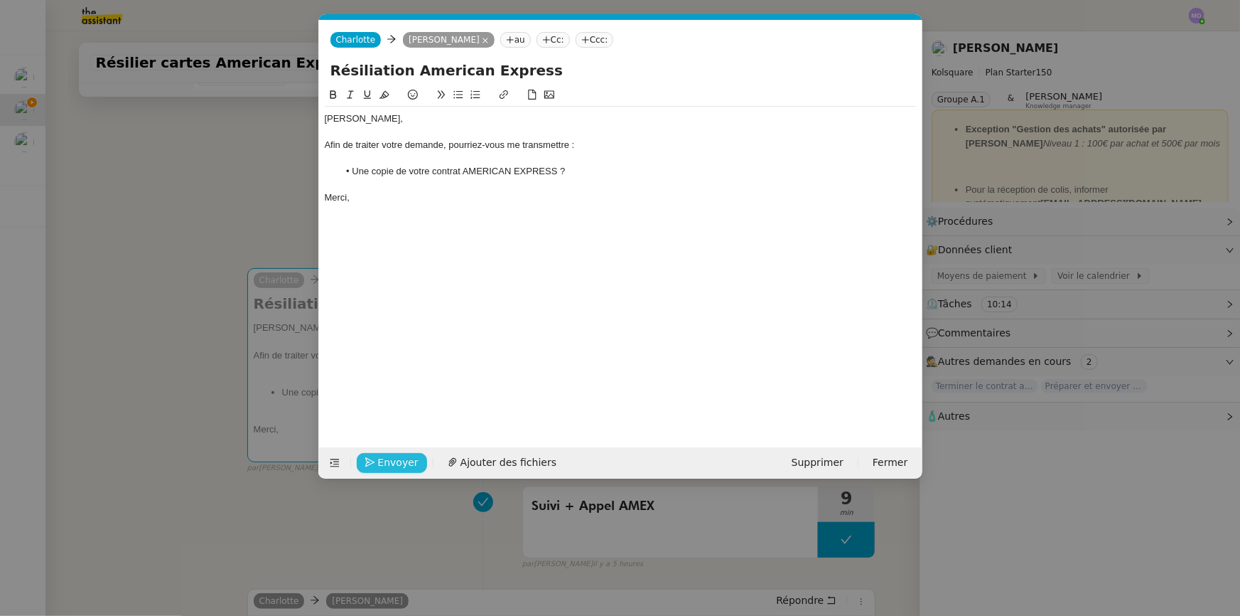
click at [404, 456] on span "Envoyer" at bounding box center [398, 462] width 41 height 16
click at [404, 456] on span "Confirmer l'envoi" at bounding box center [420, 462] width 85 height 16
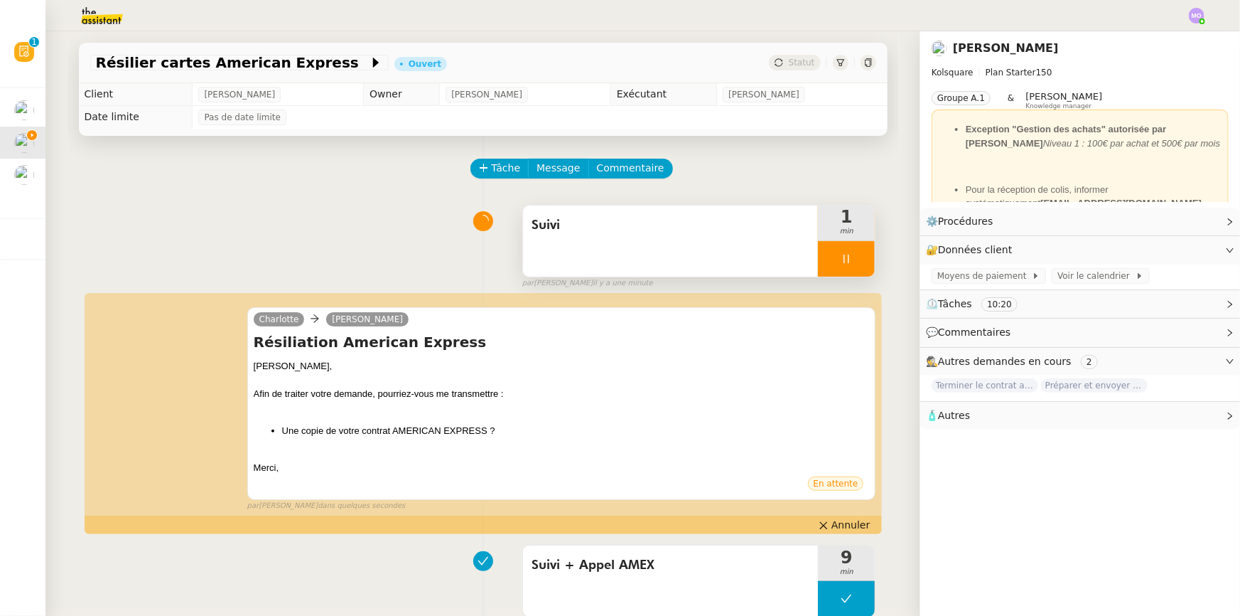
click at [853, 261] on div at bounding box center [846, 259] width 57 height 36
click at [855, 261] on icon at bounding box center [860, 258] width 11 height 11
click at [796, 64] on span "Statut" at bounding box center [802, 63] width 26 height 10
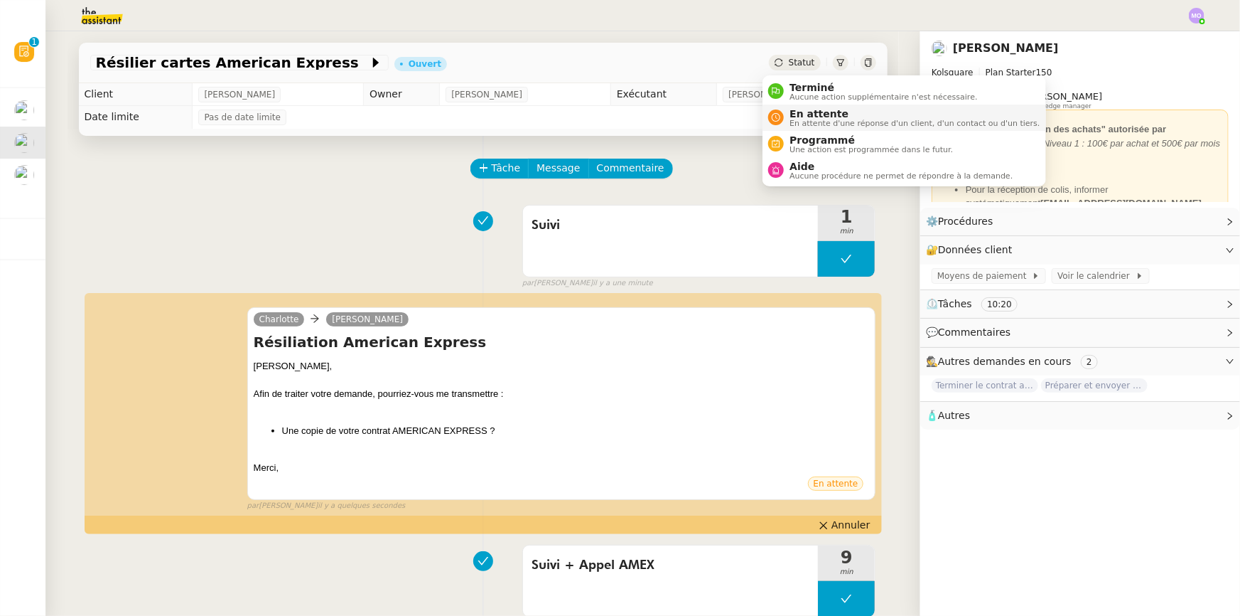
click at [804, 124] on span "En attente d'une réponse d'un client, d'un contact ou d'un tiers." at bounding box center [915, 123] width 250 height 8
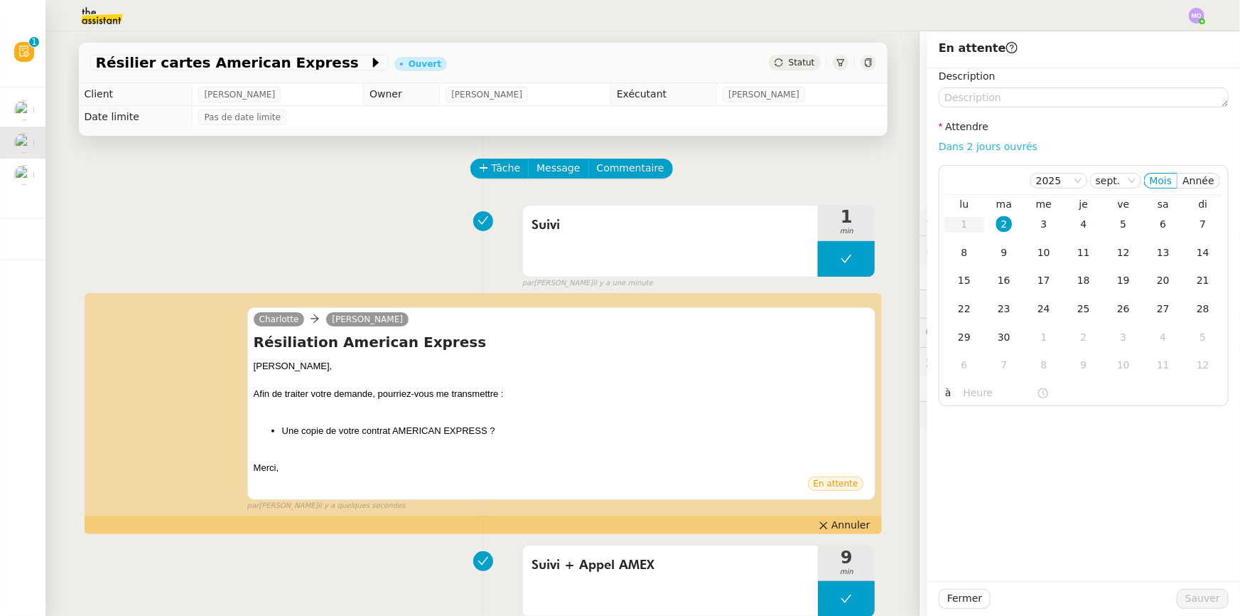
click at [957, 142] on link "Dans 2 jours ouvrés" at bounding box center [988, 146] width 99 height 11
type input "07:00"
drag, startPoint x: 1023, startPoint y: 223, endPoint x: 1041, endPoint y: 375, distance: 153.1
click at [1024, 224] on td "3" at bounding box center [1044, 224] width 40 height 28
click at [1186, 594] on span "Sauver" at bounding box center [1203, 598] width 35 height 16
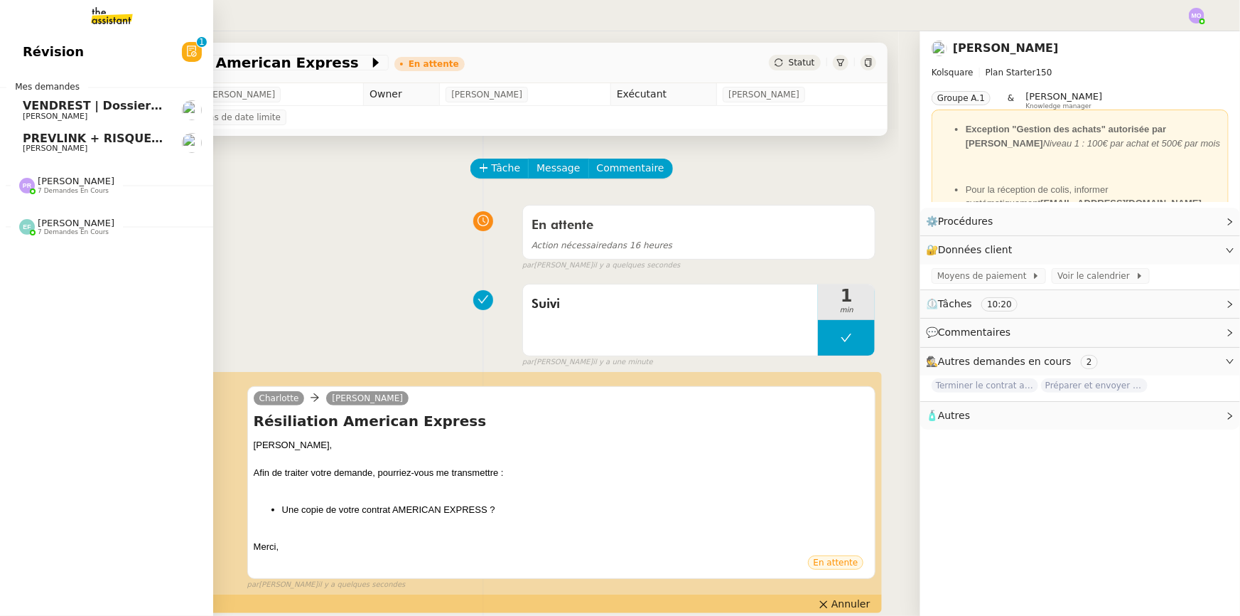
click at [107, 115] on span "[PERSON_NAME]" at bounding box center [95, 116] width 144 height 9
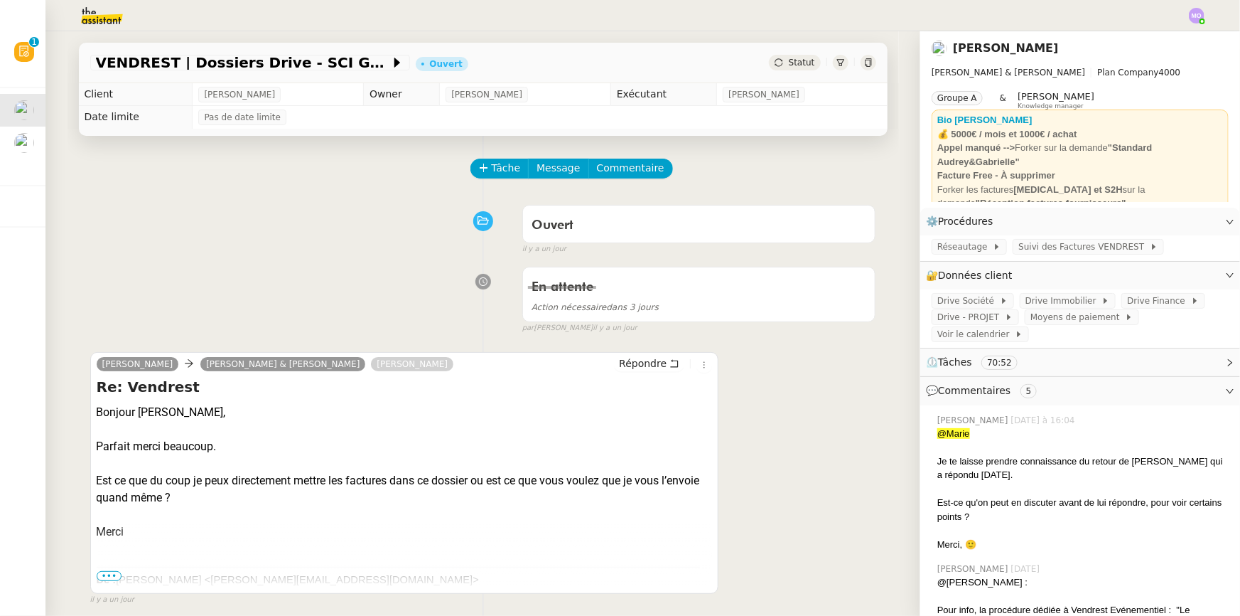
click at [391, 232] on div "Ouvert false [DATE]" at bounding box center [483, 226] width 786 height 57
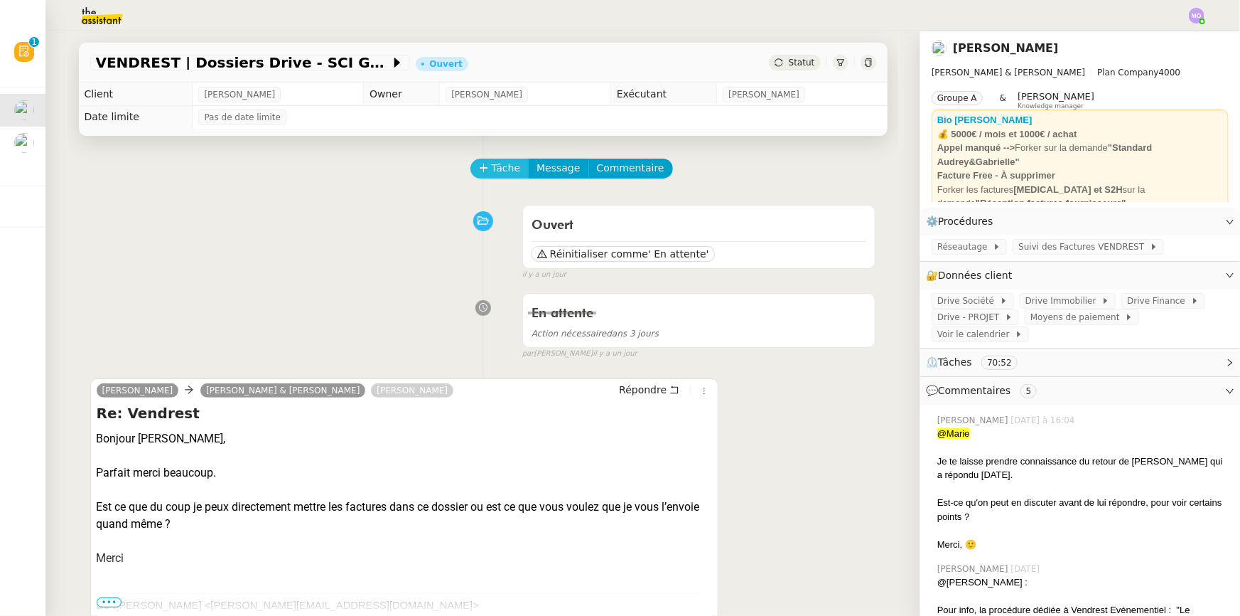
click at [496, 168] on span "Tâche" at bounding box center [506, 168] width 29 height 16
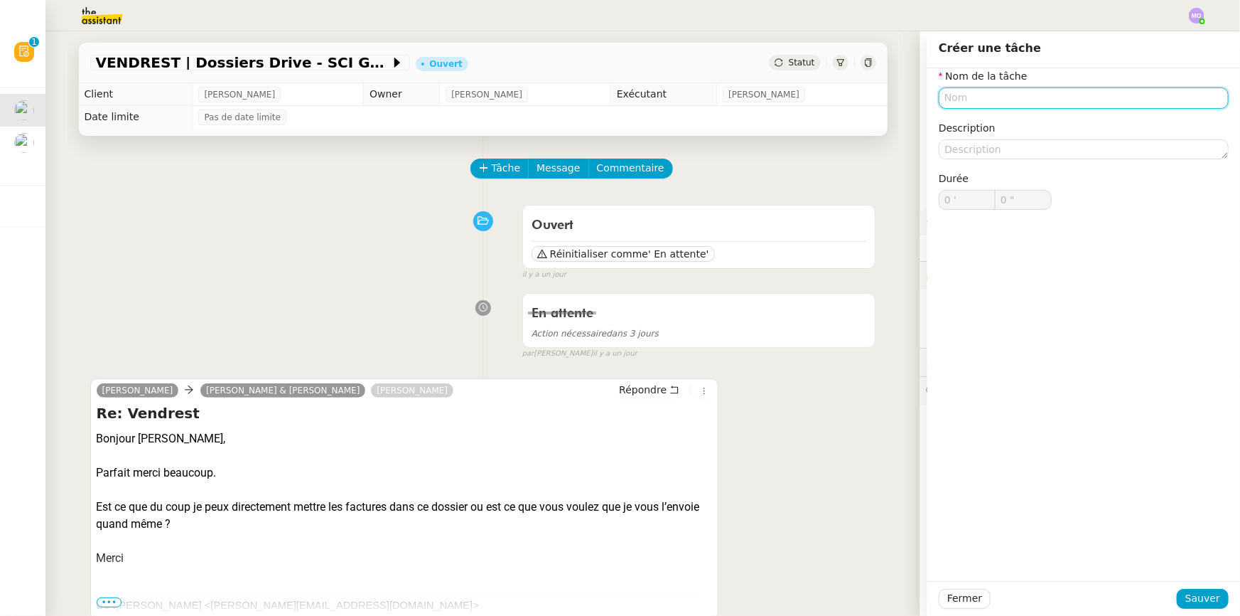
type input "W"
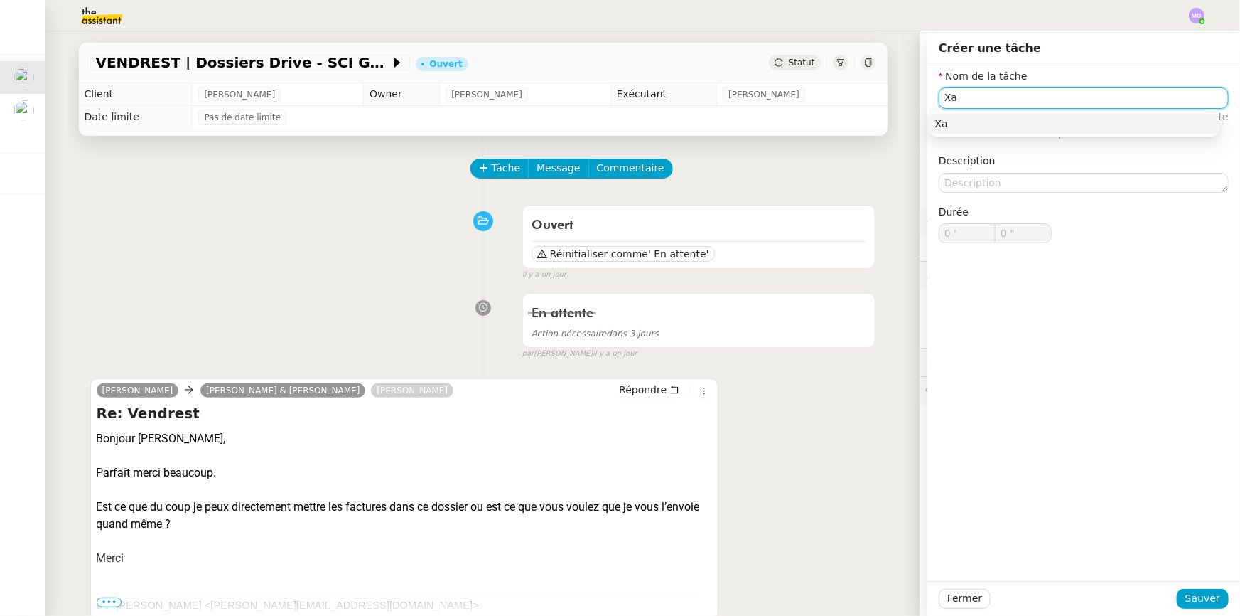
type input "X"
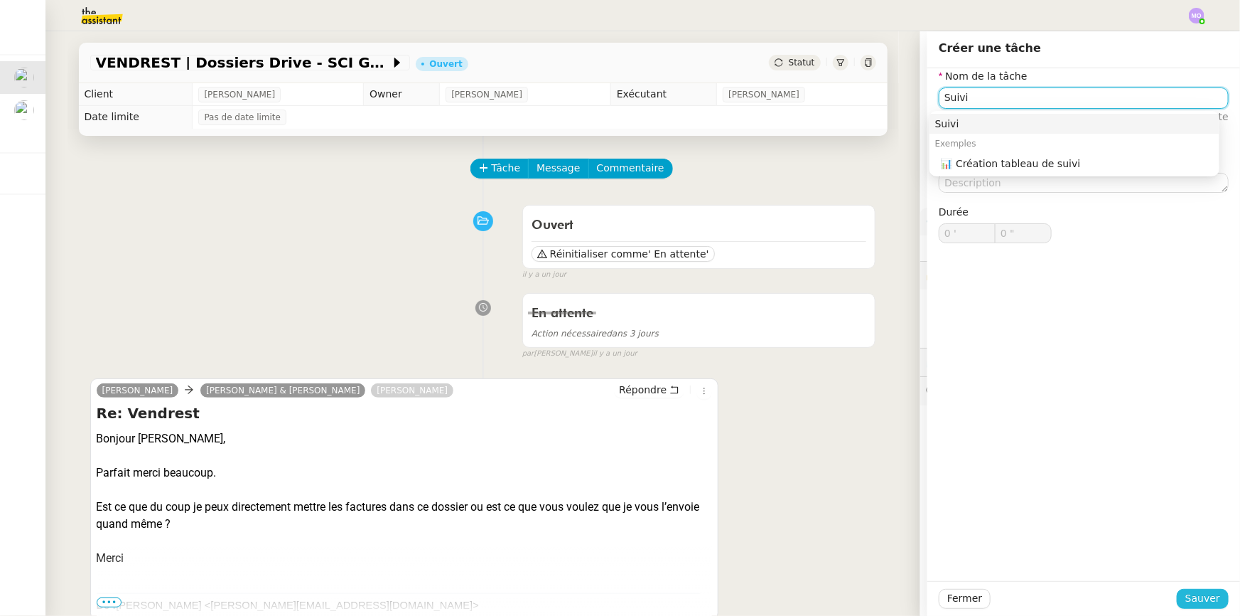
type input "Suivi"
click at [1177, 599] on button "Sauver" at bounding box center [1203, 599] width 52 height 20
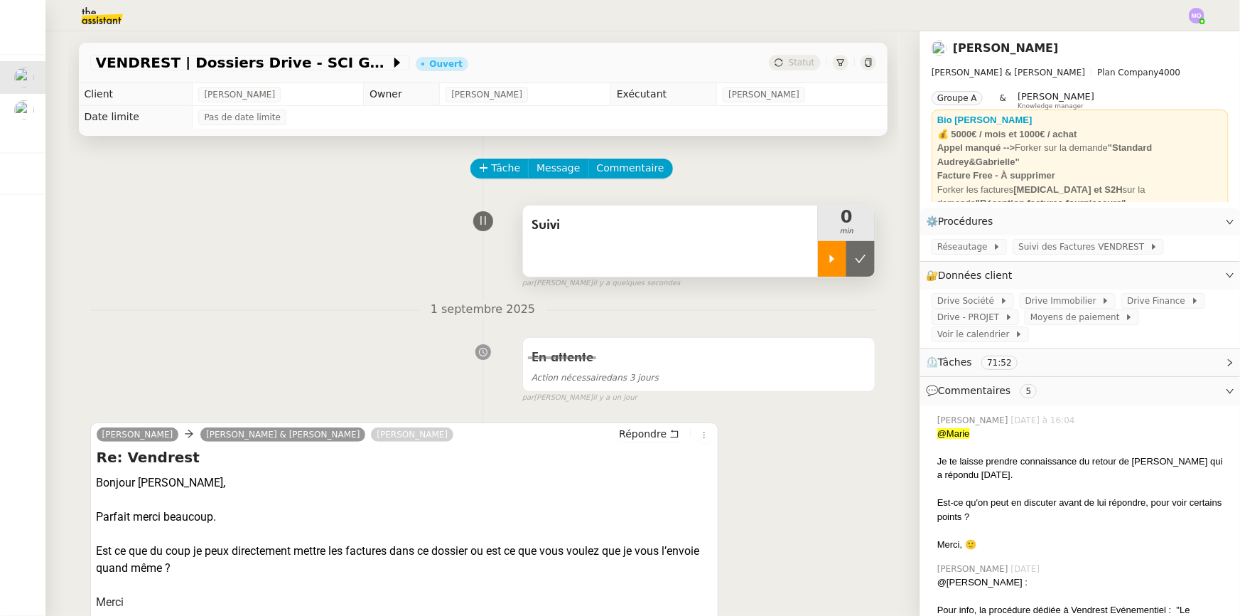
click at [830, 272] on div at bounding box center [832, 259] width 28 height 36
click at [655, 439] on span "Répondre" at bounding box center [643, 433] width 48 height 14
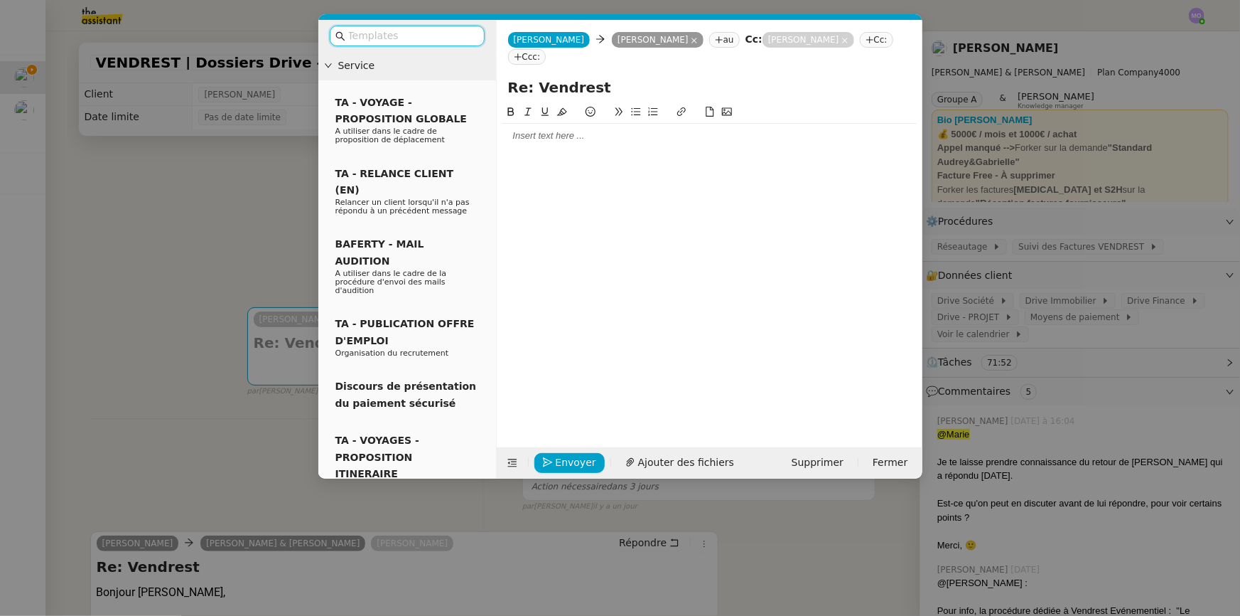
click at [550, 141] on div at bounding box center [710, 135] width 414 height 13
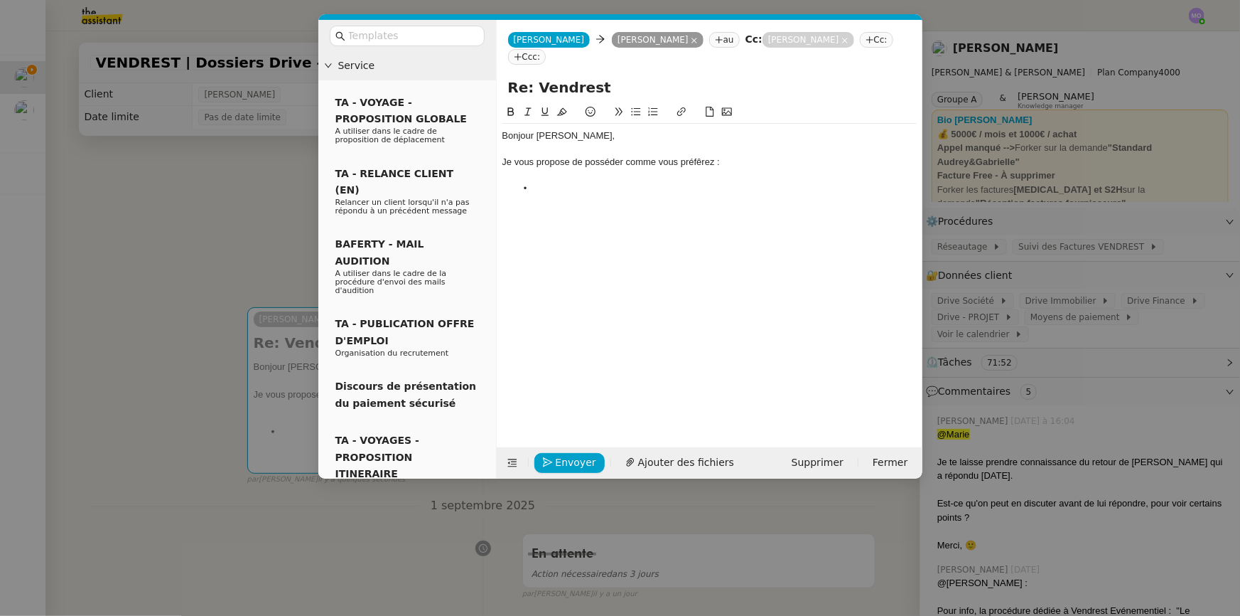
click at [589, 163] on div "Je vous propose de posséder comme vous préfêrez :" at bounding box center [710, 162] width 414 height 13
click at [545, 181] on div at bounding box center [710, 175] width 414 height 13
click at [558, 189] on li at bounding box center [716, 188] width 401 height 13
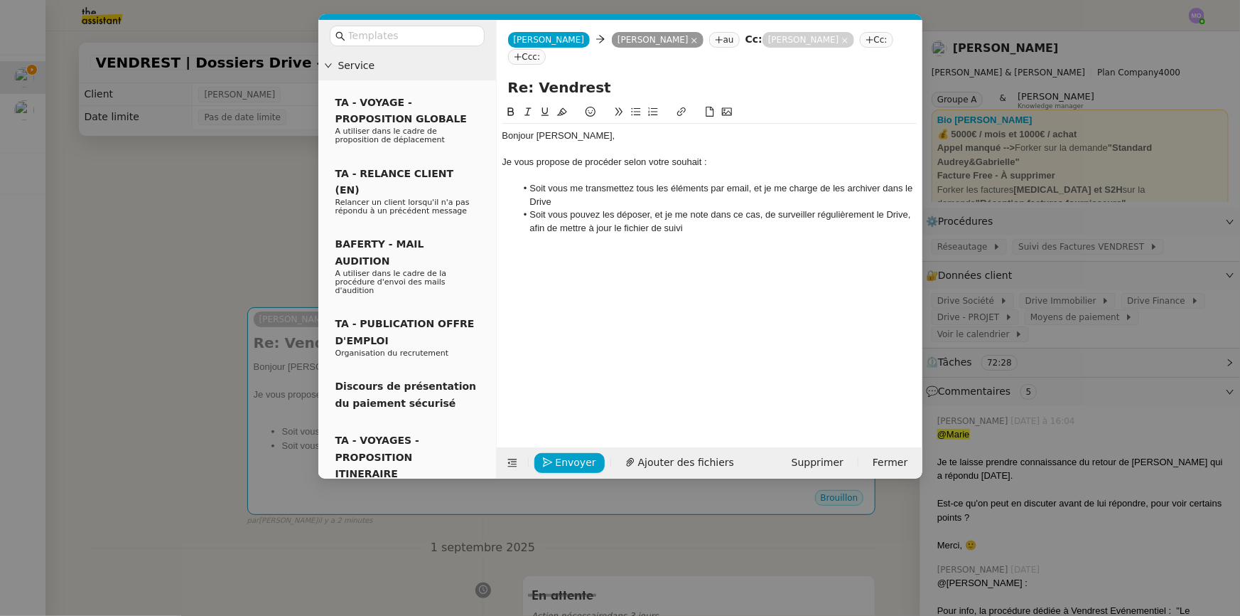
click at [649, 192] on li "Soit vous me transmettez tous les éléments par email, et je me charge de les ar…" at bounding box center [716, 195] width 401 height 26
click at [576, 198] on li "Soit vous me transmettez les éléments par email, et je me charge de les archive…" at bounding box center [716, 195] width 401 height 26
click at [704, 223] on li "Soit vous pouvez les déposer, et je me note dans ce cas, de surveiller régulièr…" at bounding box center [716, 221] width 401 height 26
click at [548, 188] on li "Soit vous me transmettez les éléments par email, et je me charge de les archive…" at bounding box center [716, 195] width 401 height 26
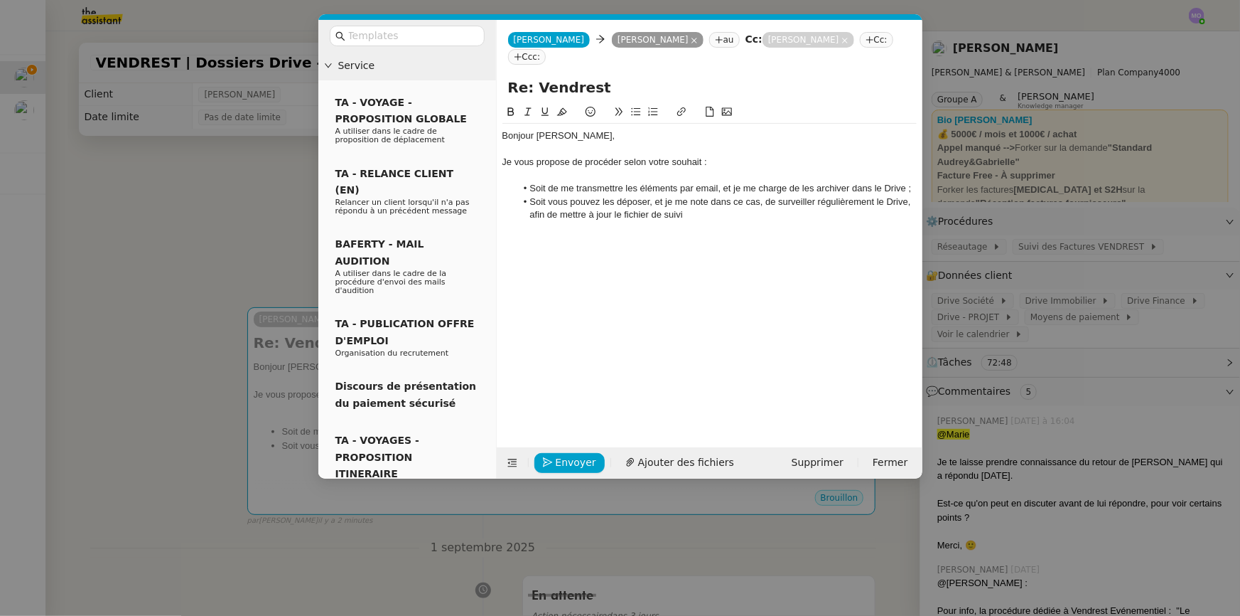
click at [761, 219] on li "Soit vous pouvez les déposer, et je me note dans ce cas, de surveiller régulièr…" at bounding box center [716, 208] width 401 height 26
click at [550, 198] on li "Soit vous pouvez les déposer, et je me note dans ce cas, de surveiller régulièr…" at bounding box center [716, 208] width 401 height 26
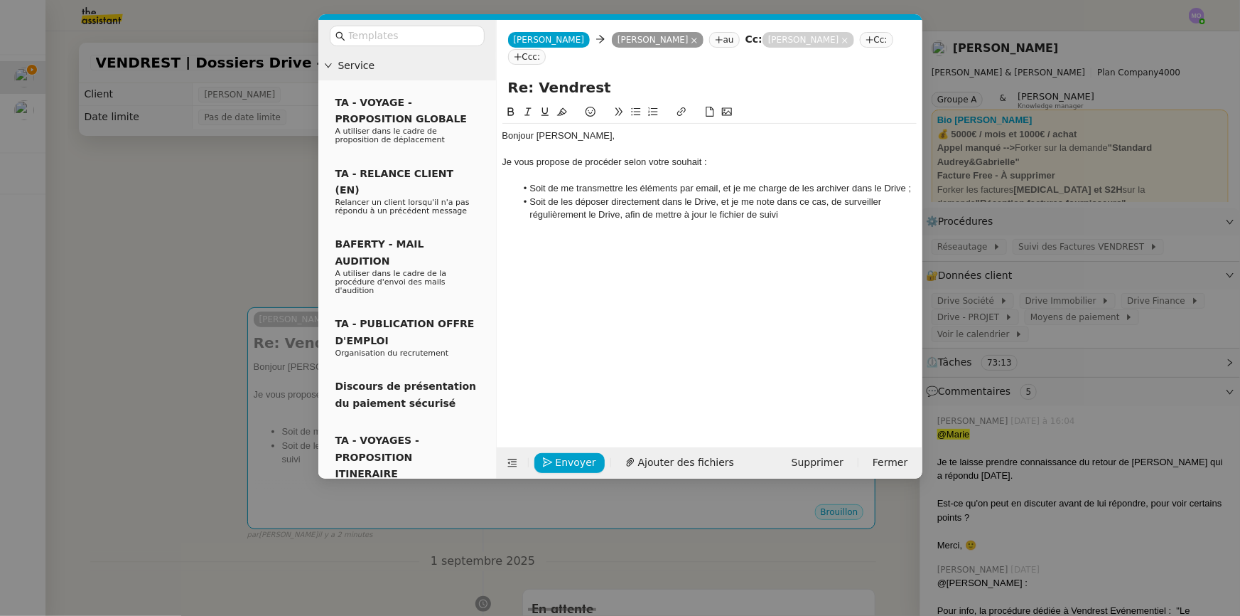
click at [695, 241] on div at bounding box center [710, 241] width 414 height 13
drag, startPoint x: 588, startPoint y: 213, endPoint x: 621, endPoint y: 213, distance: 32.7
click at [621, 213] on li "Soit de les déposer directement dans le Drive, et je me note dans ce cas, de su…" at bounding box center [716, 208] width 401 height 26
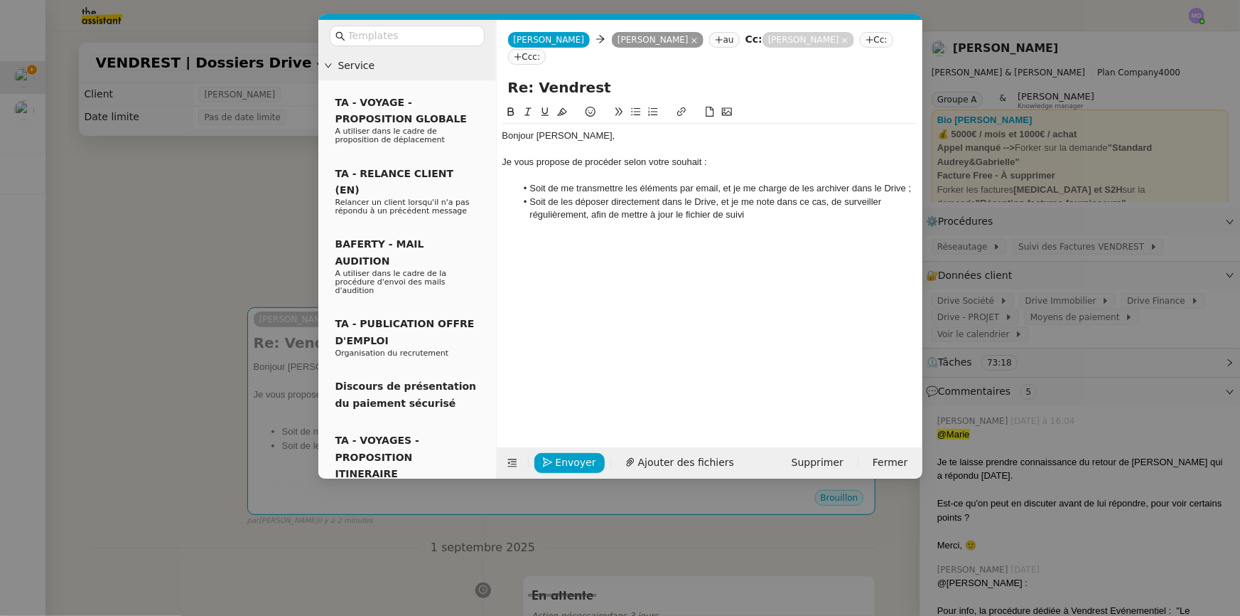
click at [903, 188] on li "Soit de me transmettre les éléments par email, et je me charge de les archiver …" at bounding box center [716, 188] width 401 height 13
click at [764, 210] on li "Soit de les déposer directement dans le Drive, et je me note dans ce cas, de su…" at bounding box center [716, 208] width 401 height 26
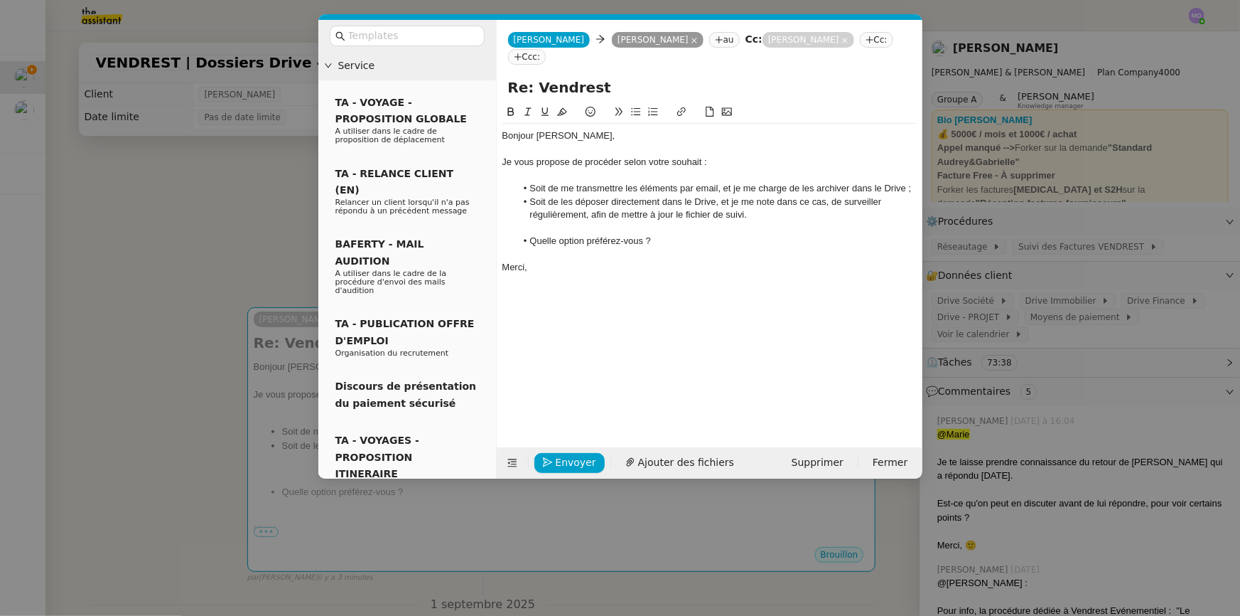
click at [265, 234] on nz-modal-container "Service TA - VOYAGE - PROPOSITION GLOBALE A utiliser dans le cadre de propositi…" at bounding box center [620, 308] width 1240 height 616
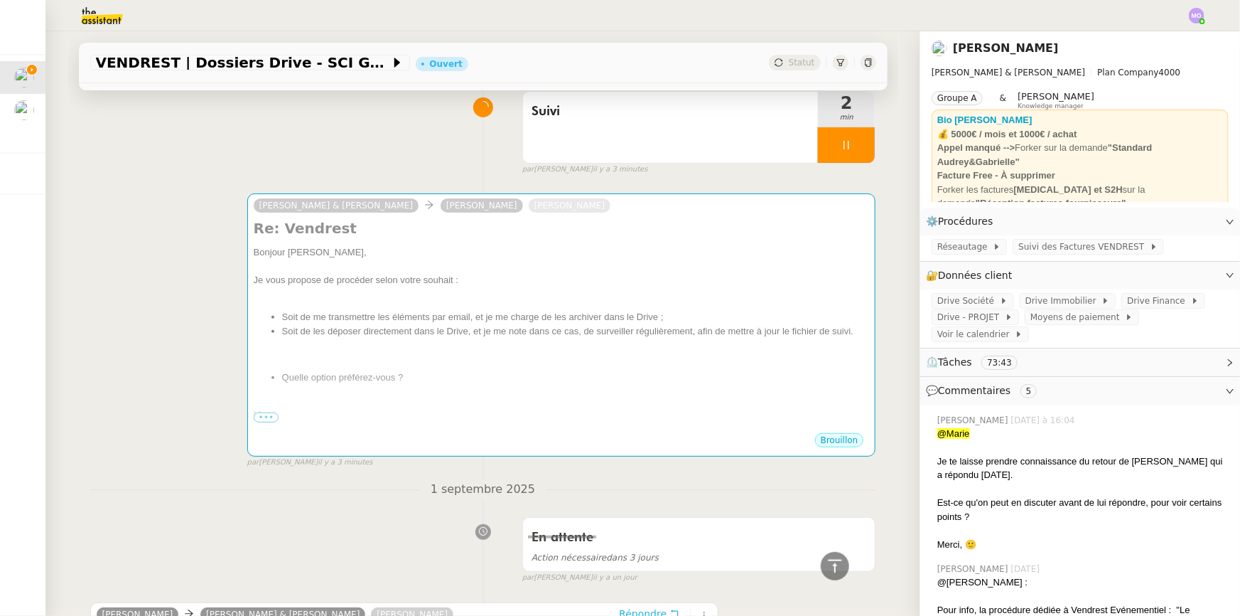
scroll to position [22, 0]
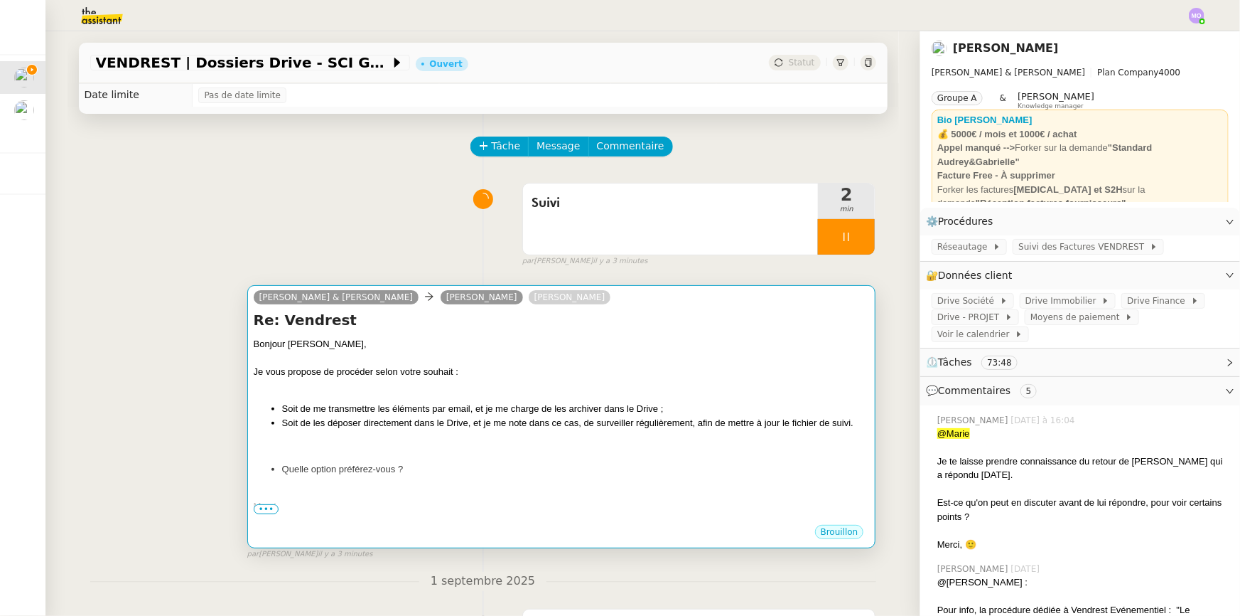
click at [476, 340] on div "Bonjour [PERSON_NAME]," at bounding box center [562, 344] width 616 height 14
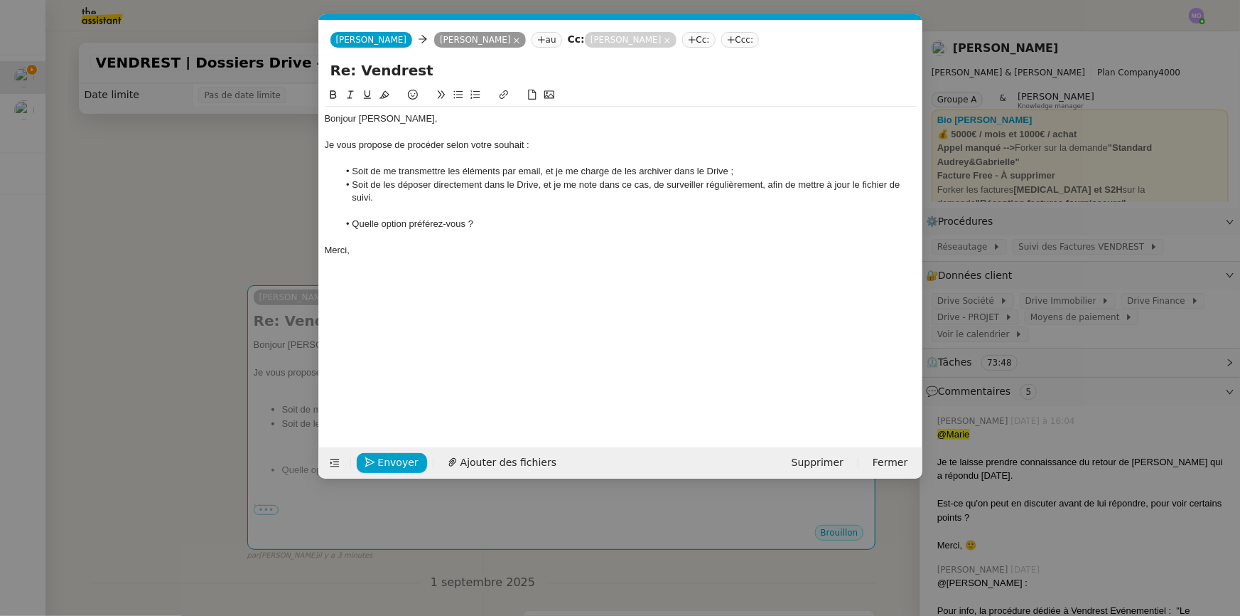
scroll to position [0, 30]
click at [407, 123] on div "Bonjour [PERSON_NAME]," at bounding box center [621, 118] width 592 height 13
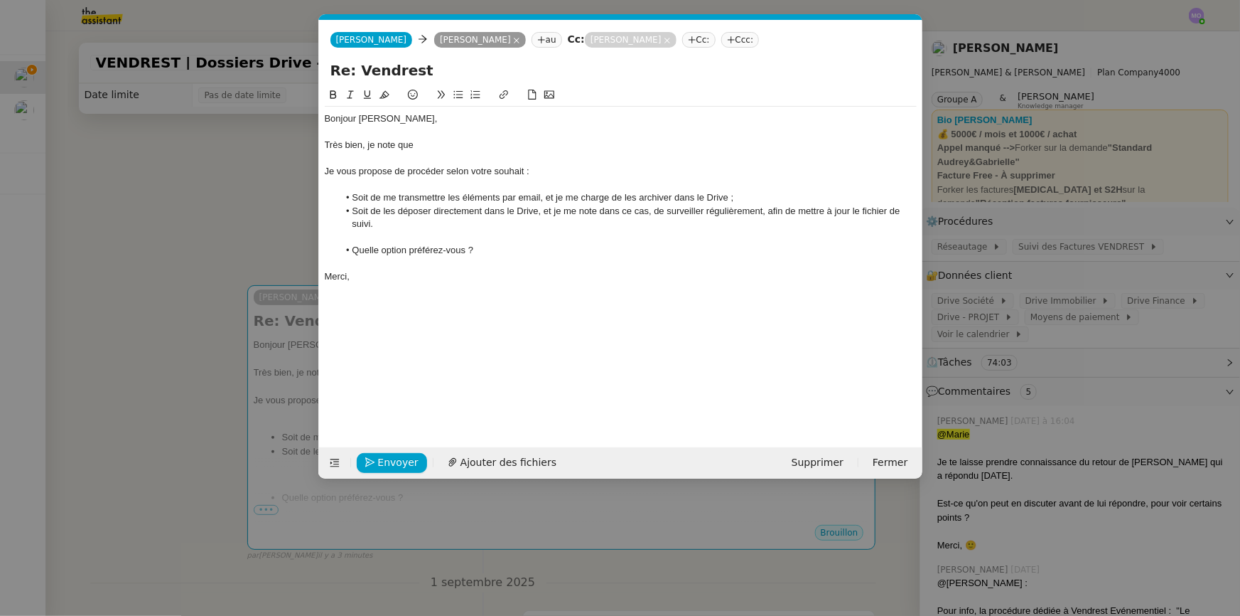
click at [272, 213] on nz-modal-container "Service TA - VOYAGE - PROPOSITION GLOBALE A utiliser dans le cadre de propositi…" at bounding box center [620, 308] width 1240 height 616
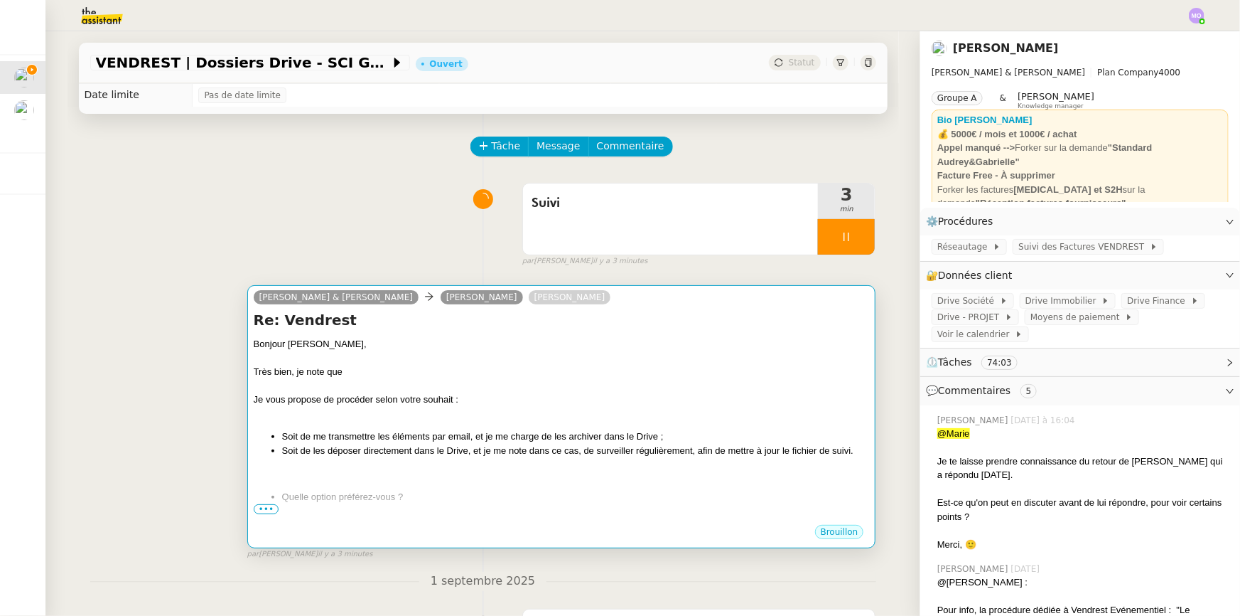
click at [418, 370] on div "Très bien, je note que" at bounding box center [562, 372] width 616 height 14
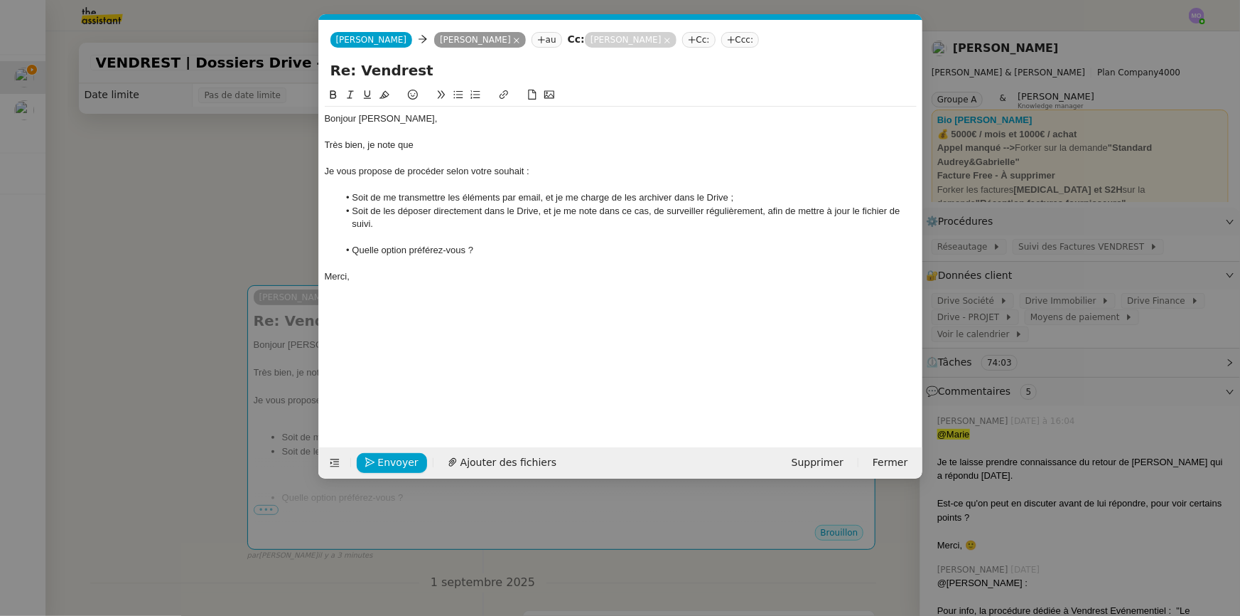
click at [369, 145] on div "Très bien, je note que" at bounding box center [621, 145] width 592 height 13
click at [427, 227] on li "Soit de les déposer directement dans le Drive, et je me note dans ce cas, de su…" at bounding box center [627, 218] width 579 height 26
click at [380, 140] on div "Très bien, je note que" at bounding box center [621, 145] width 592 height 13
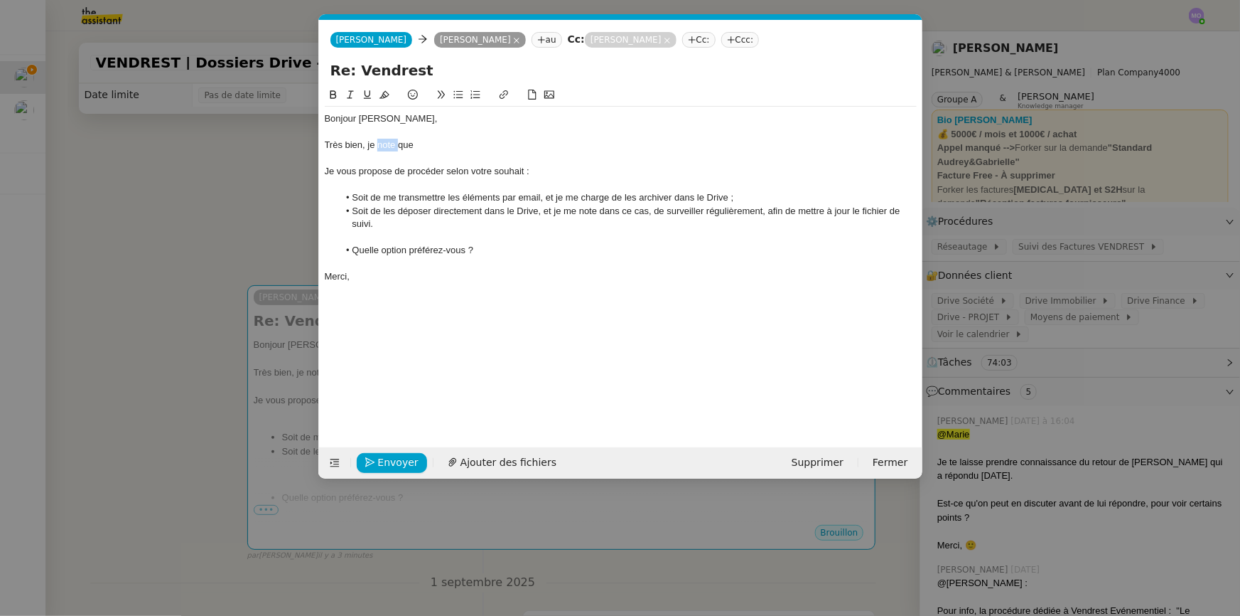
click at [380, 140] on div "Très bien, je note que" at bounding box center [621, 145] width 592 height 13
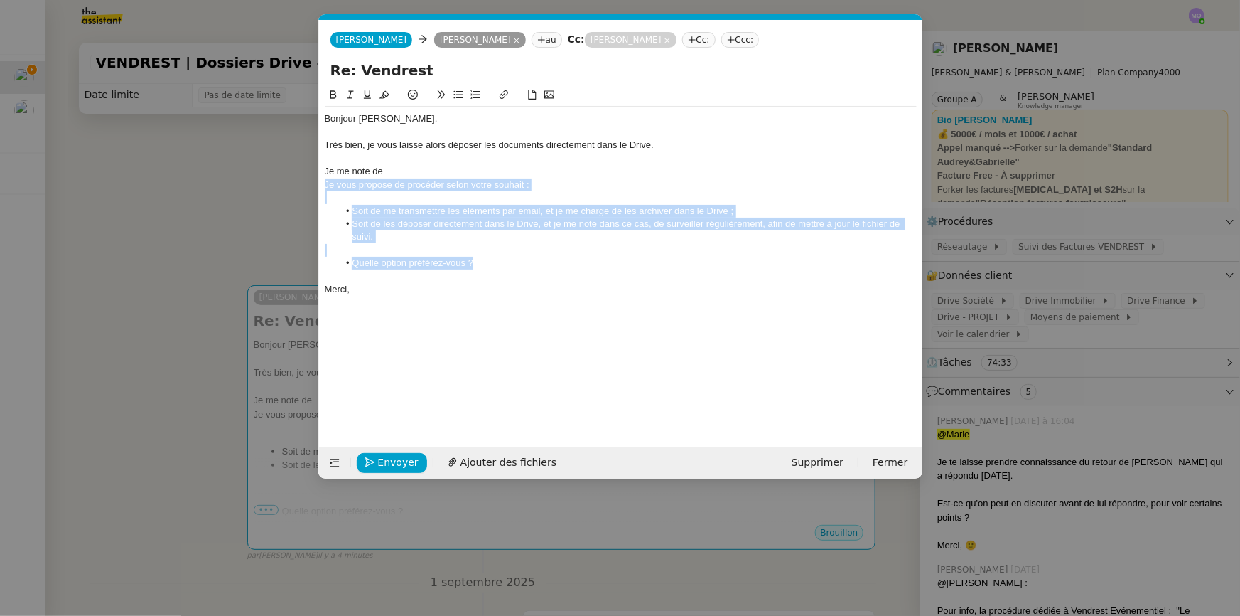
drag, startPoint x: 505, startPoint y: 260, endPoint x: 320, endPoint y: 185, distance: 199.6
click at [320, 185] on nz-spin "Bonjour [PERSON_NAME], Très bien, je vous laisse alors déposer les documents di…" at bounding box center [620, 259] width 603 height 344
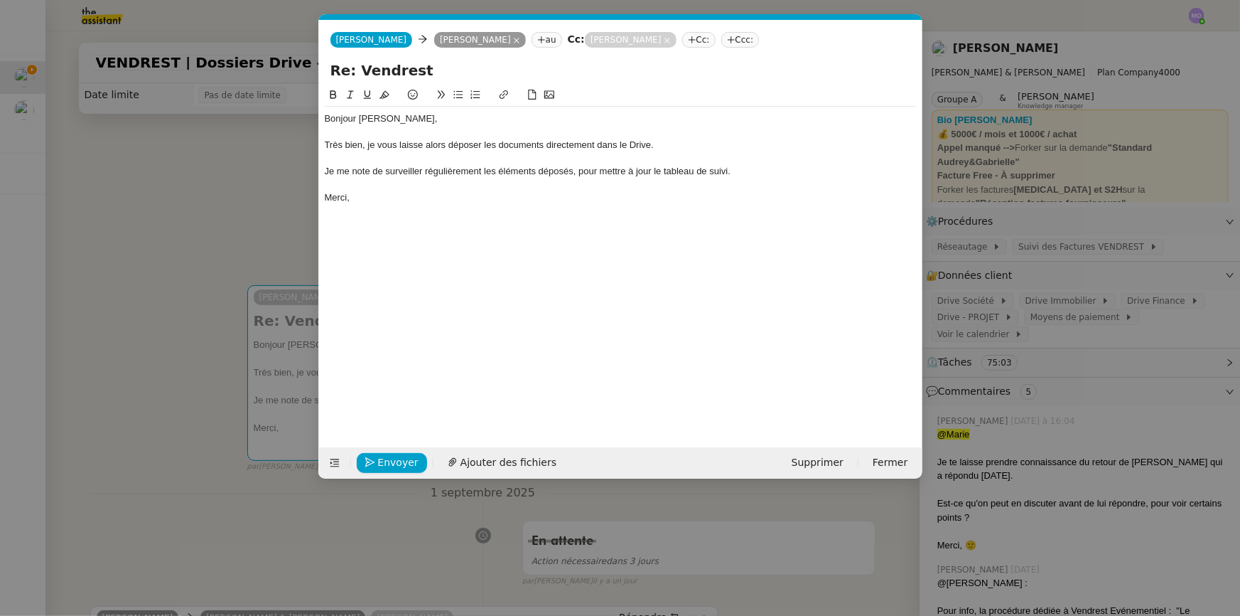
click at [417, 200] on div "Merci," at bounding box center [621, 197] width 592 height 13
click at [390, 460] on span "Envoyer" at bounding box center [398, 462] width 41 height 16
click at [390, 460] on span "Confirmer l'envoi" at bounding box center [420, 462] width 85 height 16
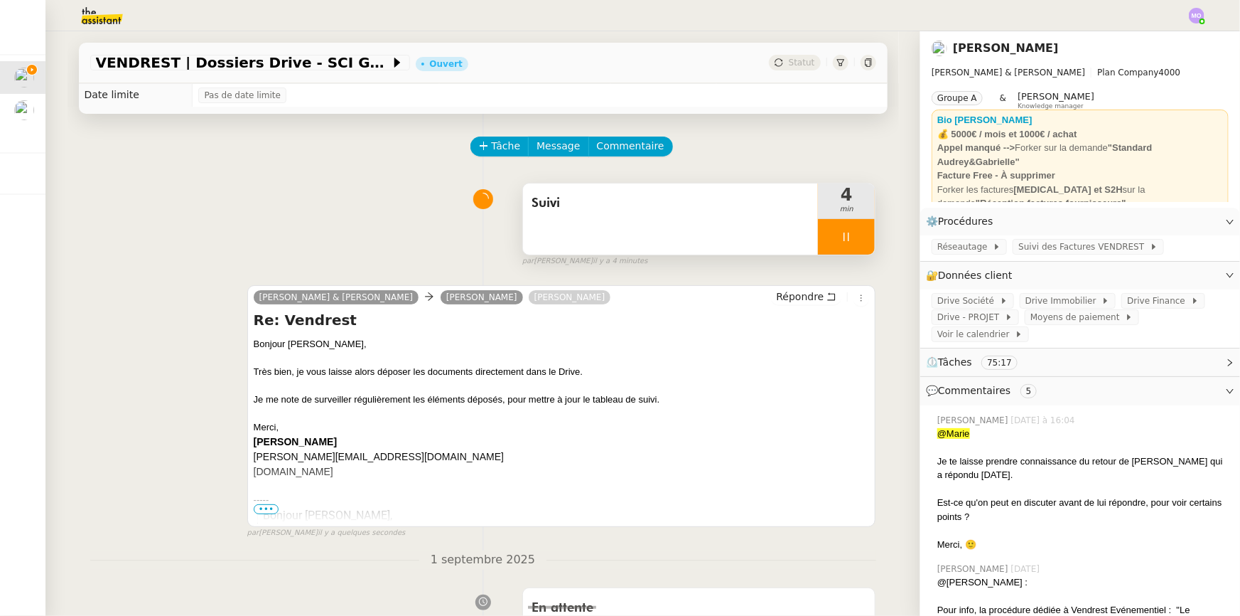
click at [859, 241] on div at bounding box center [846, 237] width 57 height 36
click at [859, 241] on button at bounding box center [861, 237] width 28 height 36
click at [791, 60] on span "Statut" at bounding box center [802, 63] width 26 height 10
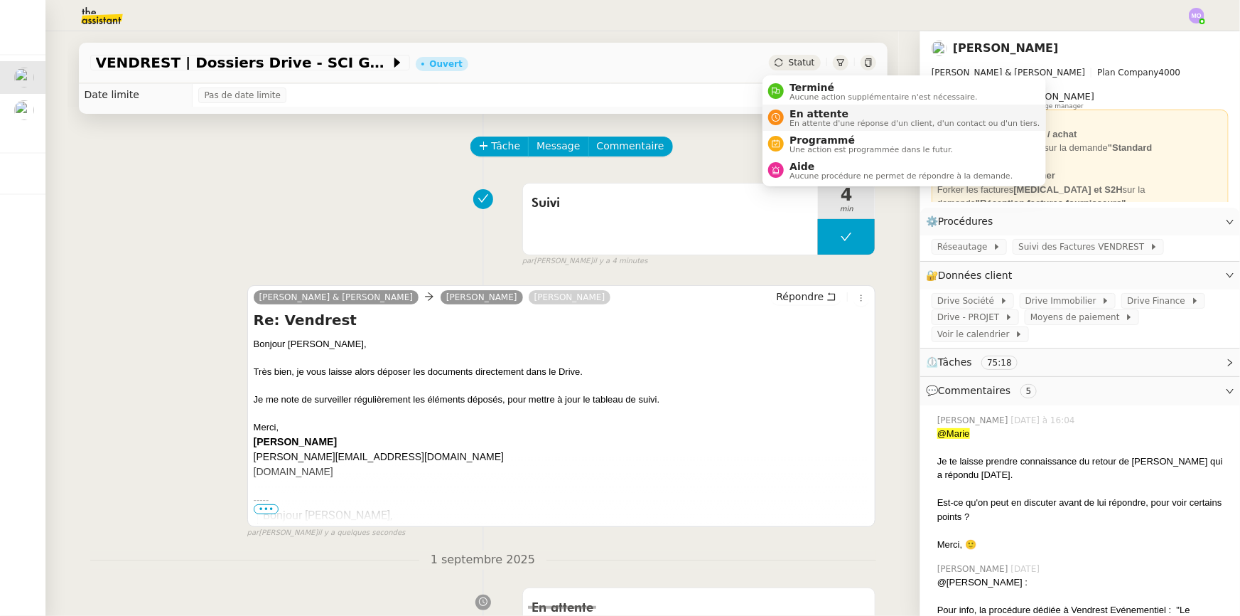
click at [806, 112] on span "En attente" at bounding box center [915, 113] width 250 height 11
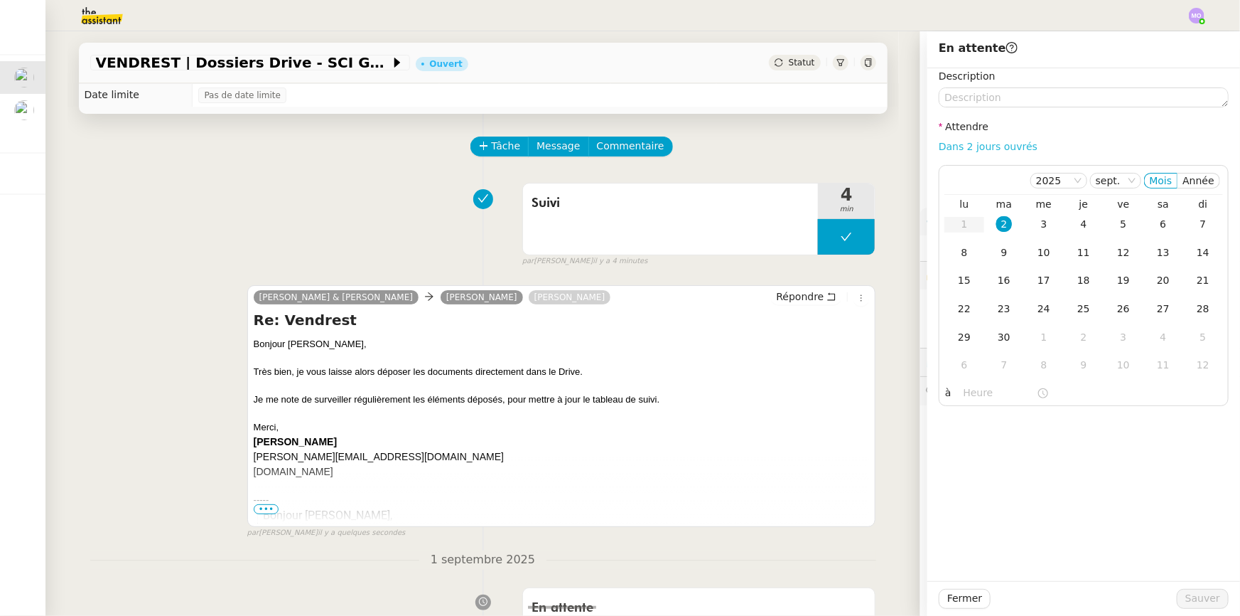
click at [955, 142] on link "Dans 2 jours ouvrés" at bounding box center [988, 146] width 99 height 11
type input "07:00"
click at [1186, 592] on span "Sauver" at bounding box center [1203, 598] width 35 height 16
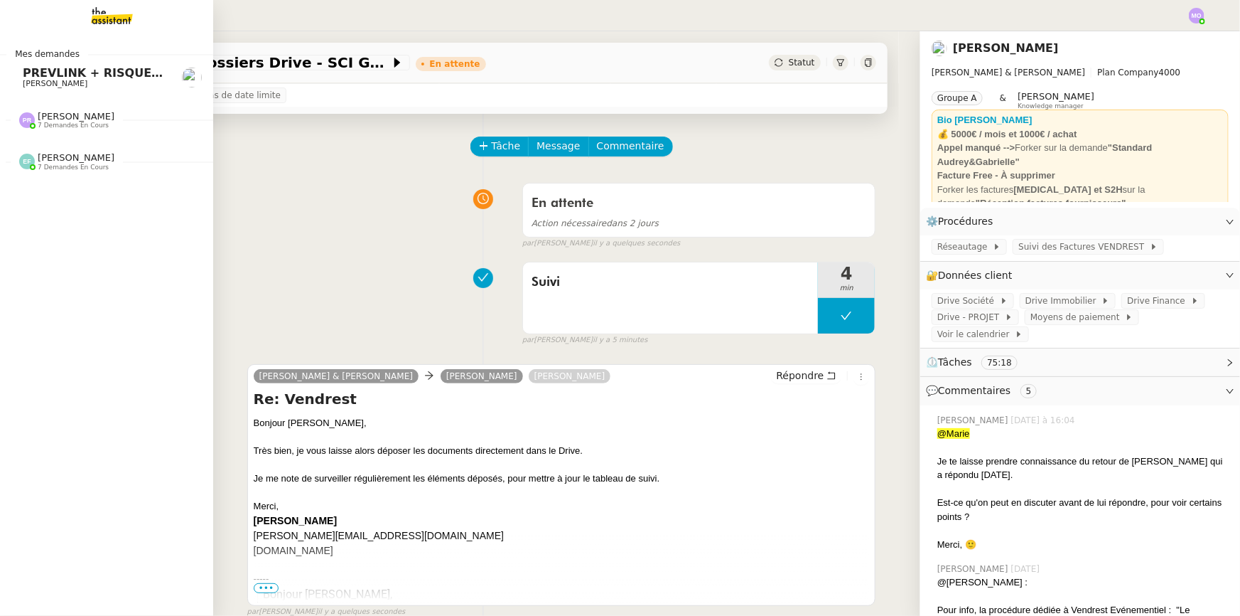
click at [77, 77] on span "PREVLINK + RISQUES PROFESSIONNELS" at bounding box center [150, 73] width 255 height 14
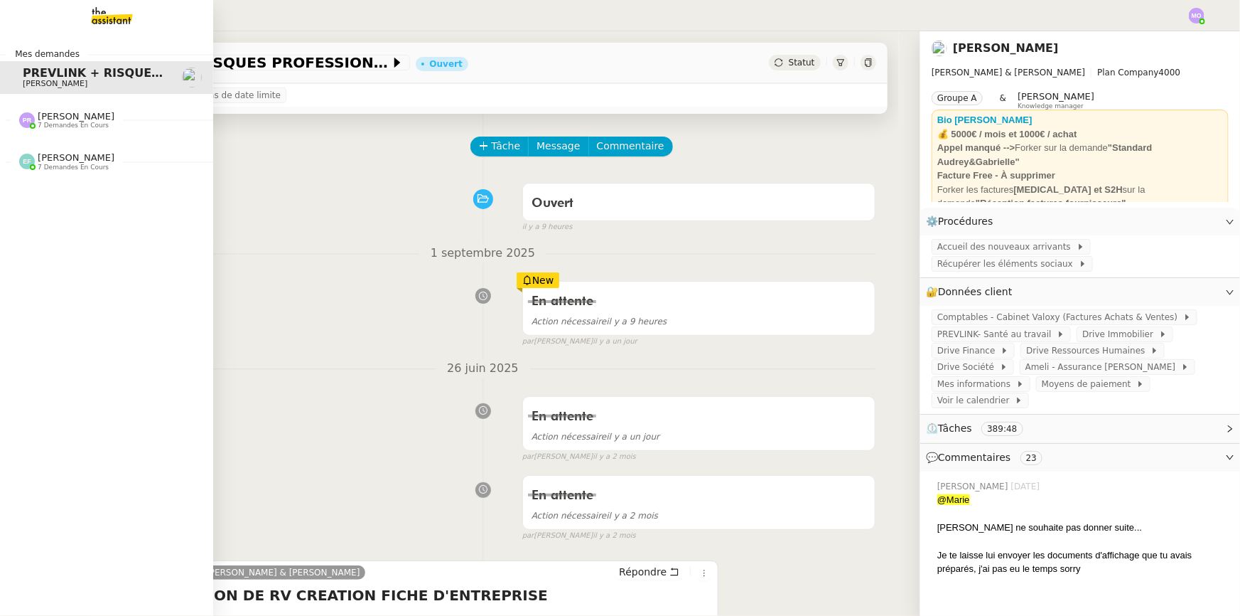
click at [64, 152] on span "[PERSON_NAME]" at bounding box center [76, 157] width 77 height 11
click at [70, 114] on span "[PERSON_NAME]" at bounding box center [76, 116] width 77 height 11
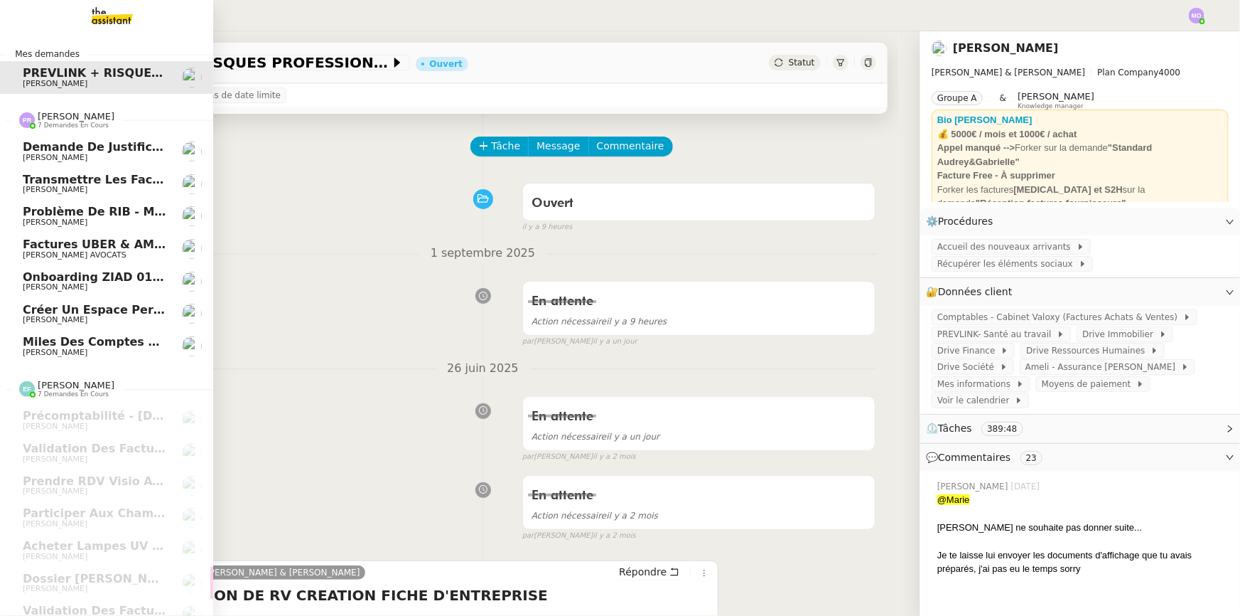
click at [93, 212] on span "Problème de RIB - MATELAS FRANCAIS" at bounding box center [147, 212] width 248 height 14
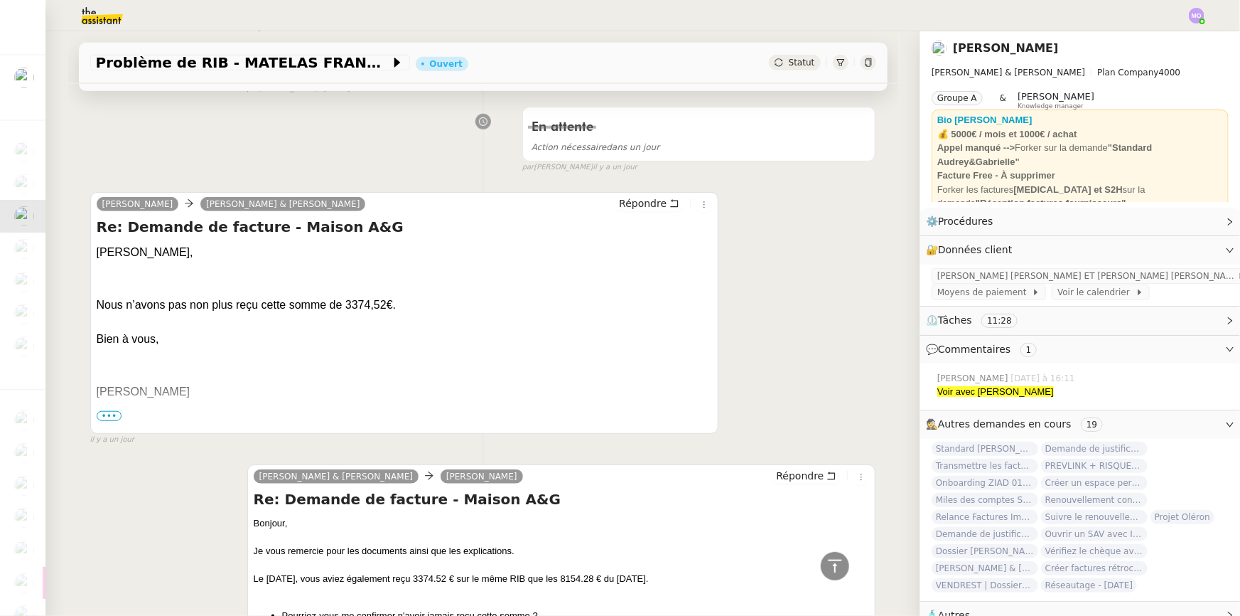
scroll to position [461, 0]
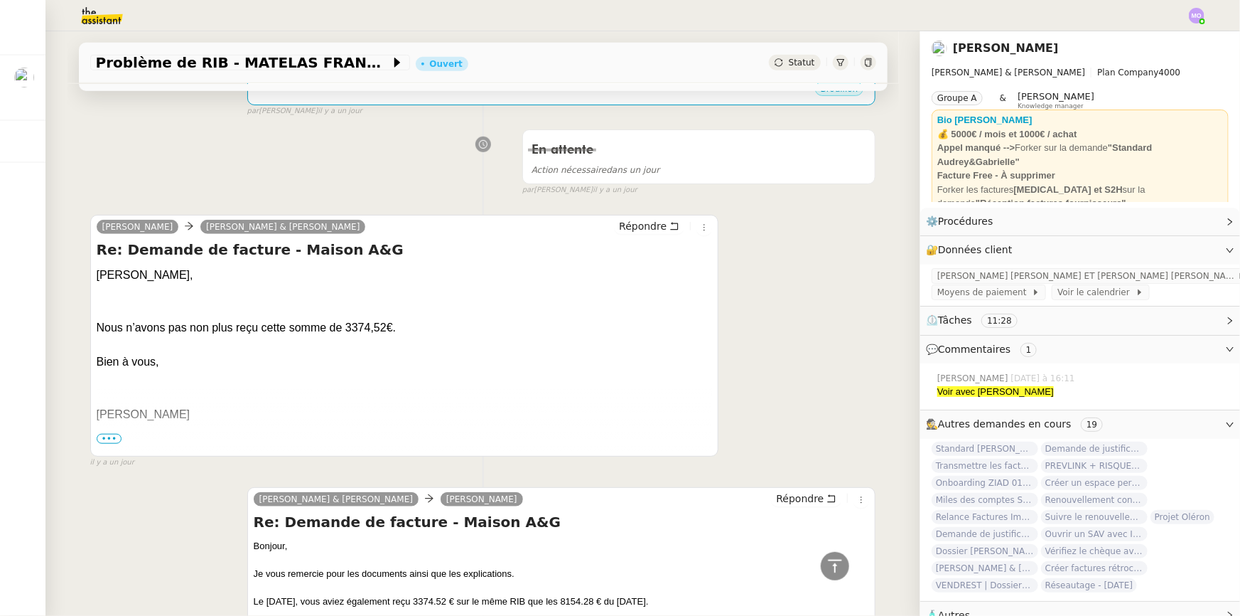
click at [119, 185] on div "En attente Action nécessaire dans un jour false par [PERSON_NAME] [DATE]" at bounding box center [483, 159] width 786 height 73
